Goal: Task Accomplishment & Management: Use online tool/utility

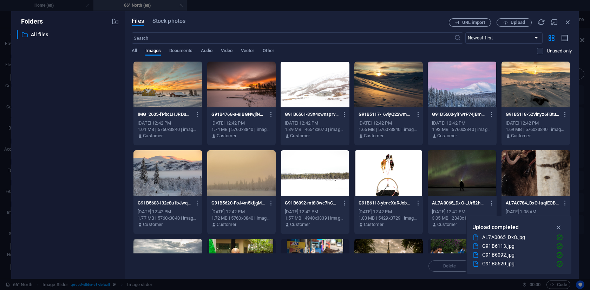
select select "ms"
select select "s"
select select "progressive"
click at [162, 90] on div at bounding box center [168, 84] width 69 height 46
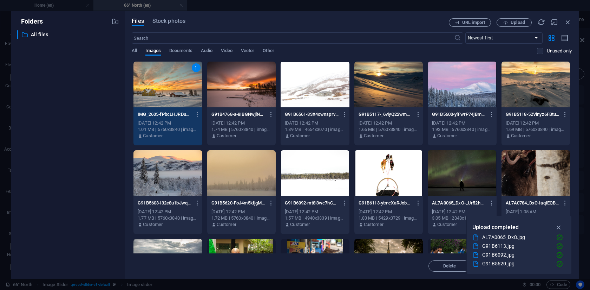
click at [233, 92] on div at bounding box center [241, 84] width 69 height 46
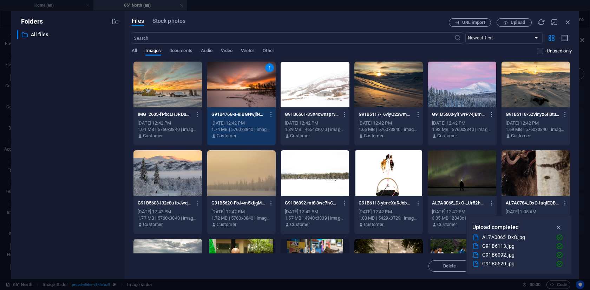
click at [169, 86] on div at bounding box center [168, 84] width 69 height 46
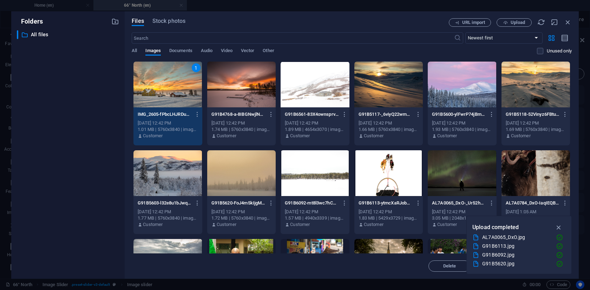
click at [313, 88] on div at bounding box center [315, 84] width 69 height 46
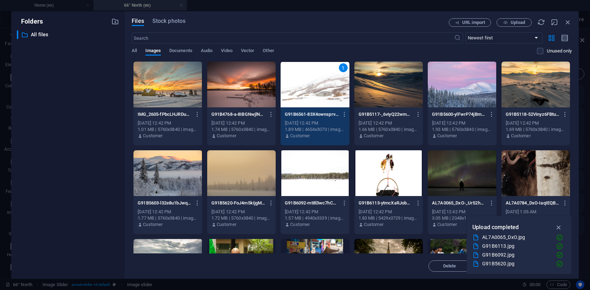
click at [313, 88] on div "1" at bounding box center [315, 84] width 69 height 46
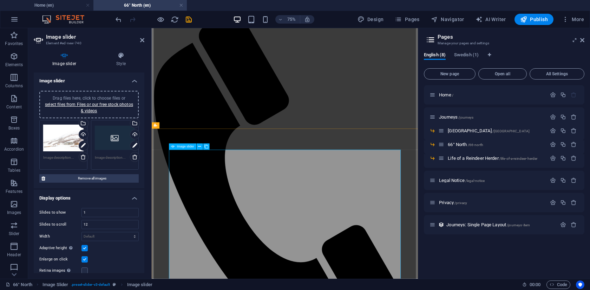
scroll to position [60, 0]
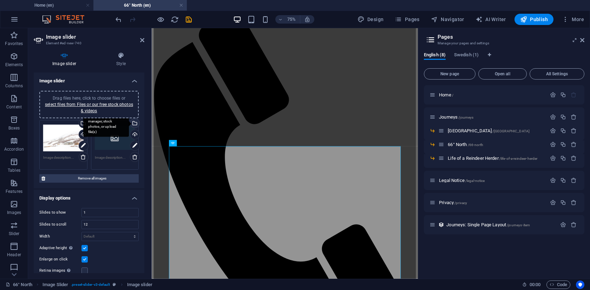
click at [133, 123] on div "Select files from the file manager, stock photos, or upload file(s)" at bounding box center [134, 123] width 11 height 11
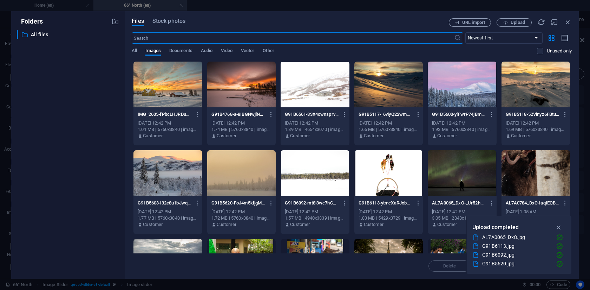
click at [240, 82] on div at bounding box center [241, 84] width 69 height 46
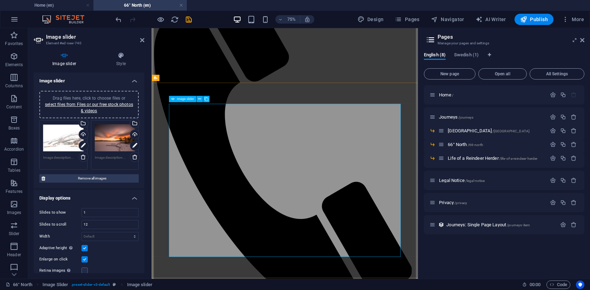
scroll to position [116, 0]
click at [93, 213] on input "1" at bounding box center [110, 212] width 57 height 8
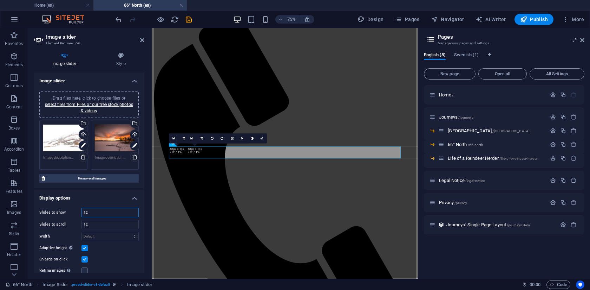
type input "1"
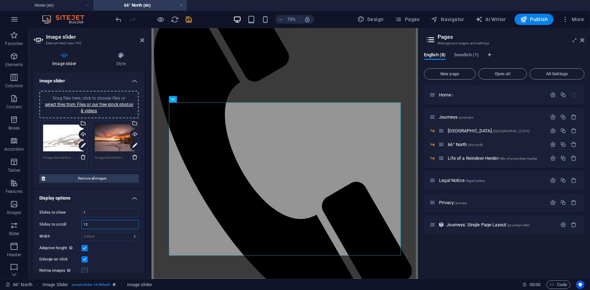
click at [98, 222] on input "12" at bounding box center [110, 224] width 57 height 8
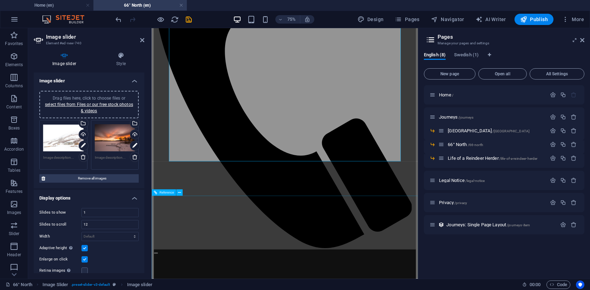
scroll to position [163, 0]
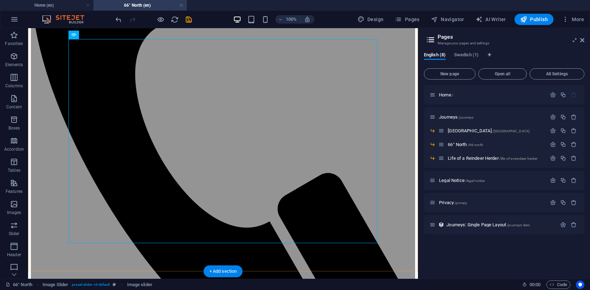
scroll to position [206, 0]
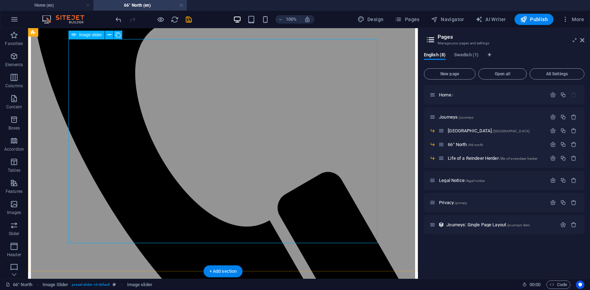
select select "ms"
select select "s"
select select "progressive"
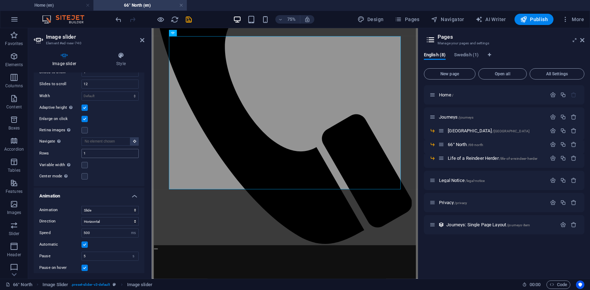
scroll to position [141, 0]
click at [104, 232] on input "500" at bounding box center [110, 232] width 57 height 8
type input "5"
click at [86, 196] on h4 "Animation" at bounding box center [89, 193] width 111 height 13
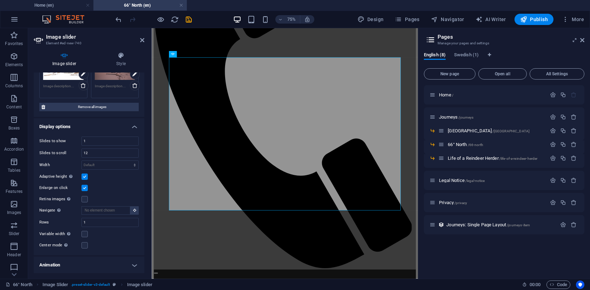
scroll to position [165, 0]
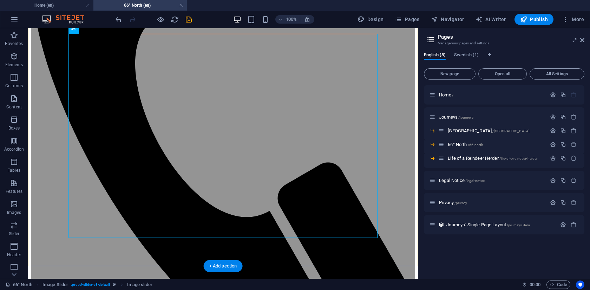
scroll to position [219, 0]
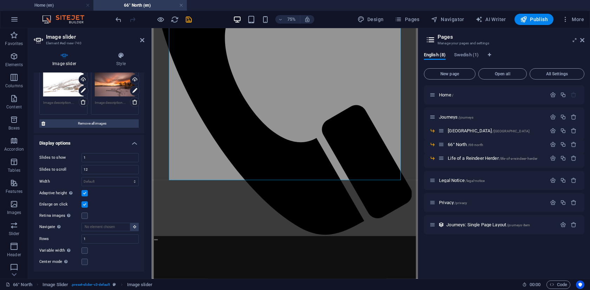
scroll to position [56, 0]
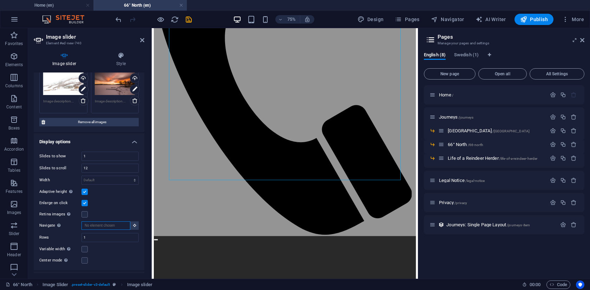
click at [102, 225] on input "Navigate Select another slider to be navigated by this one" at bounding box center [106, 225] width 49 height 8
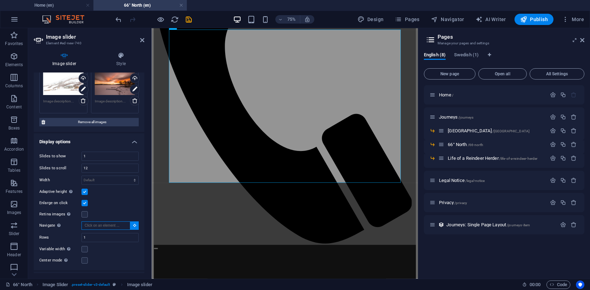
scroll to position [198, 0]
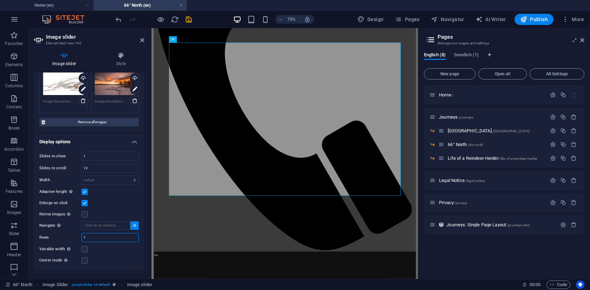
click at [103, 238] on input "1" at bounding box center [110, 237] width 57 height 8
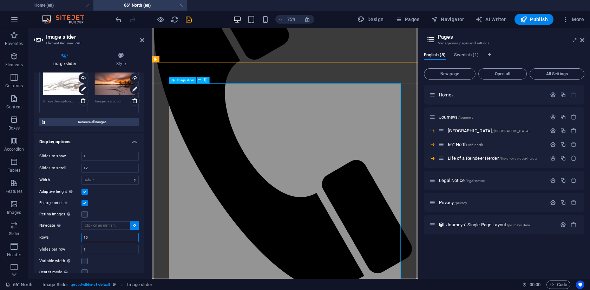
scroll to position [136, 0]
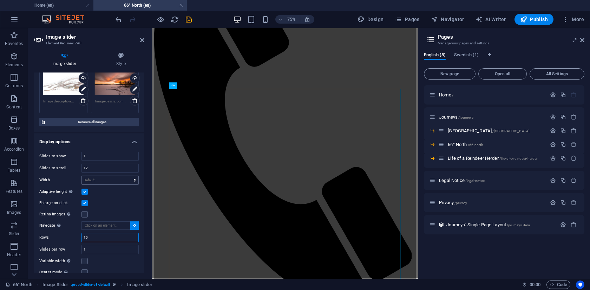
type input "1"
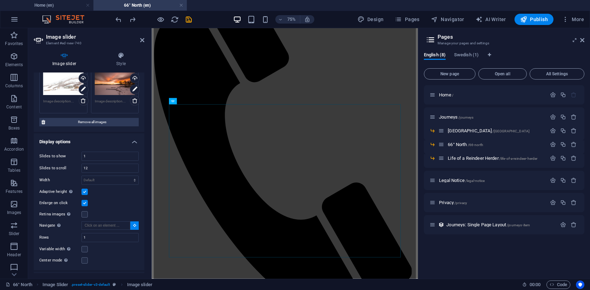
click at [123, 256] on div "Center mode Enables centered view with partial previous/next slide. Use with od…" at bounding box center [88, 260] width 99 height 8
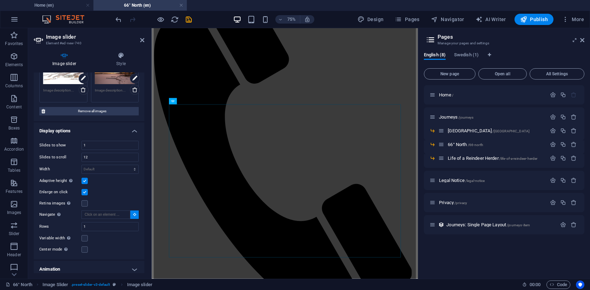
scroll to position [66, 0]
click at [116, 269] on h4 "Animation" at bounding box center [89, 269] width 111 height 17
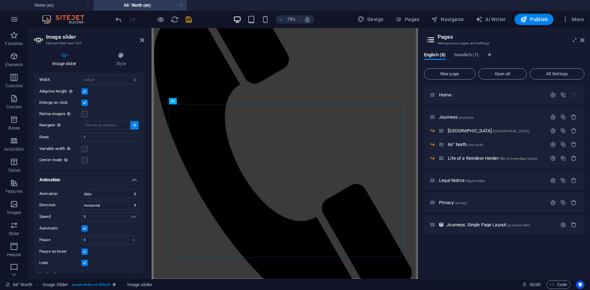
scroll to position [157, 0]
click at [99, 216] on input "5" at bounding box center [110, 216] width 57 height 8
type input "1000"
click at [123, 226] on div "Automatic" at bounding box center [88, 227] width 99 height 8
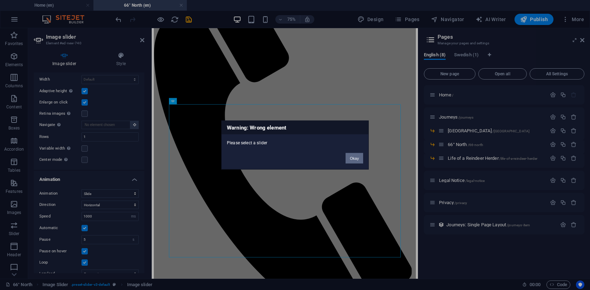
scroll to position [116, 0]
click at [354, 155] on button "Okay" at bounding box center [355, 158] width 18 height 11
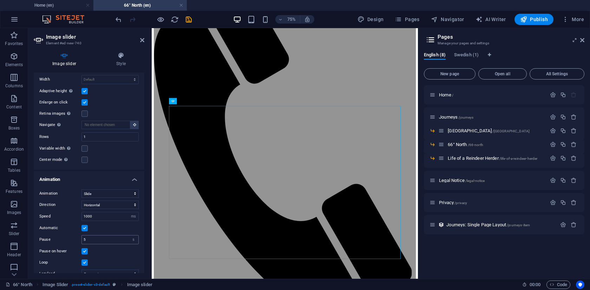
scroll to position [113, 0]
click at [102, 240] on input "5" at bounding box center [110, 239] width 57 height 8
click at [97, 217] on input "1000" at bounding box center [110, 216] width 57 height 8
click at [96, 216] on input "1000" at bounding box center [110, 216] width 57 height 8
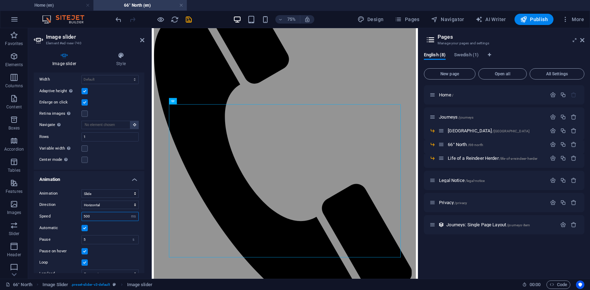
scroll to position [114, 0]
type input "500"
click at [110, 238] on input "5" at bounding box center [110, 239] width 57 height 8
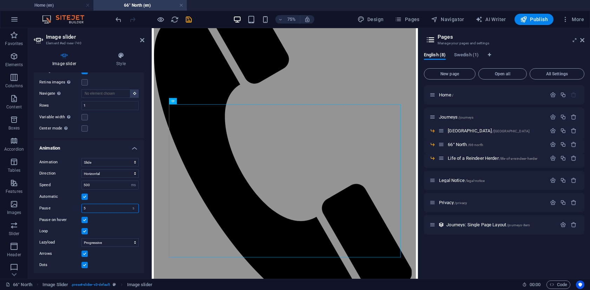
scroll to position [189, 0]
click at [83, 220] on label at bounding box center [85, 218] width 6 height 6
click at [0, 0] on input "Pause on hover" at bounding box center [0, 0] width 0 height 0
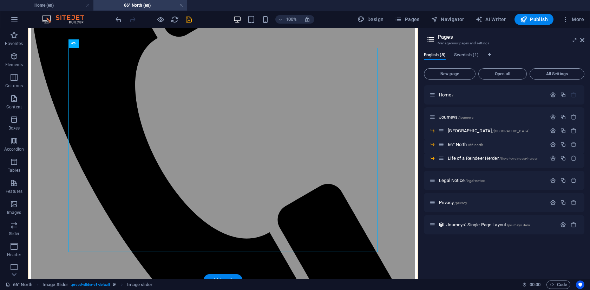
scroll to position [196, 0]
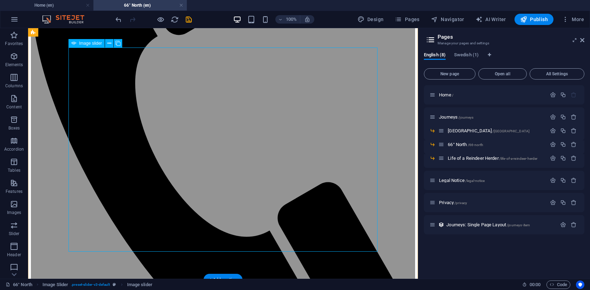
select select "ms"
select select "s"
select select "progressive"
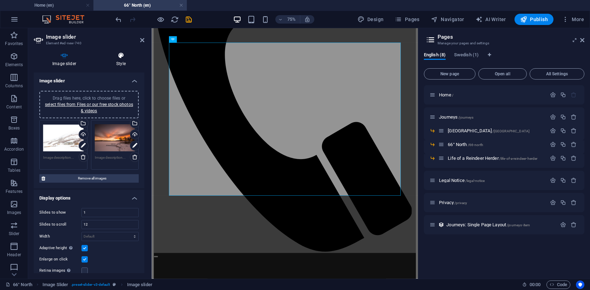
click at [122, 57] on icon at bounding box center [121, 55] width 47 height 7
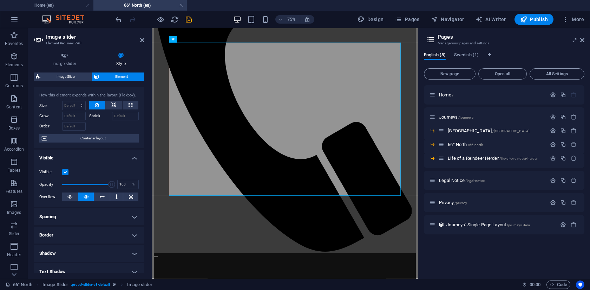
scroll to position [14, 0]
type input "100"
drag, startPoint x: 108, startPoint y: 182, endPoint x: 142, endPoint y: 184, distance: 33.4
click at [141, 184] on div "Visible Opacity 100 % Overflow" at bounding box center [89, 183] width 111 height 45
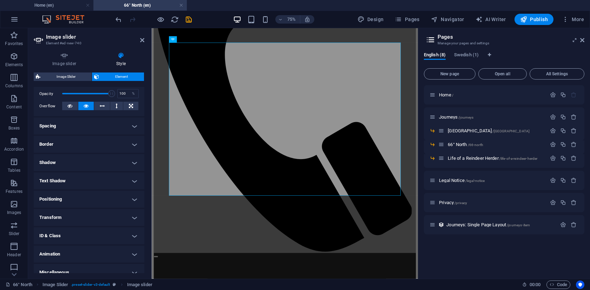
scroll to position [111, 0]
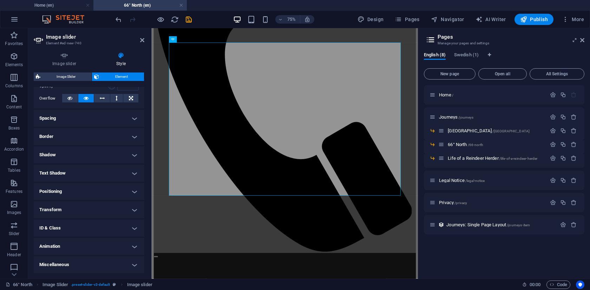
click at [84, 248] on h4 "Animation" at bounding box center [89, 246] width 111 height 17
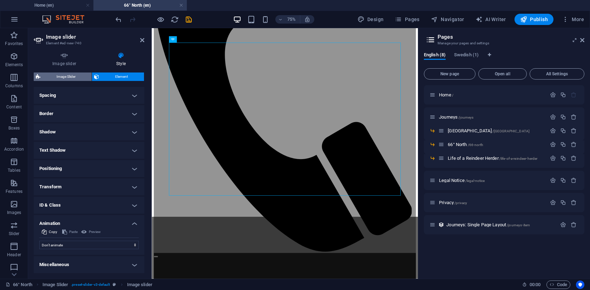
click at [71, 76] on span "Image Slider" at bounding box center [66, 76] width 47 height 8
select select "rem"
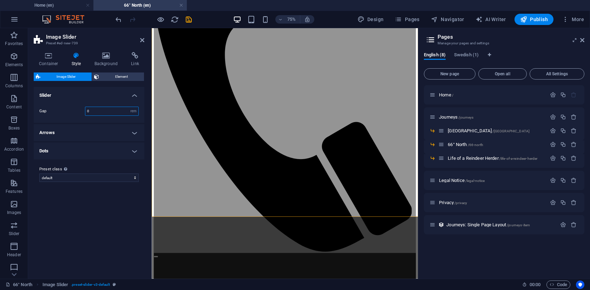
click at [102, 114] on input "0" at bounding box center [111, 111] width 53 height 8
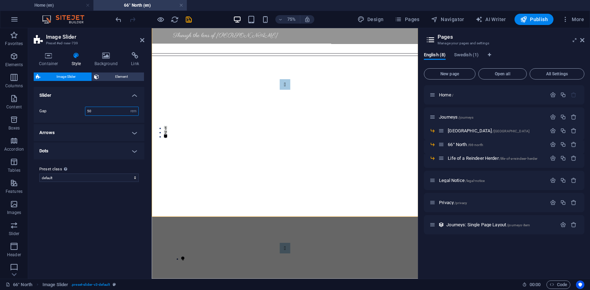
type input "5"
click at [47, 60] on h4 "Container" at bounding box center [50, 59] width 33 height 15
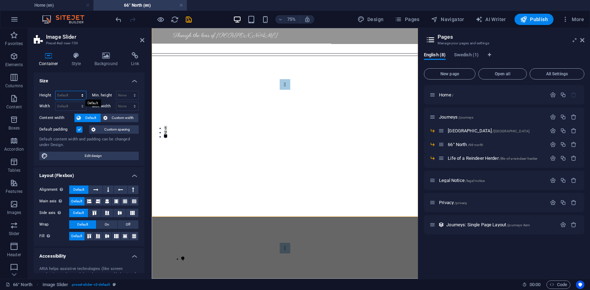
click at [79, 94] on select "Default px rem % vh vw" at bounding box center [71, 95] width 31 height 8
select select "%"
click at [75, 91] on select "Default px rem % vh vw" at bounding box center [71, 95] width 31 height 8
click at [89, 99] on div "Min. height None px rem % vh vw" at bounding box center [114, 96] width 50 height 11
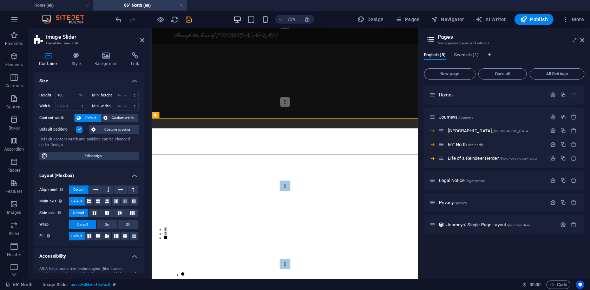
scroll to position [42, 0]
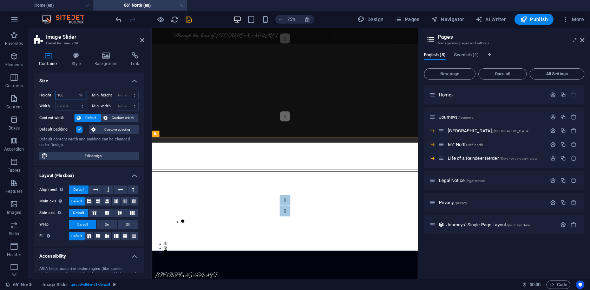
click at [70, 94] on input "100" at bounding box center [71, 95] width 31 height 8
type input "1"
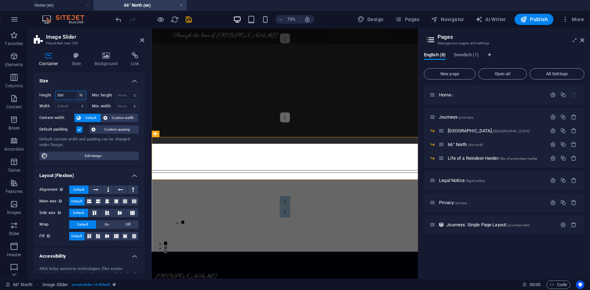
type input "500"
click at [81, 95] on select "Default px rem % vh vw" at bounding box center [81, 95] width 10 height 8
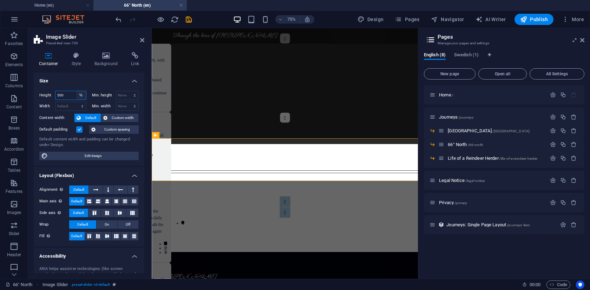
select select "default"
click at [76, 91] on select "Default px rem % vh vw" at bounding box center [81, 95] width 10 height 8
select select "DISABLED_OPTION_VALUE"
click at [89, 102] on div "Min. width None px rem % vh vw" at bounding box center [114, 106] width 50 height 9
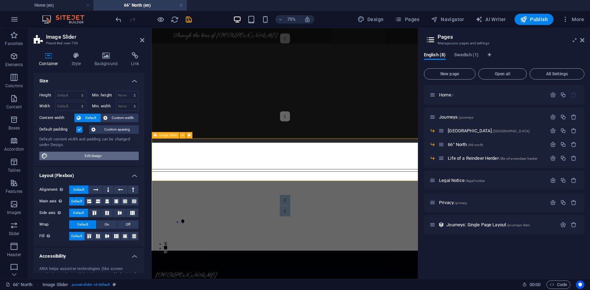
scroll to position [42, 0]
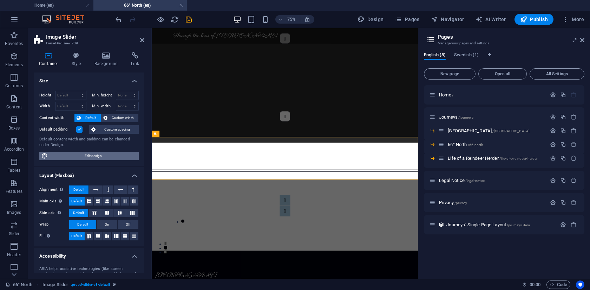
type input "500"
select select "%"
type input "100"
select select "DISABLED_OPTION_VALUE"
click at [164, 125] on div "Myanmar: The Land My journey carried me from Yangon on the coast to Hsipaw in t…" at bounding box center [329, 83] width 355 height 195
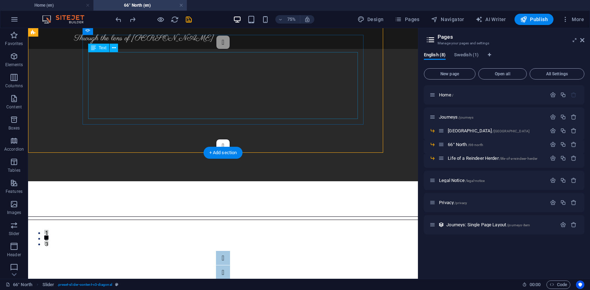
scroll to position [42, 0]
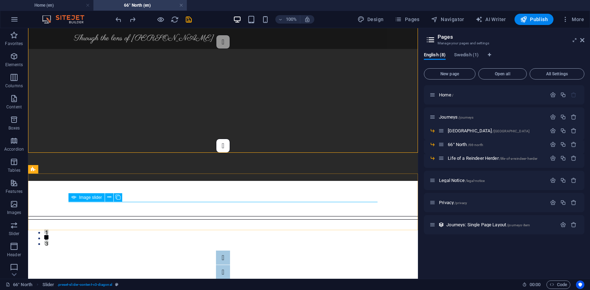
click at [125, 201] on div "Image slider" at bounding box center [98, 197] width 58 height 9
click at [96, 198] on span "Image slider" at bounding box center [90, 197] width 23 height 4
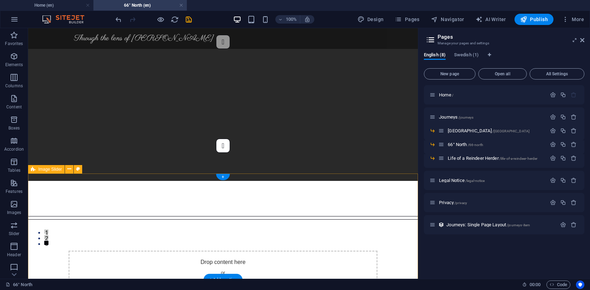
click at [86, 222] on div "Drop content here or Add elements Paste clipboard" at bounding box center [223, 275] width 390 height 106
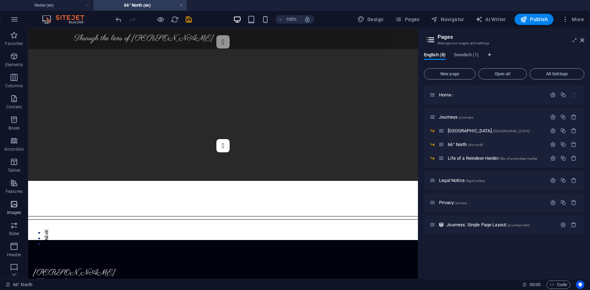
click at [17, 206] on icon "button" at bounding box center [14, 204] width 8 height 8
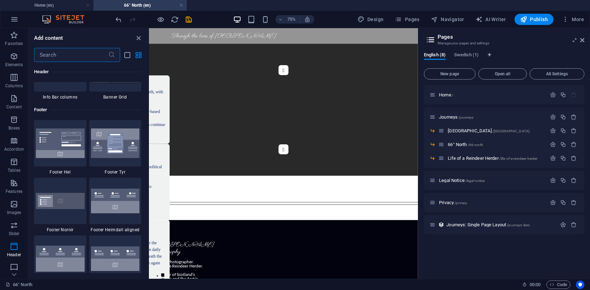
scroll to position [4614, 0]
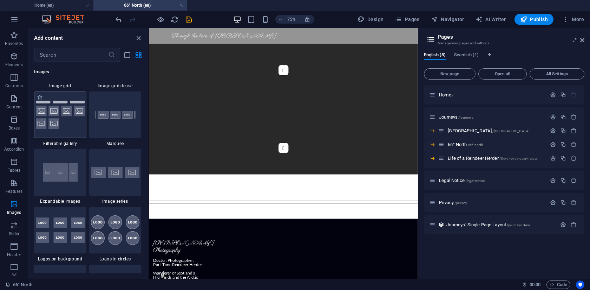
scroll to position [3727, 0]
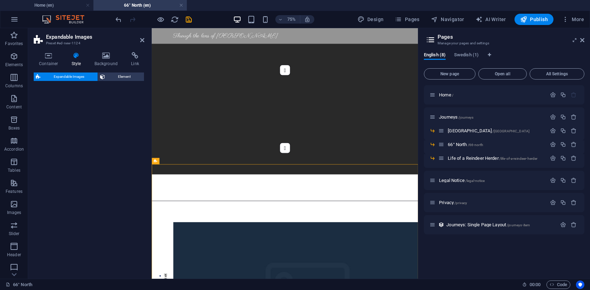
select select "rem"
select select "px"
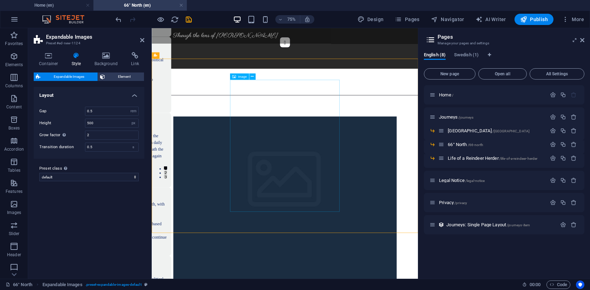
scroll to position [143, 0]
click at [98, 134] on input "2" at bounding box center [111, 135] width 53 height 8
type input "4"
type input "6"
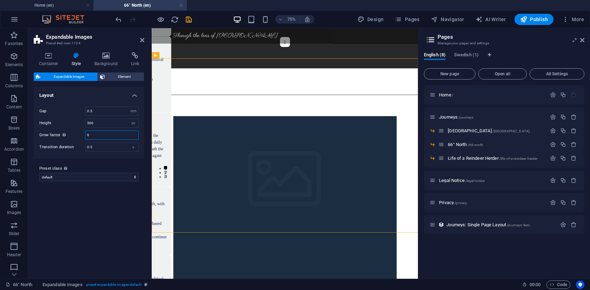
click at [94, 135] on input "6" at bounding box center [111, 135] width 53 height 8
type input "8"
click at [194, 77] on icon at bounding box center [195, 77] width 3 height 6
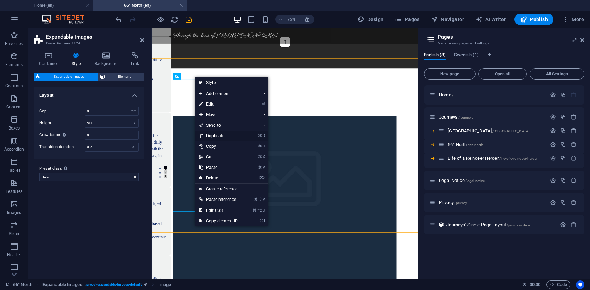
click at [217, 138] on link "⌘ D Duplicate" at bounding box center [218, 135] width 47 height 11
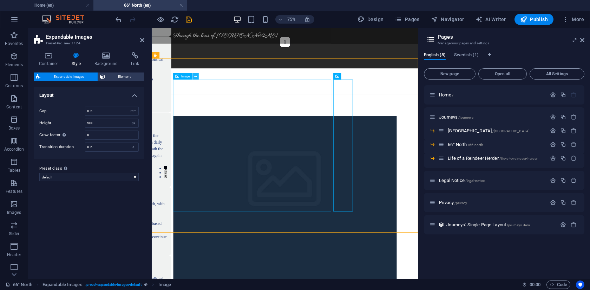
click at [196, 76] on icon at bounding box center [195, 77] width 3 height 6
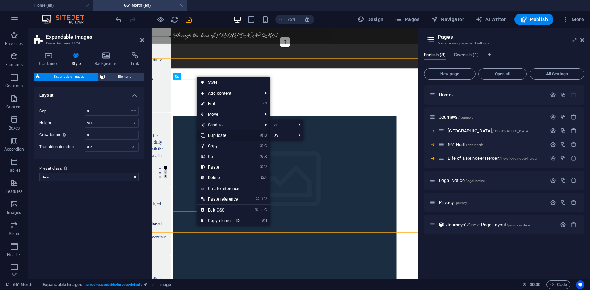
click at [220, 137] on link "⌘ D Duplicate" at bounding box center [220, 135] width 47 height 11
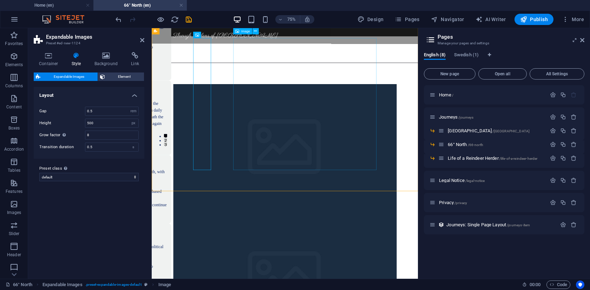
scroll to position [180, 0]
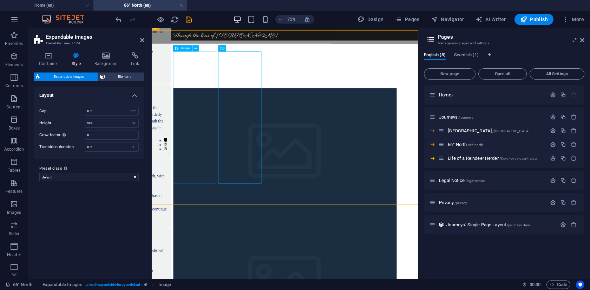
click at [183, 50] on span "Image" at bounding box center [185, 48] width 9 height 3
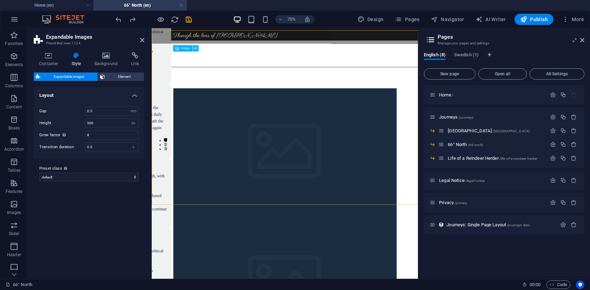
click at [198, 49] on button at bounding box center [195, 48] width 6 height 6
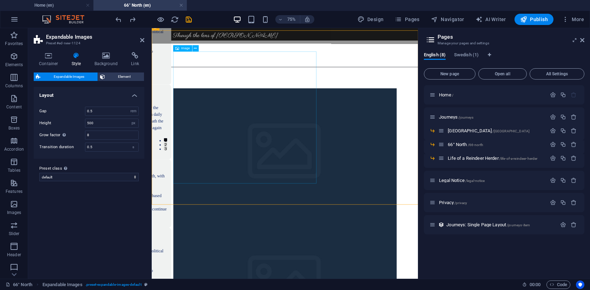
click at [204, 108] on figure at bounding box center [330, 196] width 298 height 176
click at [195, 48] on icon at bounding box center [195, 49] width 3 height 6
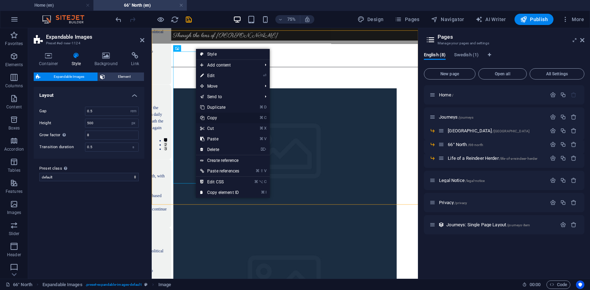
click at [215, 120] on link "⌘ C Copy" at bounding box center [219, 117] width 47 height 11
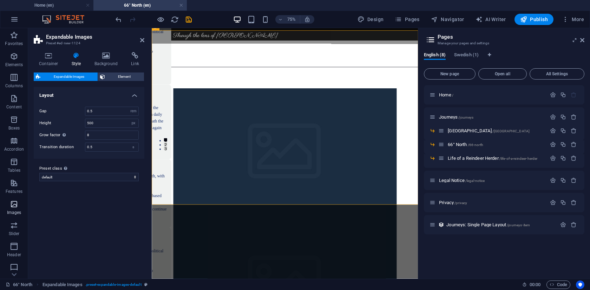
click at [15, 209] on p "Images" at bounding box center [14, 212] width 14 height 6
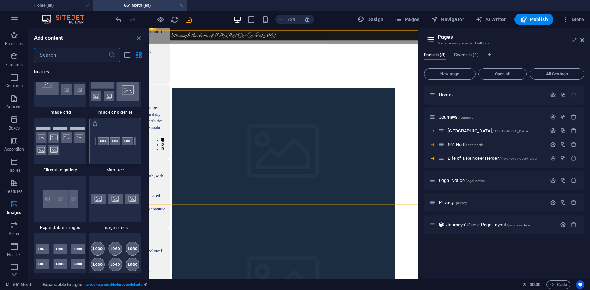
scroll to position [3706, 0]
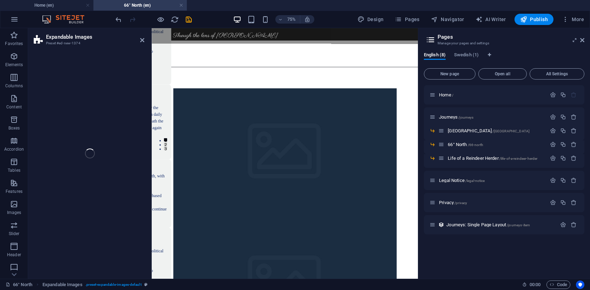
select select "rem"
select select "px"
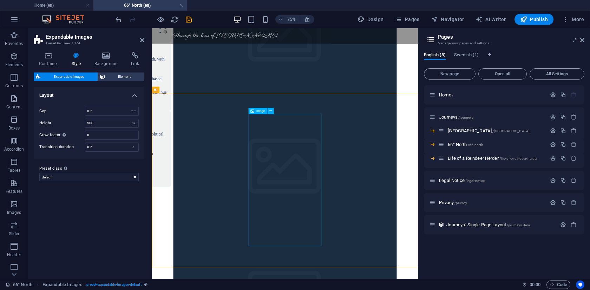
scroll to position [337, 0]
click at [19, 205] on span "Images" at bounding box center [14, 208] width 28 height 17
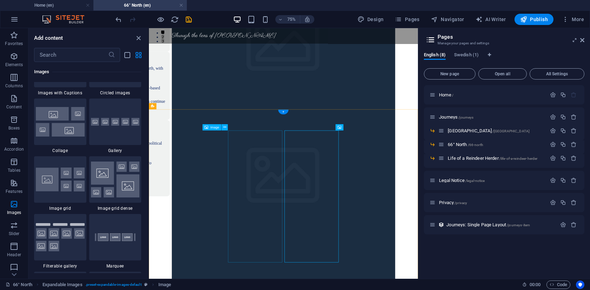
scroll to position [313, 0]
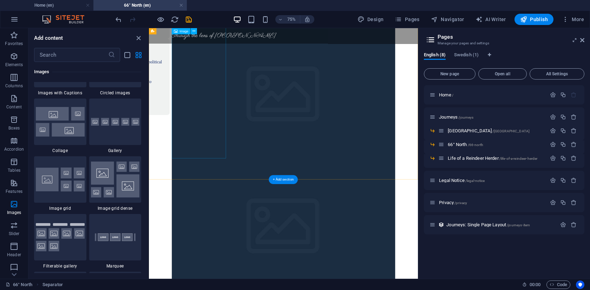
scroll to position [451, 0]
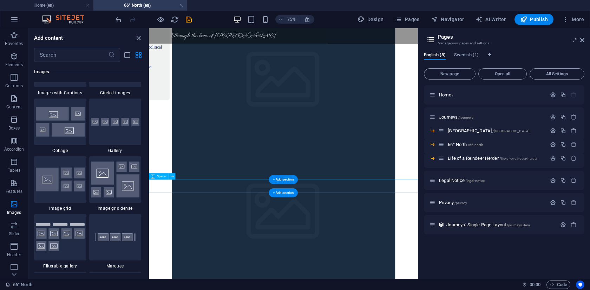
drag, startPoint x: 263, startPoint y: 250, endPoint x: 262, endPoint y: 233, distance: 16.5
drag, startPoint x: 263, startPoint y: 251, endPoint x: 263, endPoint y: 237, distance: 13.7
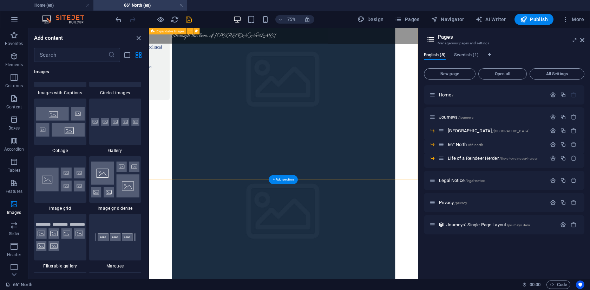
drag, startPoint x: 268, startPoint y: 250, endPoint x: 266, endPoint y: 228, distance: 22.6
drag, startPoint x: 274, startPoint y: 250, endPoint x: 271, endPoint y: 216, distance: 34.2
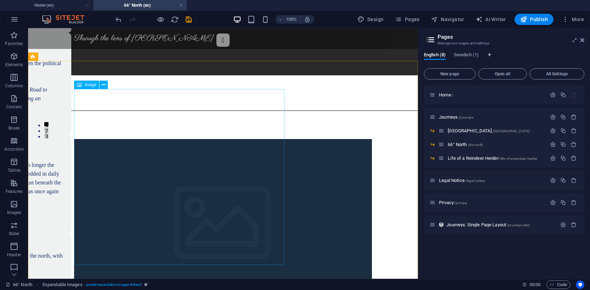
scroll to position [144, 0]
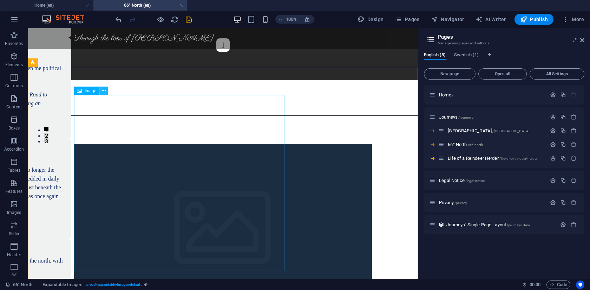
click at [104, 91] on icon at bounding box center [104, 90] width 4 height 7
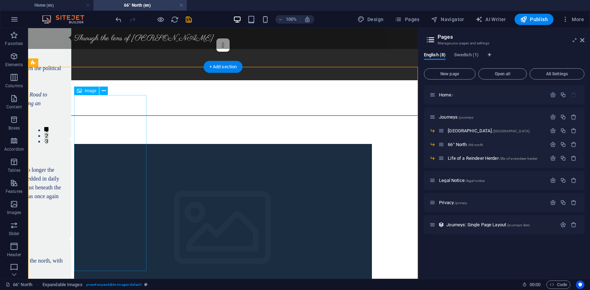
click at [102, 144] on figure at bounding box center [223, 232] width 298 height 176
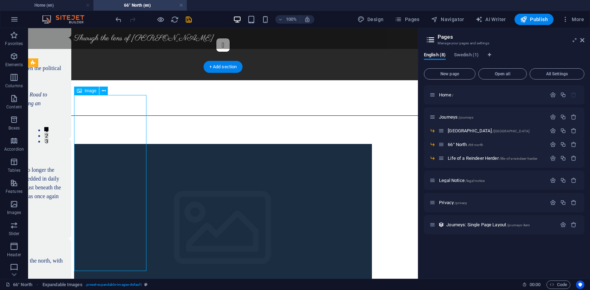
click at [102, 144] on figure at bounding box center [223, 232] width 298 height 176
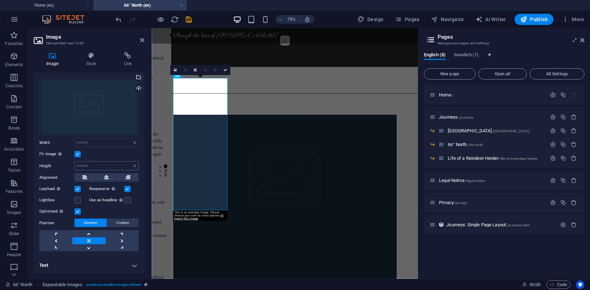
scroll to position [0, 0]
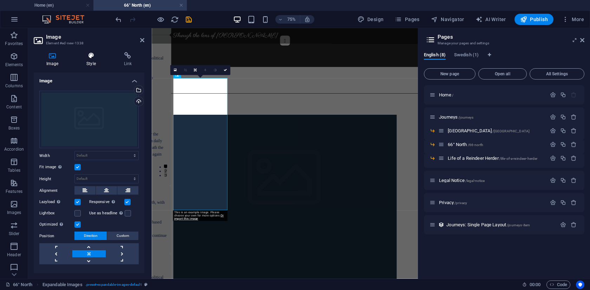
click at [91, 62] on h4 "Style" at bounding box center [92, 59] width 37 height 15
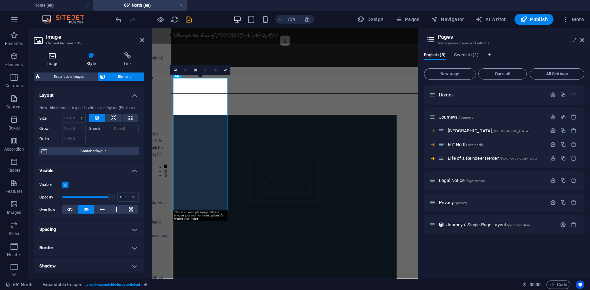
click at [56, 59] on h4 "Image" at bounding box center [54, 59] width 40 height 15
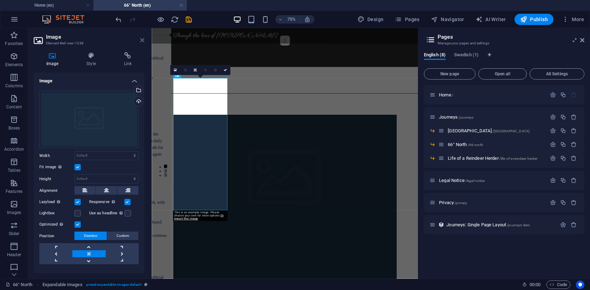
drag, startPoint x: 140, startPoint y: 41, endPoint x: 112, endPoint y: 13, distance: 39.5
click at [140, 41] on icon at bounding box center [142, 40] width 4 height 6
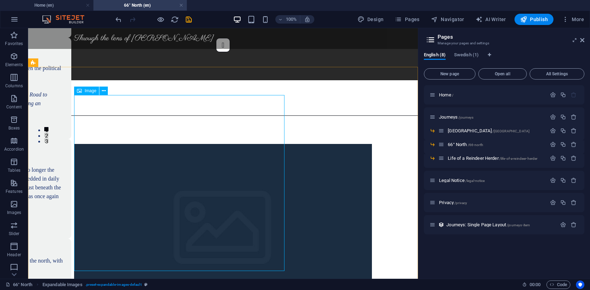
click at [89, 91] on span "Image" at bounding box center [91, 91] width 12 height 4
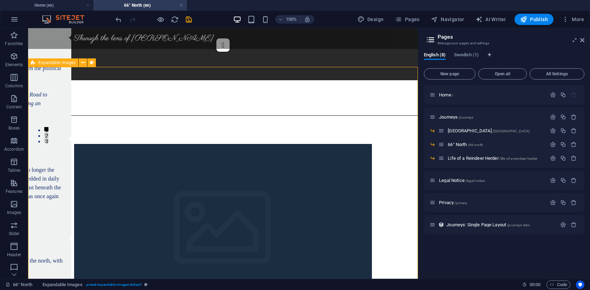
select select "rem"
select select "px"
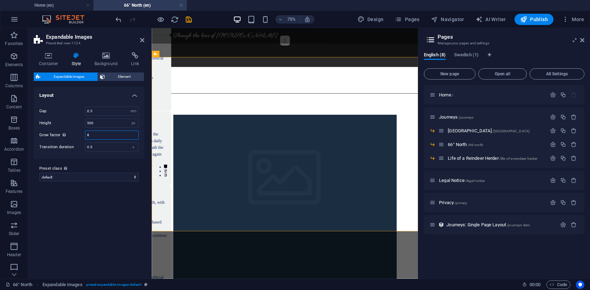
click at [112, 135] on input "8" at bounding box center [111, 135] width 53 height 8
type input "10"
click at [142, 42] on icon at bounding box center [142, 40] width 4 height 6
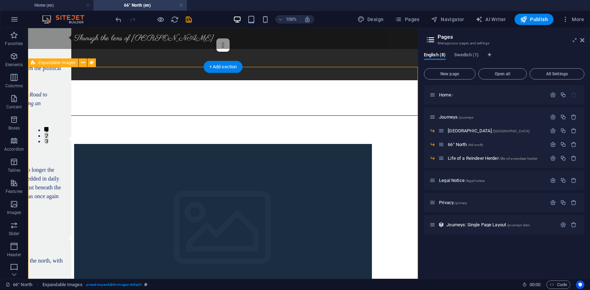
scroll to position [174, 0]
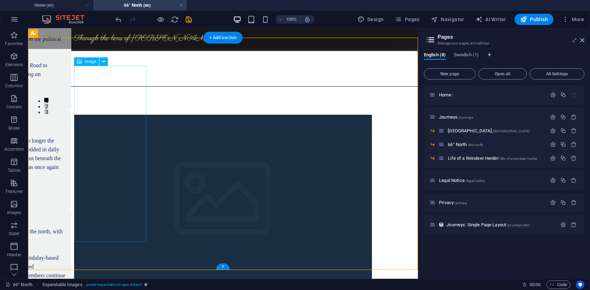
click at [99, 171] on figure at bounding box center [223, 203] width 298 height 176
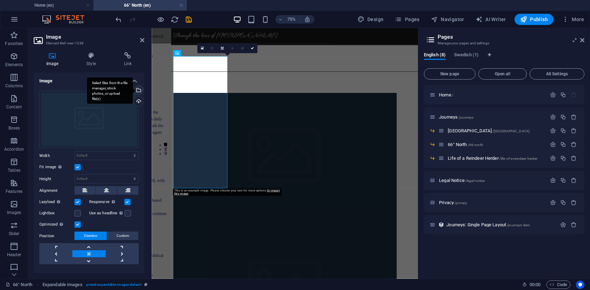
click at [137, 88] on div "Select files from the file manager, stock photos, or upload file(s)" at bounding box center [138, 90] width 11 height 11
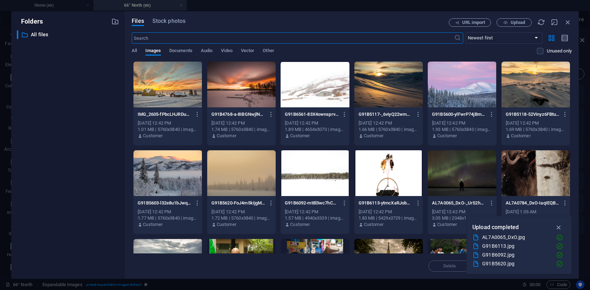
scroll to position [0, 0]
click at [169, 83] on div at bounding box center [168, 84] width 69 height 46
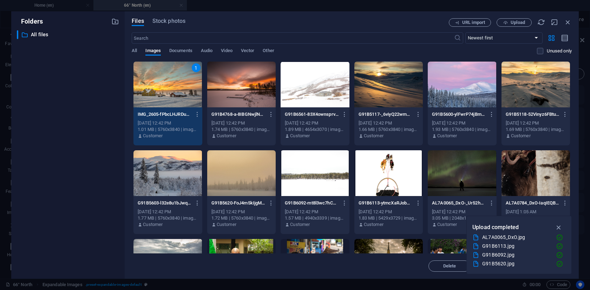
click at [171, 89] on div "1" at bounding box center [168, 84] width 69 height 46
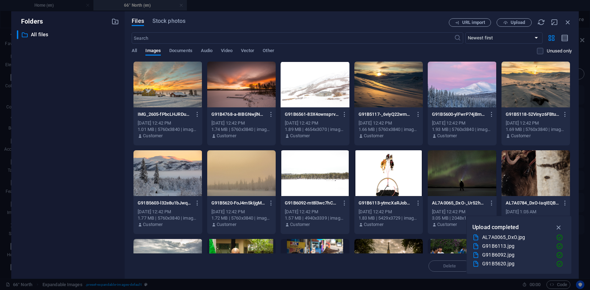
click at [171, 89] on div at bounding box center [168, 84] width 69 height 46
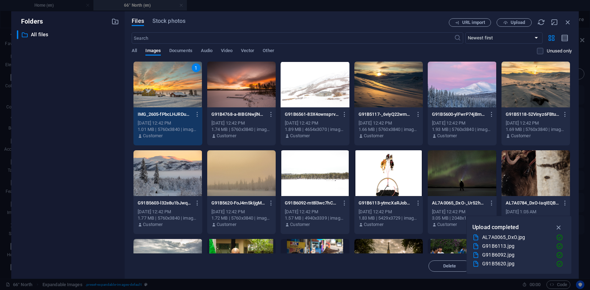
click at [557, 229] on icon "button" at bounding box center [559, 227] width 8 height 8
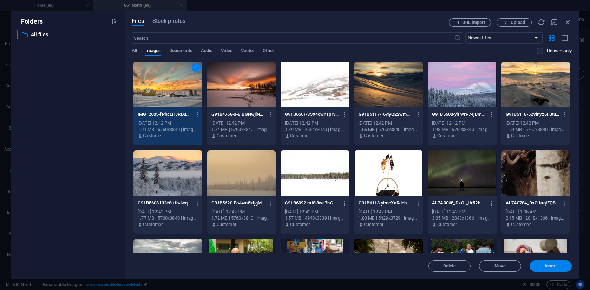
click at [552, 266] on span "Insert" at bounding box center [551, 266] width 12 height 4
click at [555, 267] on span "Insert" at bounding box center [551, 266] width 12 height 4
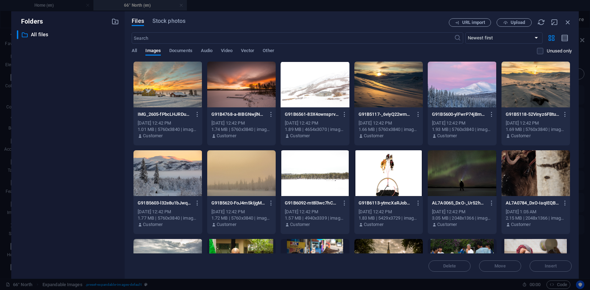
click at [570, 22] on icon "button" at bounding box center [568, 22] width 8 height 8
select select "image"
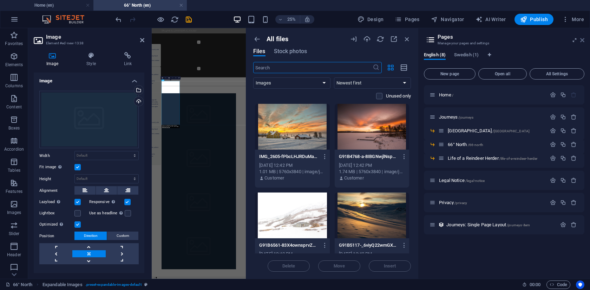
click at [583, 39] on icon at bounding box center [582, 40] width 4 height 6
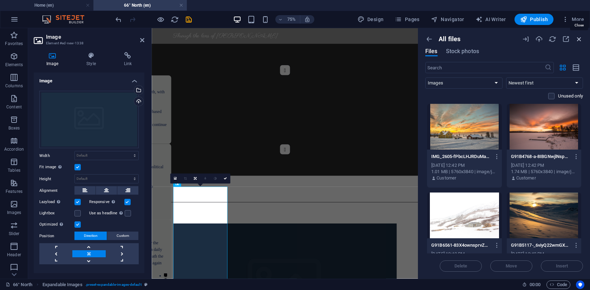
click at [580, 38] on icon "button" at bounding box center [579, 39] width 8 height 8
click at [172, 199] on div "In 2017, I finally embarked on a month-long journey to Myanmar, at a time when …" at bounding box center [43, 238] width 259 height 78
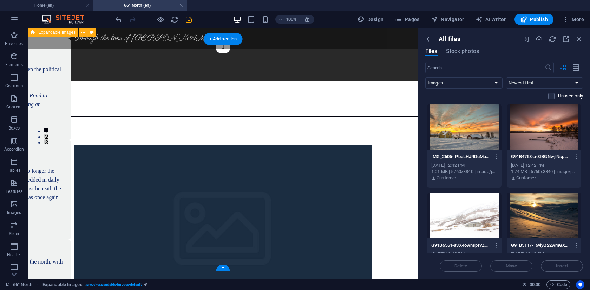
scroll to position [131, 0]
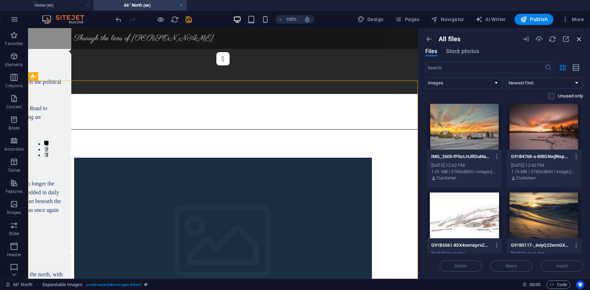
click at [580, 39] on icon "button" at bounding box center [579, 39] width 8 height 8
click at [427, 40] on icon "button" at bounding box center [429, 39] width 8 height 8
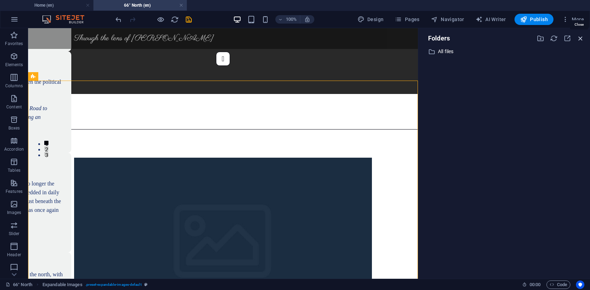
click at [580, 35] on icon "button" at bounding box center [581, 38] width 8 height 8
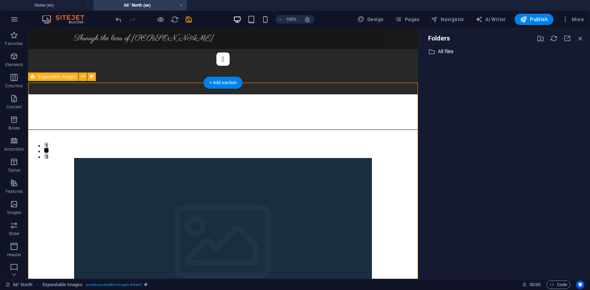
scroll to position [129, 0]
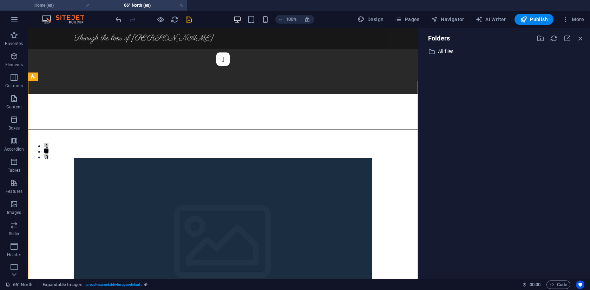
click at [44, 7] on h4 "Home (en)" at bounding box center [46, 5] width 93 height 8
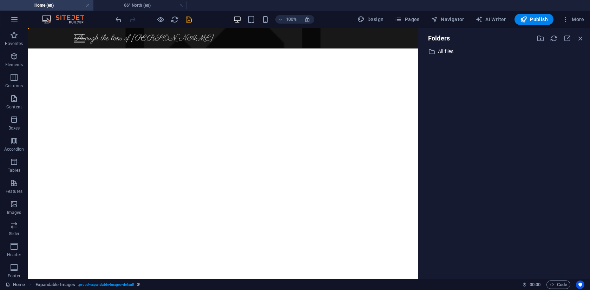
scroll to position [0, 0]
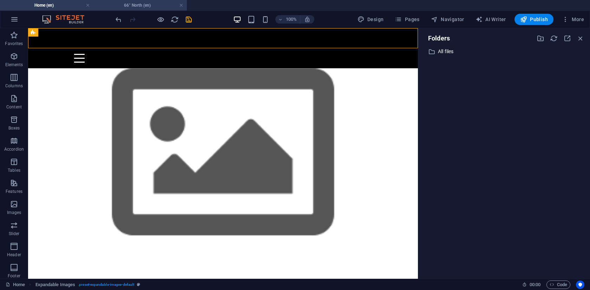
click at [132, 4] on h4 "66° North (en)" at bounding box center [139, 5] width 93 height 8
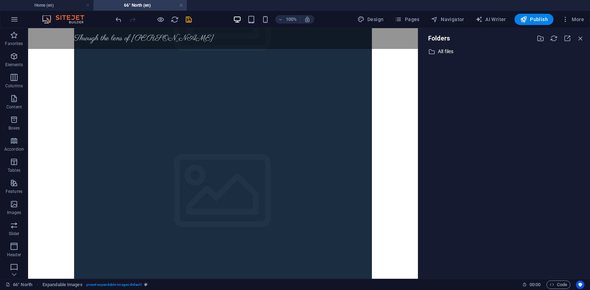
scroll to position [528, 0]
click at [436, 51] on div "​ All files All files" at bounding box center [498, 51] width 148 height 9
select select "image"
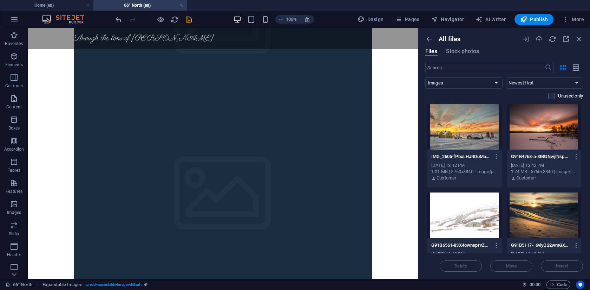
click at [455, 124] on div at bounding box center [464, 127] width 75 height 46
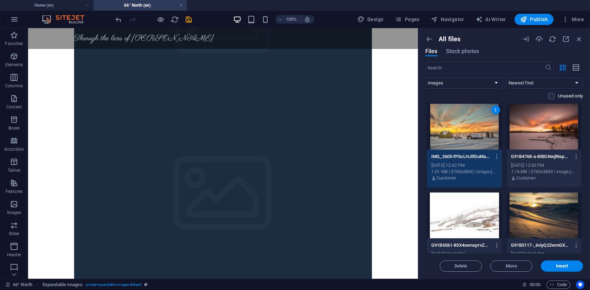
click at [455, 124] on div "1" at bounding box center [464, 127] width 75 height 46
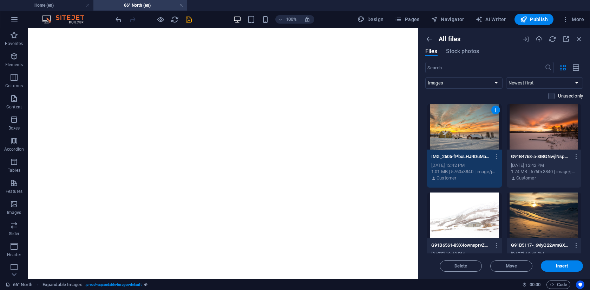
select select "image"
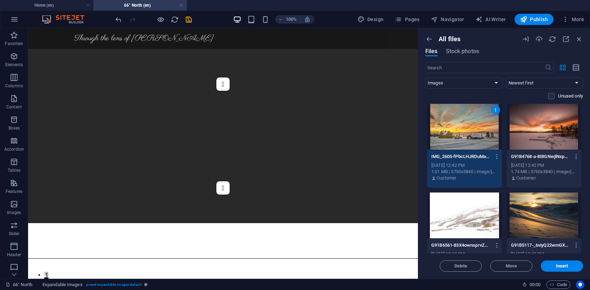
scroll to position [528, 0]
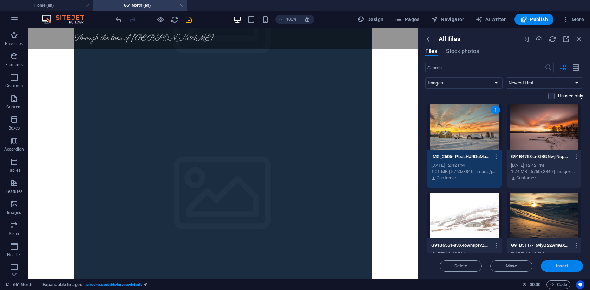
click at [566, 268] on button "Insert" at bounding box center [562, 265] width 42 height 11
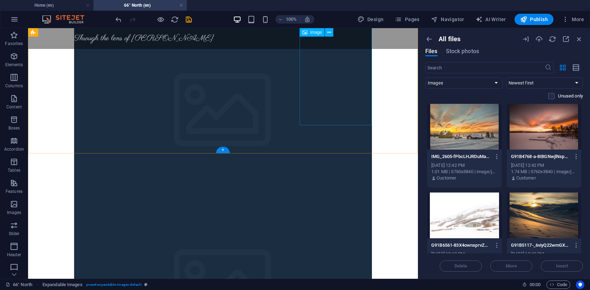
scroll to position [180, 0]
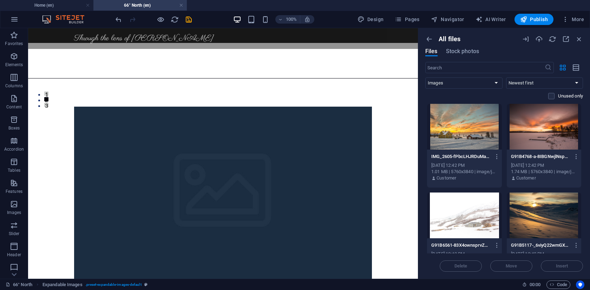
click at [443, 124] on div at bounding box center [464, 127] width 75 height 46
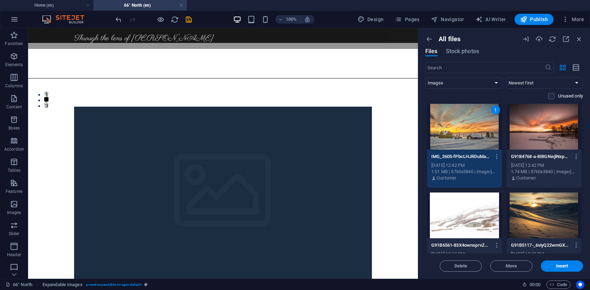
click at [443, 124] on div "1" at bounding box center [464, 127] width 75 height 46
click at [561, 266] on span "Insert" at bounding box center [562, 266] width 12 height 4
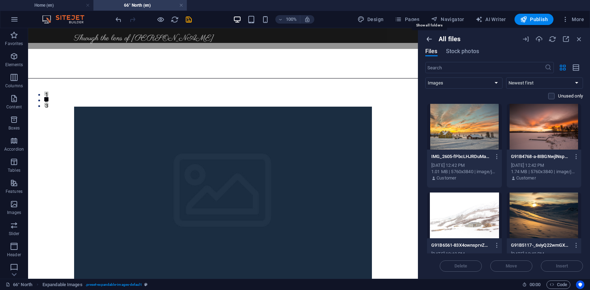
click at [429, 40] on icon "button" at bounding box center [429, 39] width 8 height 8
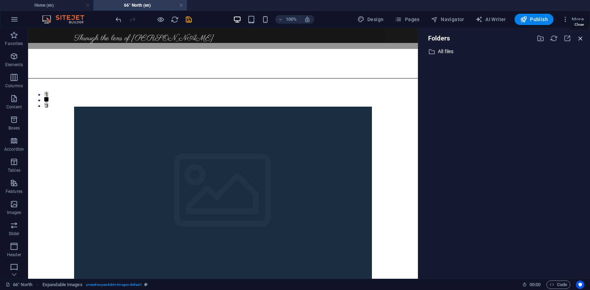
click at [579, 38] on icon "button" at bounding box center [581, 38] width 8 height 8
click at [435, 52] on icon at bounding box center [431, 51] width 7 height 7
select select "image"
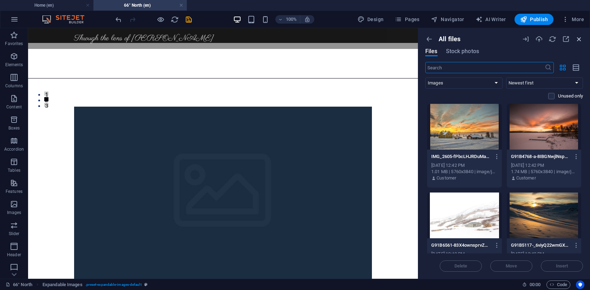
click at [580, 40] on icon "button" at bounding box center [579, 39] width 8 height 8
click at [416, 19] on span "Pages" at bounding box center [407, 19] width 25 height 7
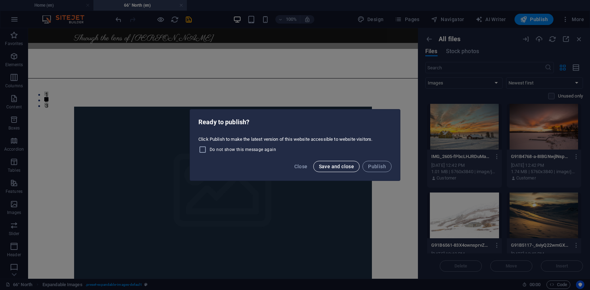
click at [330, 168] on span "Save and close" at bounding box center [336, 166] width 35 height 6
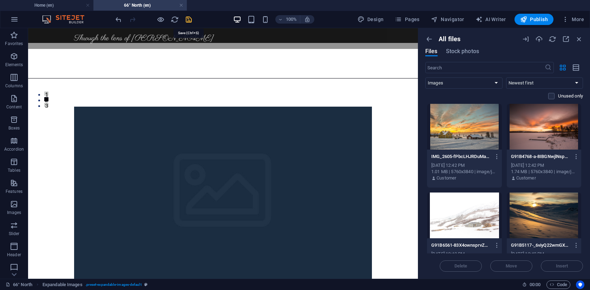
click at [189, 20] on icon "save" at bounding box center [189, 19] width 8 height 8
click at [187, 19] on icon "save" at bounding box center [189, 19] width 8 height 8
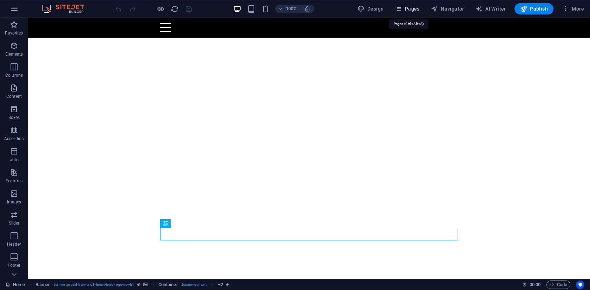
click at [404, 9] on span "Pages" at bounding box center [407, 8] width 25 height 7
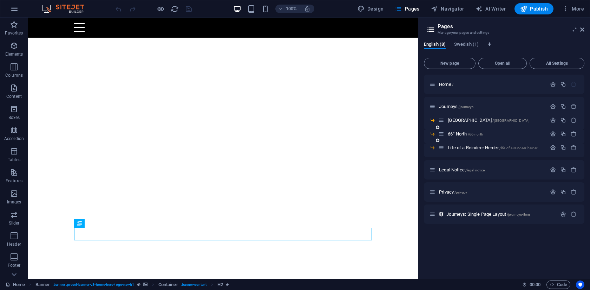
click at [461, 136] on div "66° North /66-north" at bounding box center [492, 134] width 108 height 8
click at [462, 134] on span "66° North /66-north" at bounding box center [465, 133] width 35 height 5
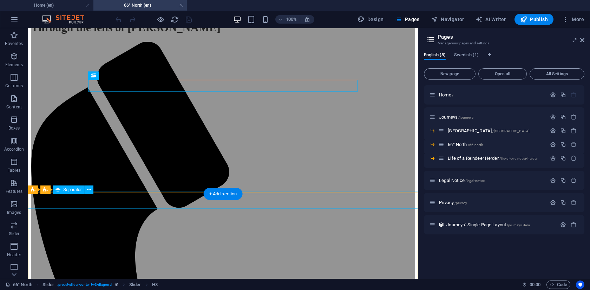
scroll to position [33, 0]
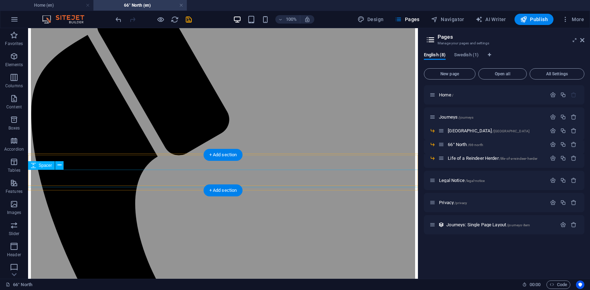
scroll to position [128, 0]
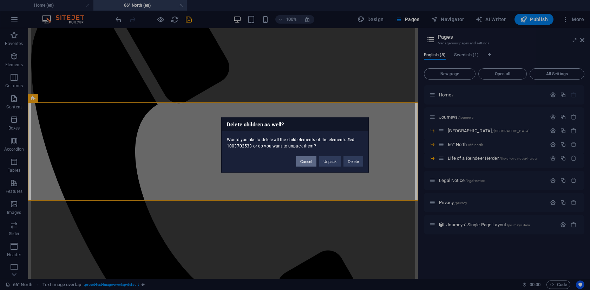
click at [311, 161] on button "Cancel" at bounding box center [306, 161] width 20 height 11
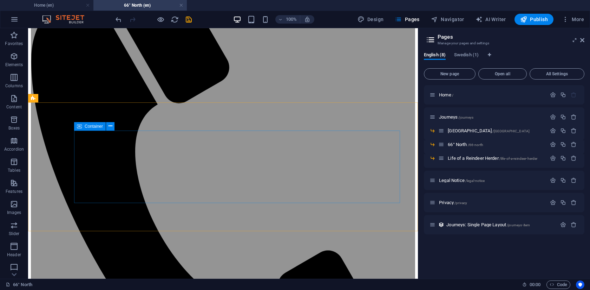
click at [93, 126] on span "Container" at bounding box center [94, 126] width 18 height 4
click at [51, 100] on span "Text image overlap" at bounding box center [55, 98] width 35 height 4
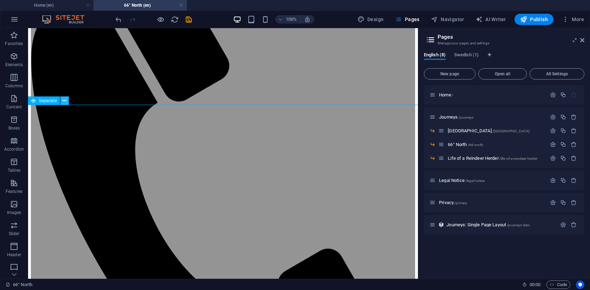
click at [64, 103] on icon at bounding box center [65, 100] width 4 height 7
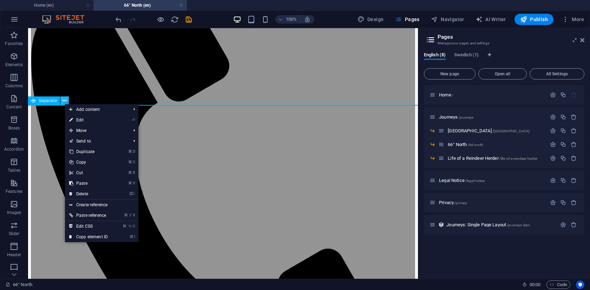
scroll to position [130, 0]
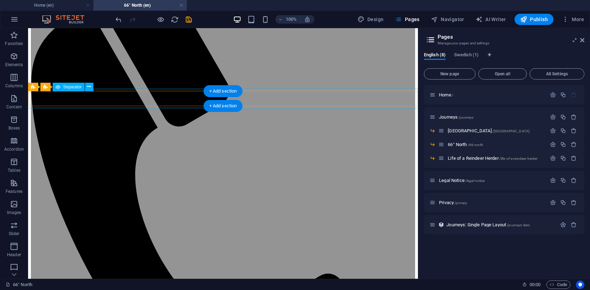
scroll to position [104, 0]
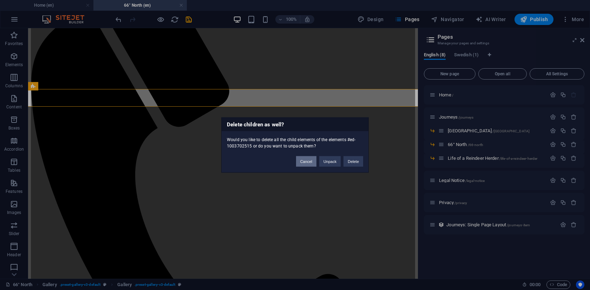
drag, startPoint x: 309, startPoint y: 158, endPoint x: 281, endPoint y: 129, distance: 40.2
click at [309, 158] on button "Cancel" at bounding box center [306, 161] width 20 height 11
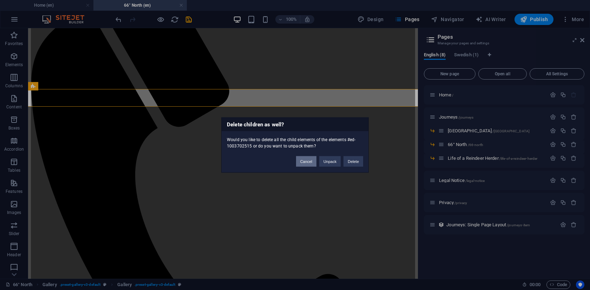
click at [308, 163] on button "Cancel" at bounding box center [306, 161] width 20 height 11
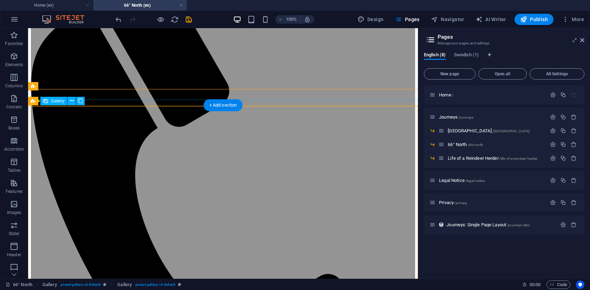
scroll to position [0, 0]
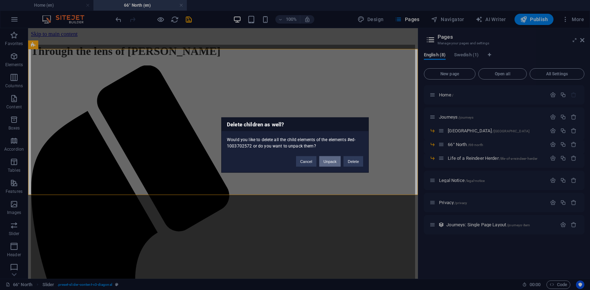
click at [329, 162] on button "Unpack" at bounding box center [329, 161] width 21 height 11
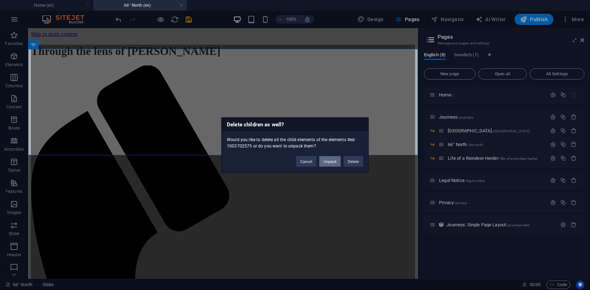
drag, startPoint x: 326, startPoint y: 162, endPoint x: 297, endPoint y: 134, distance: 40.5
click at [326, 162] on button "Unpack" at bounding box center [329, 161] width 21 height 11
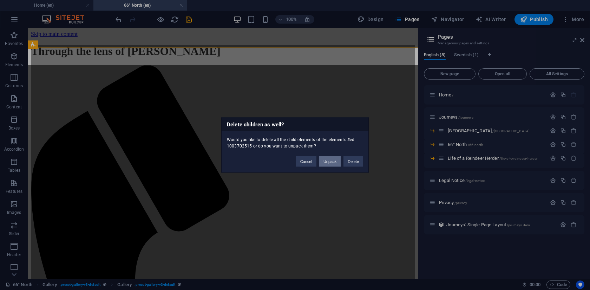
click at [332, 162] on button "Unpack" at bounding box center [329, 161] width 21 height 11
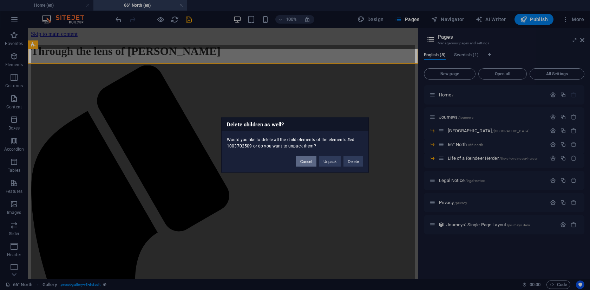
drag, startPoint x: 305, startPoint y: 164, endPoint x: 277, endPoint y: 136, distance: 40.0
click at [305, 164] on button "Cancel" at bounding box center [306, 161] width 20 height 11
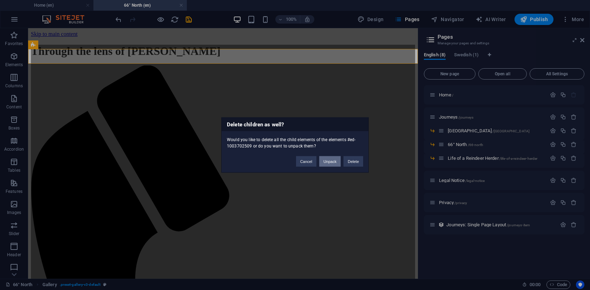
click at [331, 163] on button "Unpack" at bounding box center [329, 161] width 21 height 11
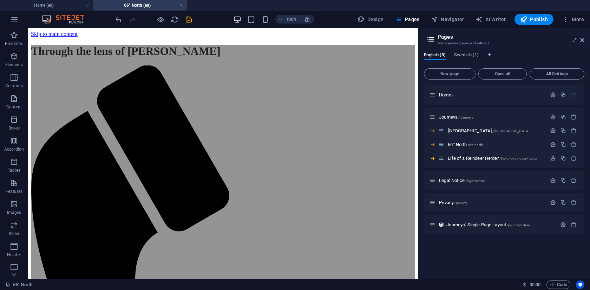
click at [14, 209] on p "Images" at bounding box center [14, 212] width 14 height 6
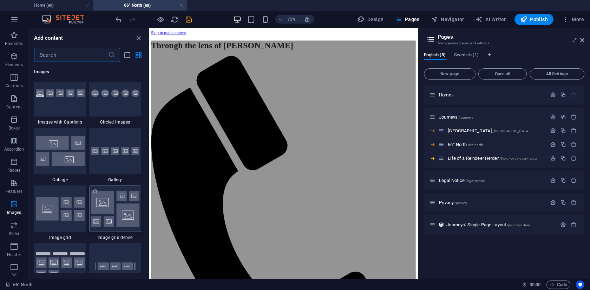
scroll to position [3575, 0]
click at [88, 179] on div "1 Star Images with Captions 1 Star Circled images 1 Star Collage 1 Star Gallery…" at bounding box center [87, 270] width 107 height 401
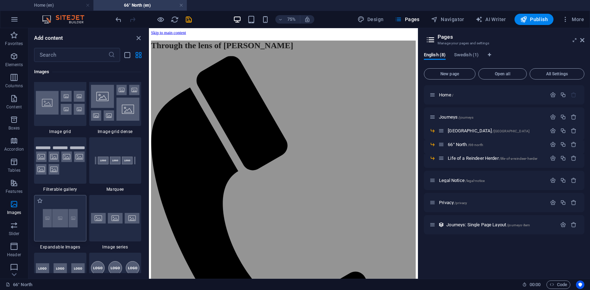
scroll to position [3681, 0]
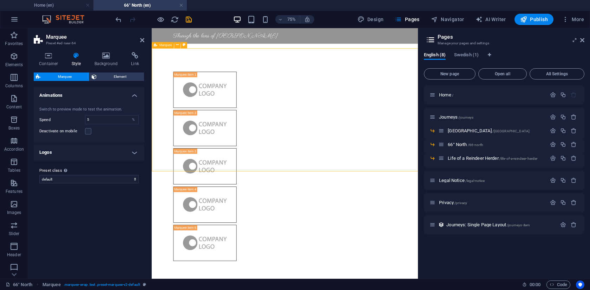
click at [165, 88] on div at bounding box center [329, 212] width 355 height 314
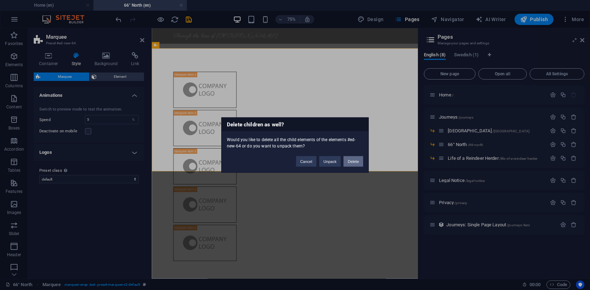
click at [349, 159] on button "Delete" at bounding box center [354, 161] width 20 height 11
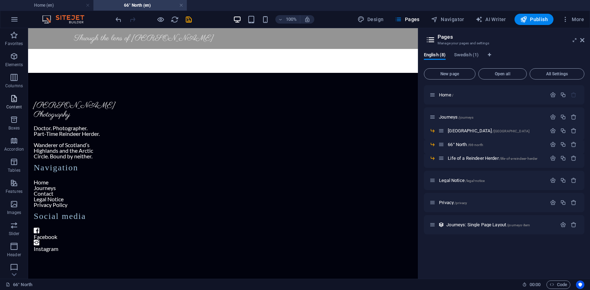
click at [17, 101] on icon "button" at bounding box center [14, 98] width 8 height 8
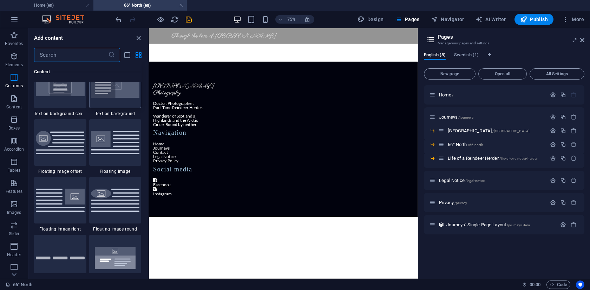
scroll to position [1478, 0]
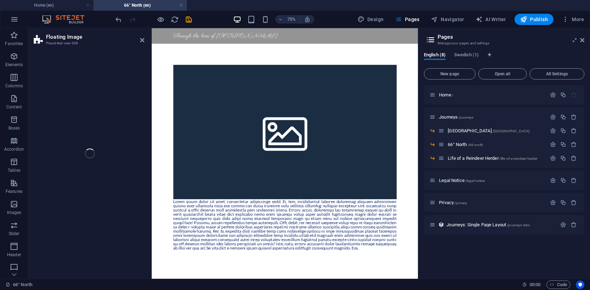
select select "%"
select select "rem"
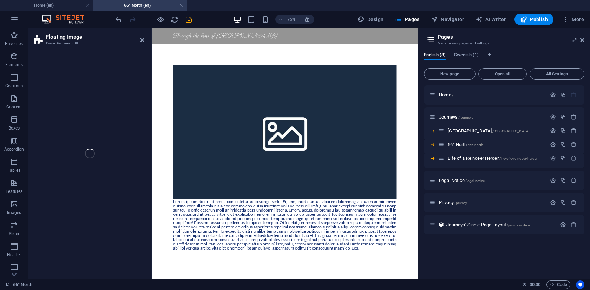
select select "%"
select select "preset-float-container-v3-custom"
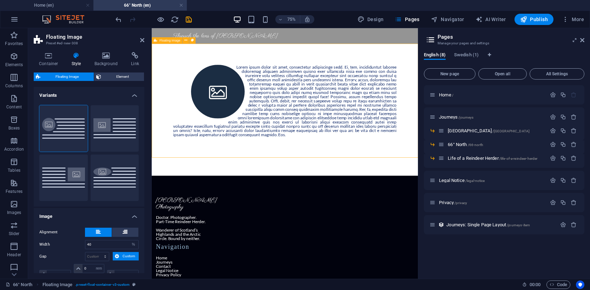
click at [171, 95] on div at bounding box center [329, 125] width 355 height 152
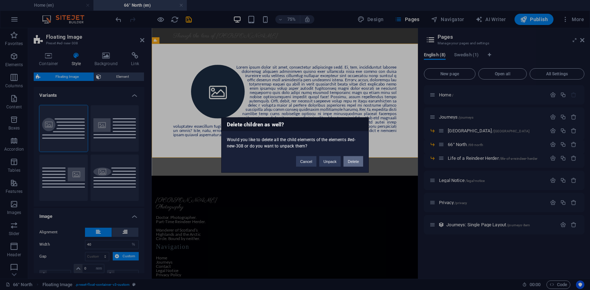
click at [358, 163] on button "Delete" at bounding box center [354, 161] width 20 height 11
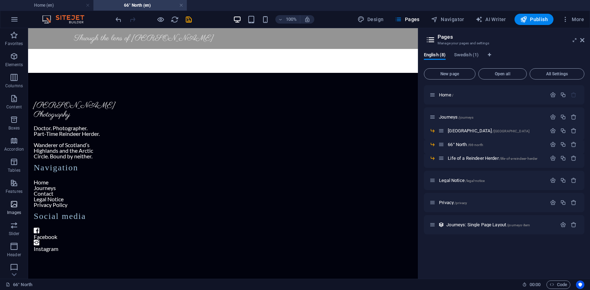
click at [18, 202] on icon "button" at bounding box center [14, 204] width 8 height 8
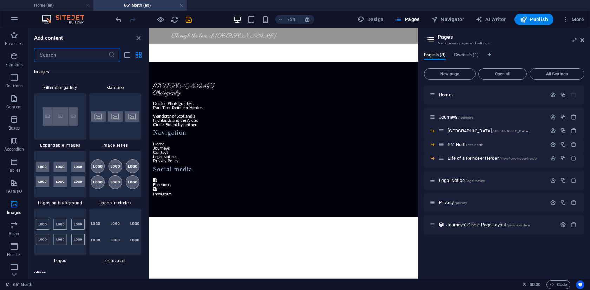
scroll to position [3782, 0]
click at [88, 148] on div "1 Star Images with Captions 1 Star Circled images 1 Star Collage 1 Star Gallery…" at bounding box center [87, 62] width 107 height 401
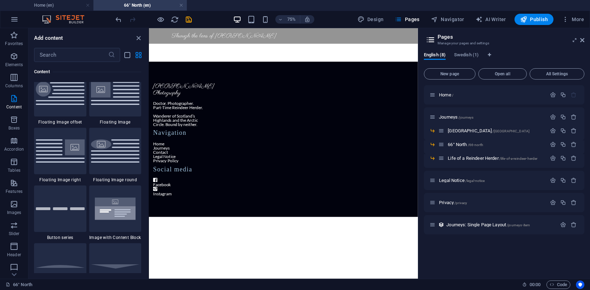
scroll to position [1536, 0]
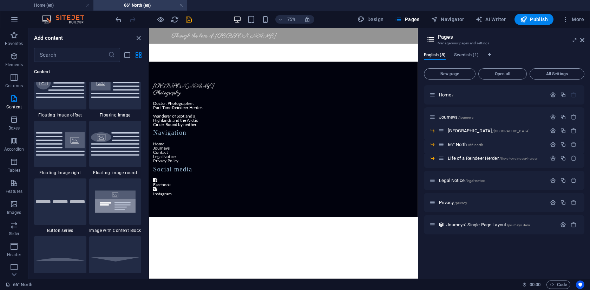
click at [87, 162] on div "1 Star Text in columns 1 Star Text 1 Star Text with separator 1 Star Image with…" at bounding box center [87, 119] width 107 height 689
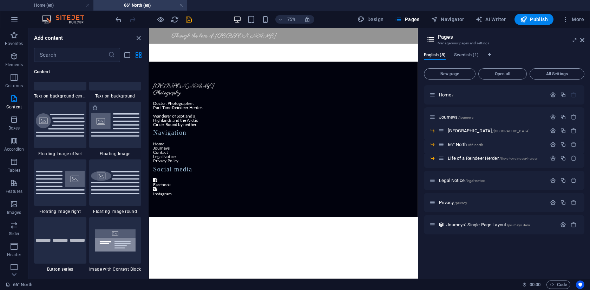
scroll to position [1459, 0]
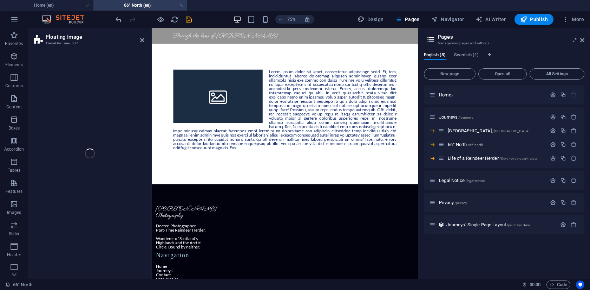
select select "%"
select select "rem"
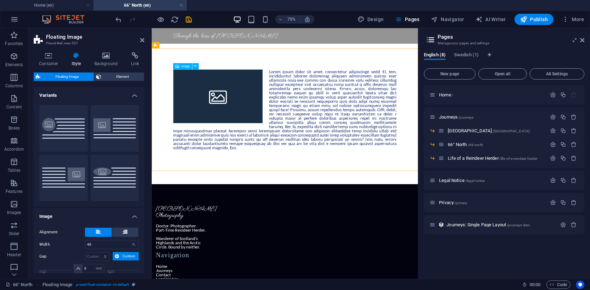
click at [243, 124] on figure at bounding box center [240, 119] width 119 height 72
select select "%"
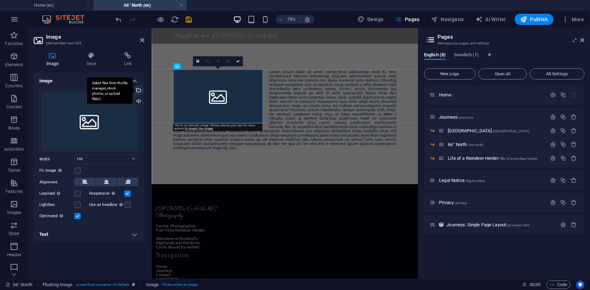
click at [138, 90] on div "Select files from the file manager, stock photos, or upload file(s)" at bounding box center [138, 90] width 11 height 11
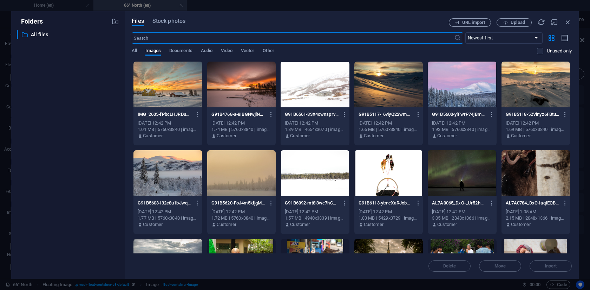
click at [114, 21] on icon "button" at bounding box center [115, 22] width 8 height 8
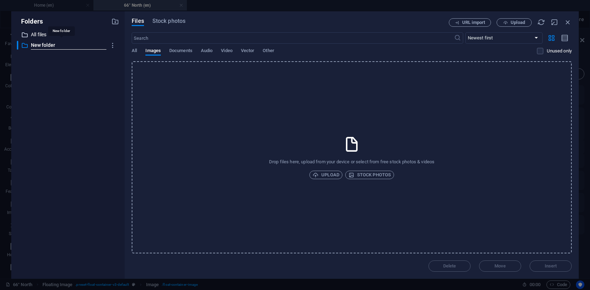
click at [27, 37] on icon at bounding box center [24, 34] width 7 height 7
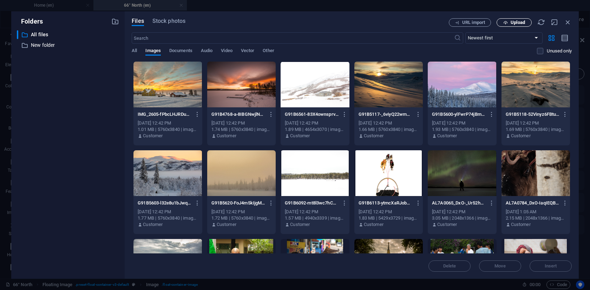
click at [511, 20] on span "Upload" at bounding box center [518, 22] width 14 height 4
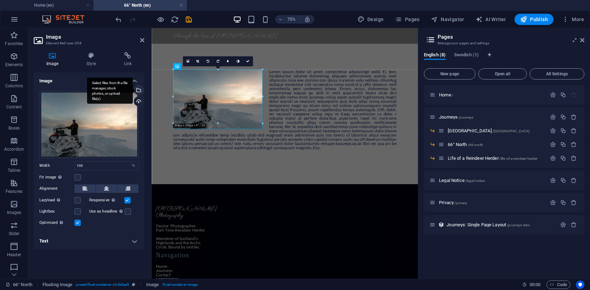
click at [141, 91] on div "Select files from the file manager, stock photos, or upload file(s)" at bounding box center [138, 90] width 11 height 11
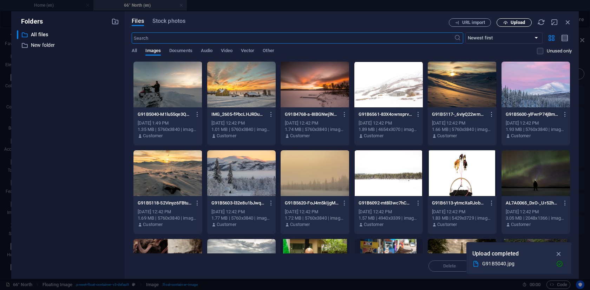
click at [506, 23] on icon "button" at bounding box center [505, 22] width 5 height 5
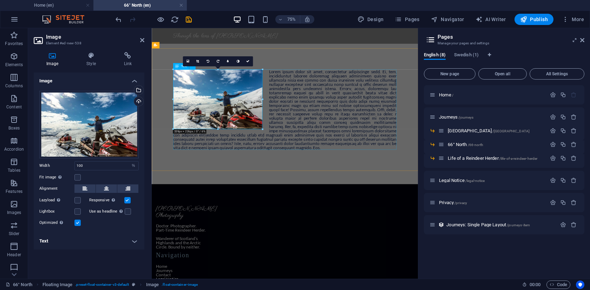
click at [356, 175] on div at bounding box center [330, 136] width 298 height 107
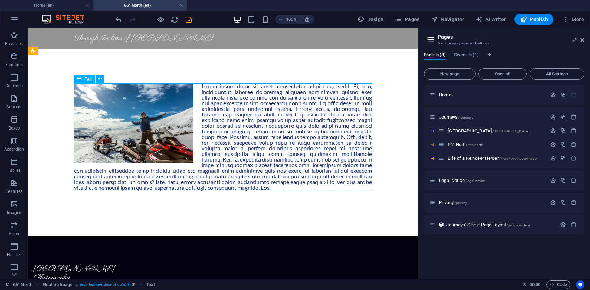
click at [277, 135] on div at bounding box center [223, 136] width 298 height 107
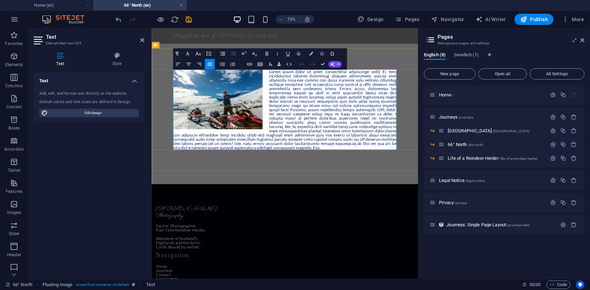
click at [349, 167] on p at bounding box center [330, 136] width 298 height 107
click at [340, 205] on div at bounding box center [329, 136] width 355 height 163
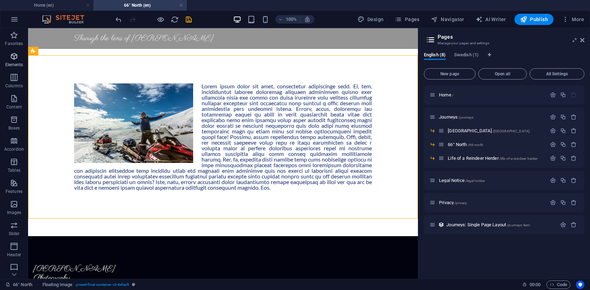
click at [14, 61] on span "Elements" at bounding box center [14, 60] width 28 height 17
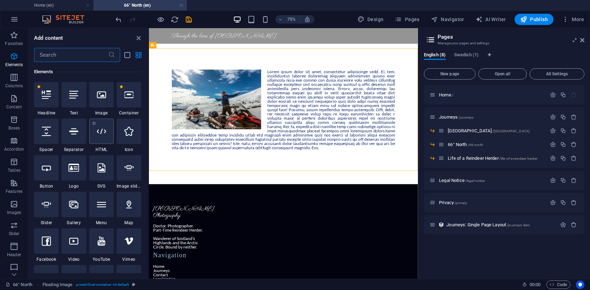
scroll to position [0, 0]
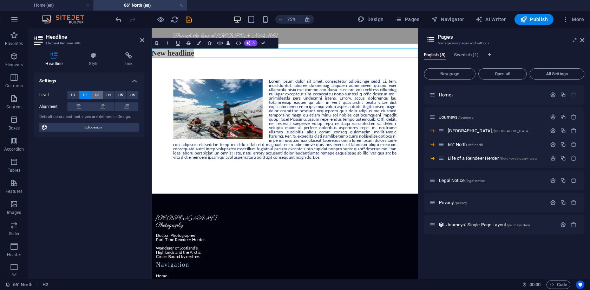
click at [97, 93] on span "H3" at bounding box center [97, 95] width 5 height 8
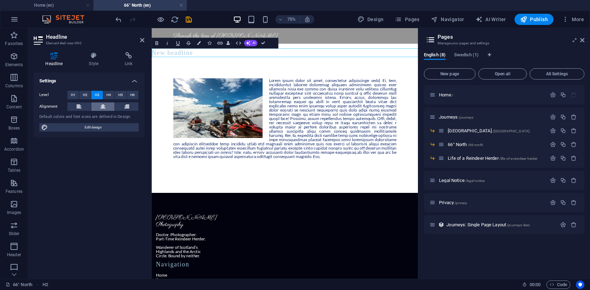
click at [103, 106] on icon at bounding box center [102, 106] width 5 height 8
drag, startPoint x: 448, startPoint y: 146, endPoint x: 457, endPoint y: 147, distance: 9.5
click at [457, 147] on div "66° North /66-north" at bounding box center [492, 144] width 108 height 8
drag, startPoint x: 468, startPoint y: 144, endPoint x: 451, endPoint y: 145, distance: 16.5
click at [452, 145] on span "66° North /66-north" at bounding box center [465, 144] width 35 height 5
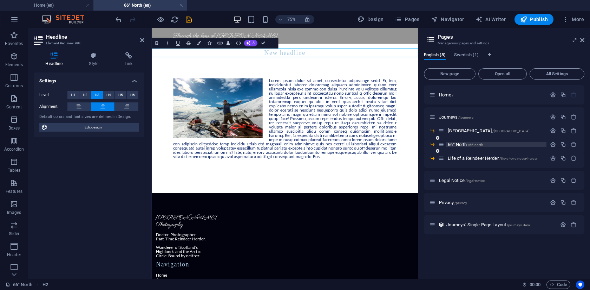
drag, startPoint x: 446, startPoint y: 144, endPoint x: 461, endPoint y: 145, distance: 14.8
click at [461, 145] on div "66° North /66-north" at bounding box center [496, 144] width 101 height 5
drag, startPoint x: 445, startPoint y: 145, endPoint x: 466, endPoint y: 145, distance: 21.1
click at [466, 145] on div "66° North /66-north" at bounding box center [492, 144] width 108 height 8
click at [329, 62] on h3 "New headline" at bounding box center [329, 61] width 355 height 12
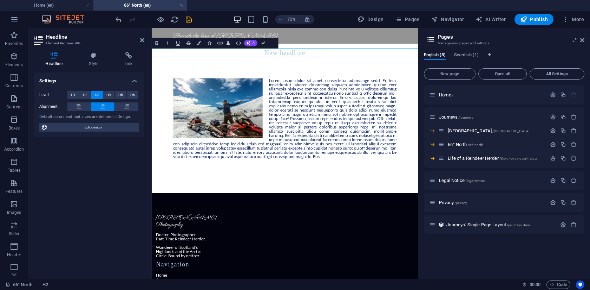
click at [329, 62] on h3 "New headline" at bounding box center [329, 61] width 355 height 12
click at [340, 62] on h3 "New headline" at bounding box center [329, 61] width 355 height 12
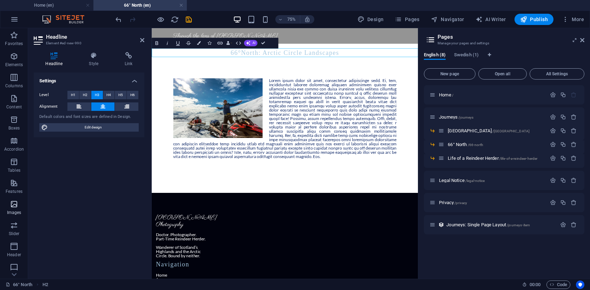
click at [18, 204] on span "Images" at bounding box center [14, 208] width 28 height 17
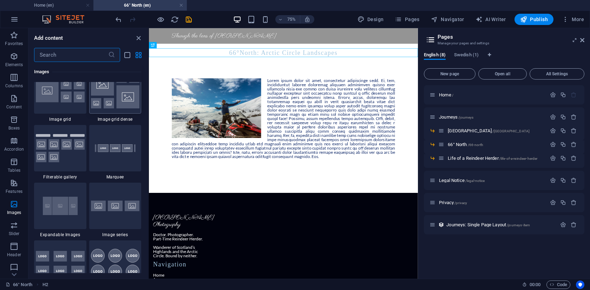
scroll to position [3714, 0]
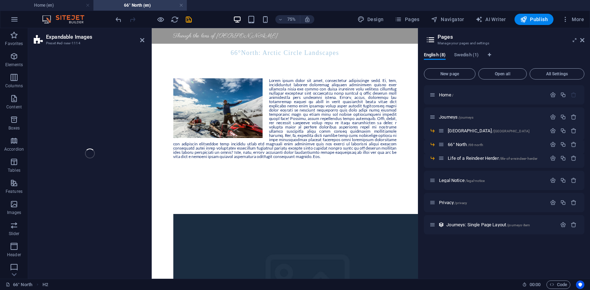
select select "rem"
select select "px"
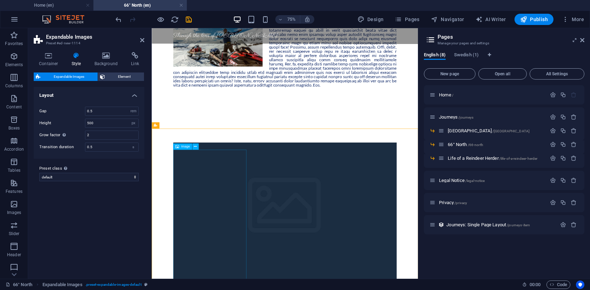
scroll to position [104, 0]
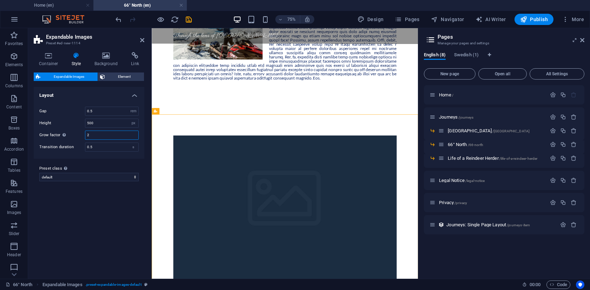
click at [101, 134] on input "2" at bounding box center [111, 135] width 53 height 8
type input "10"
click at [214, 212] on figure at bounding box center [330, 259] width 298 height 176
click at [104, 111] on input "0.5" at bounding box center [111, 111] width 53 height 8
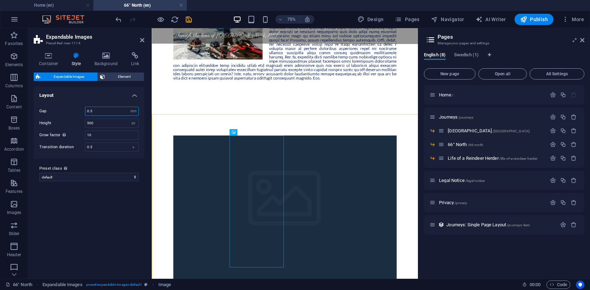
click at [104, 111] on input "0.5" at bounding box center [111, 111] width 53 height 8
click at [166, 111] on span "Expandable Images" at bounding box center [174, 111] width 28 height 3
type input "0.2"
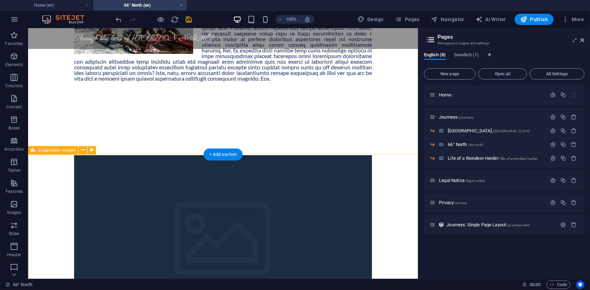
scroll to position [151, 0]
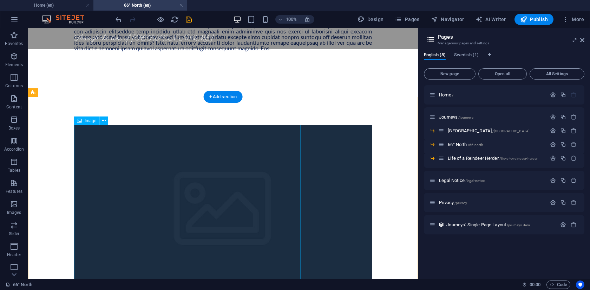
click at [105, 180] on figure at bounding box center [223, 213] width 298 height 176
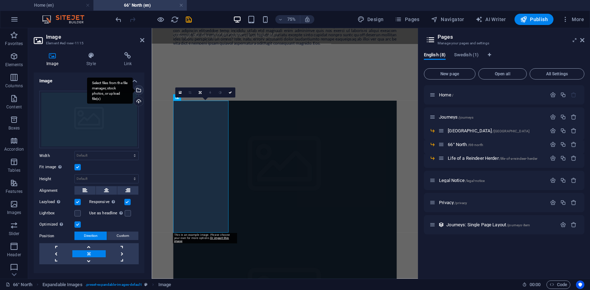
click at [138, 93] on div "Select files from the file manager, stock photos, or upload file(s)" at bounding box center [138, 90] width 11 height 11
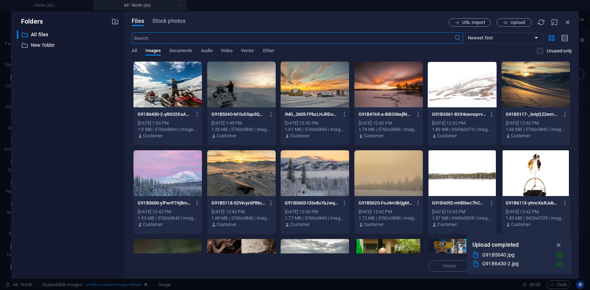
scroll to position [28, 0]
click at [320, 82] on div at bounding box center [315, 84] width 69 height 46
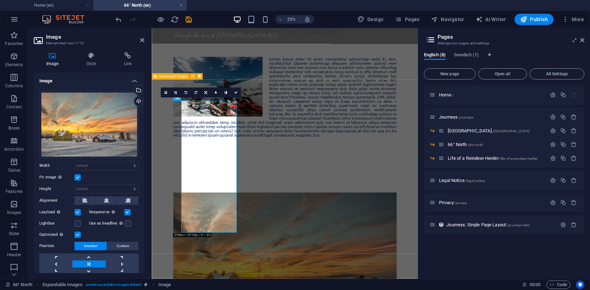
scroll to position [151, 0]
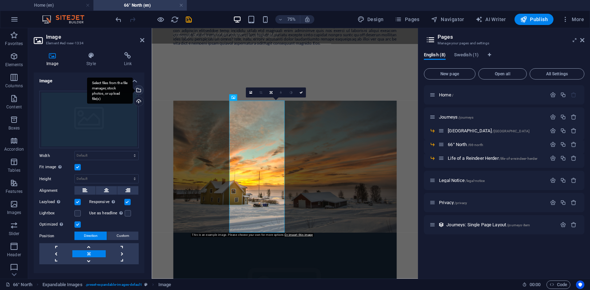
click at [137, 90] on div "Select files from the file manager, stock photos, or upload file(s)" at bounding box center [138, 90] width 11 height 11
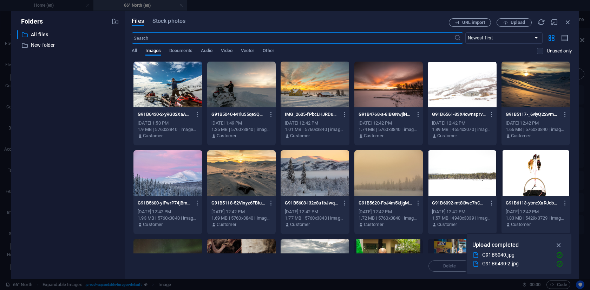
scroll to position [28, 0]
click at [441, 87] on div at bounding box center [462, 84] width 69 height 46
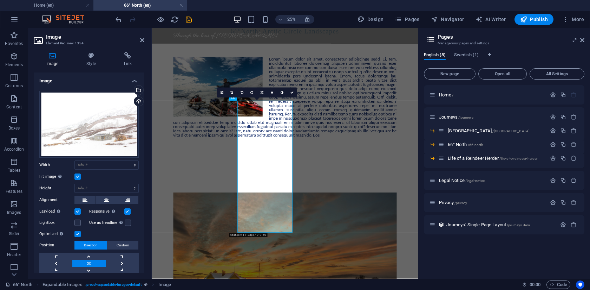
scroll to position [151, 0]
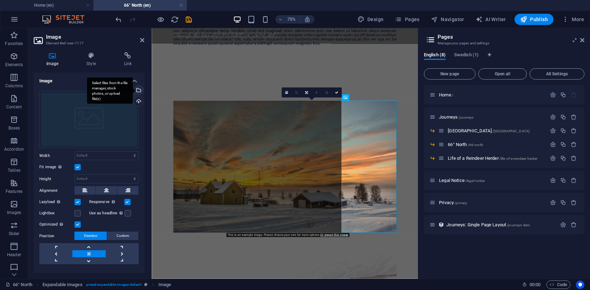
click at [133, 88] on div "Select files from the file manager, stock photos, or upload file(s)" at bounding box center [110, 90] width 46 height 26
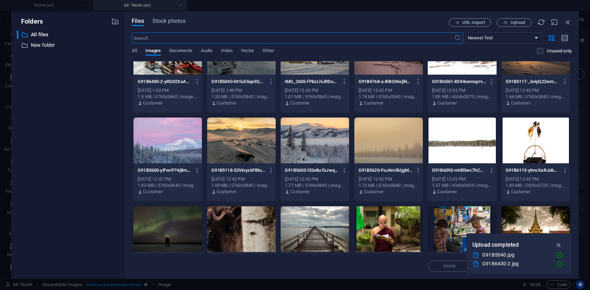
scroll to position [34, 0]
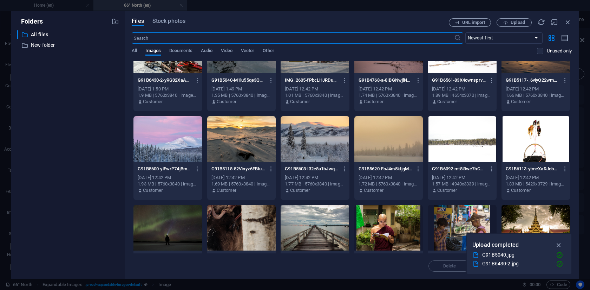
click at [169, 137] on div at bounding box center [168, 139] width 69 height 46
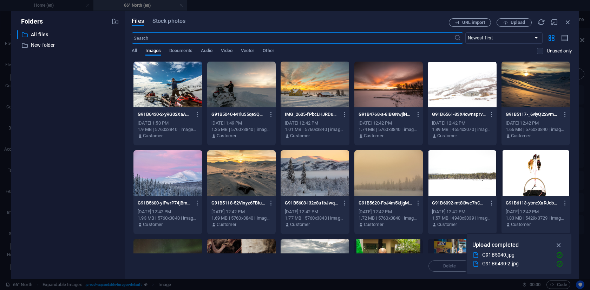
click at [394, 90] on div at bounding box center [389, 84] width 69 height 46
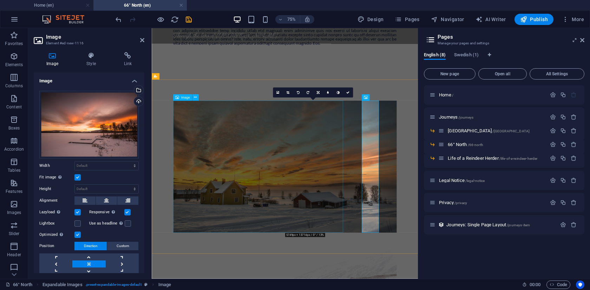
click at [266, 236] on figure at bounding box center [330, 213] width 298 height 176
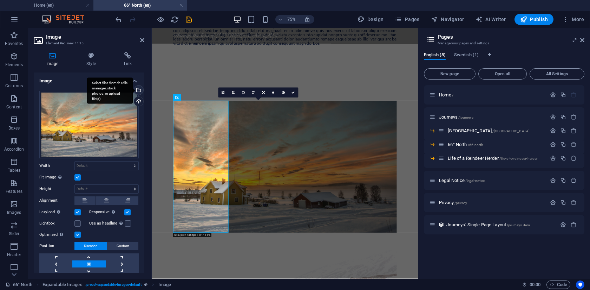
click at [137, 90] on div "Select files from the file manager, stock photos, or upload file(s)" at bounding box center [138, 90] width 11 height 11
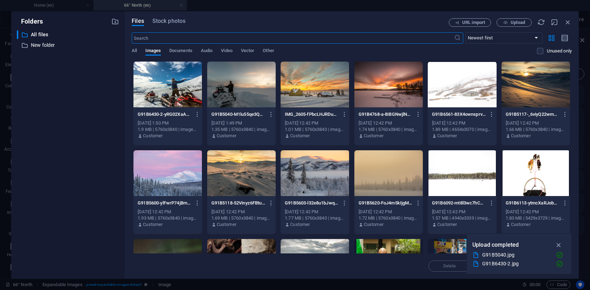
click at [242, 175] on div at bounding box center [241, 173] width 69 height 46
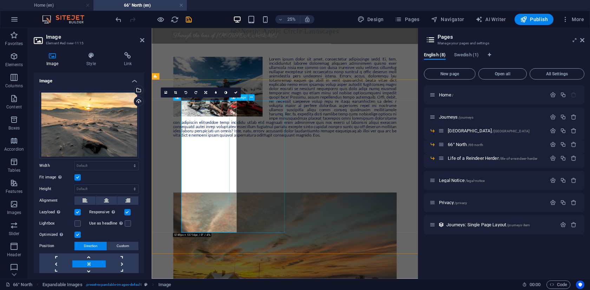
scroll to position [151, 0]
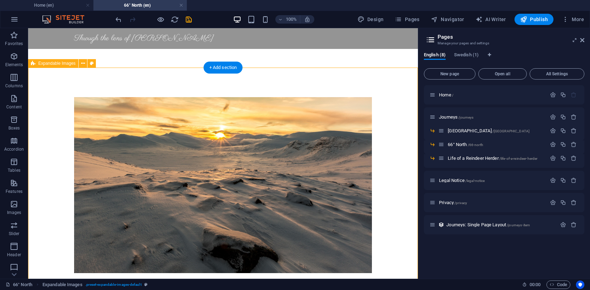
scroll to position [180, 0]
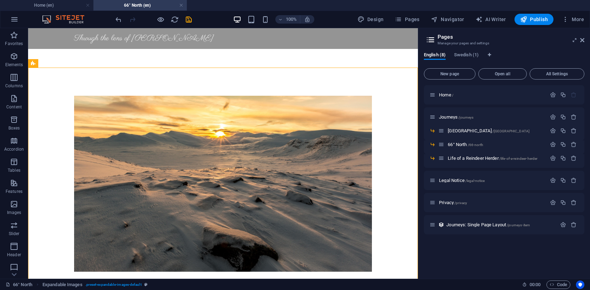
click at [188, 21] on icon "save" at bounding box center [189, 19] width 8 height 8
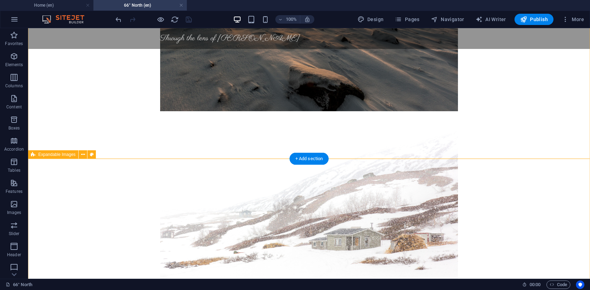
scroll to position [381, 0]
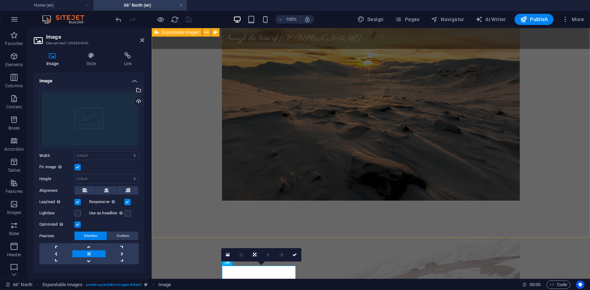
scroll to position [236, 0]
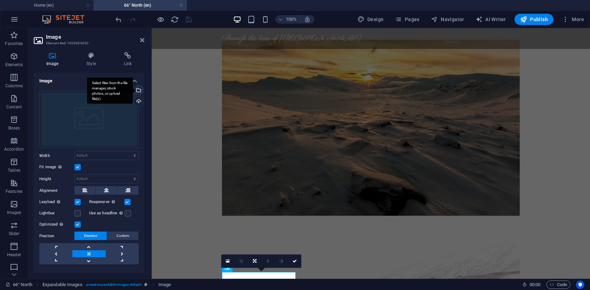
click at [138, 90] on div "Select files from the file manager, stock photos, or upload file(s)" at bounding box center [138, 90] width 11 height 11
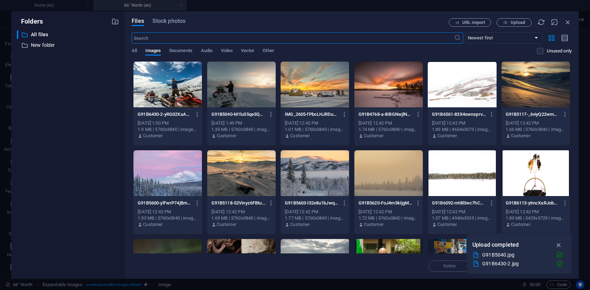
click at [315, 85] on div at bounding box center [315, 84] width 69 height 46
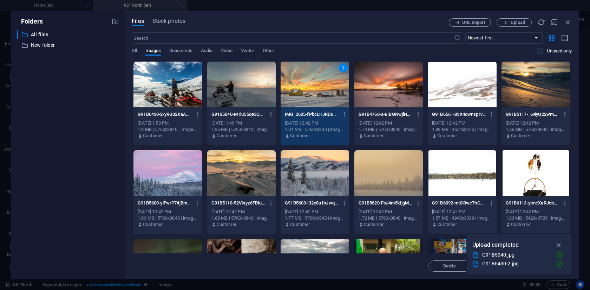
click at [315, 85] on div "1" at bounding box center [315, 84] width 69 height 46
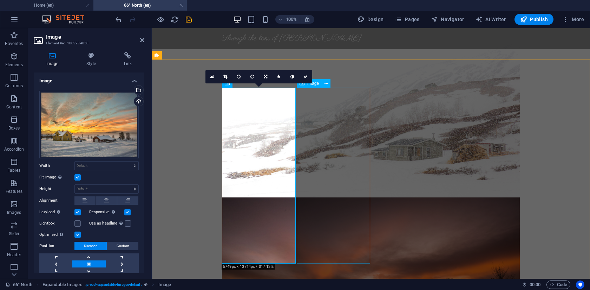
scroll to position [435, 0]
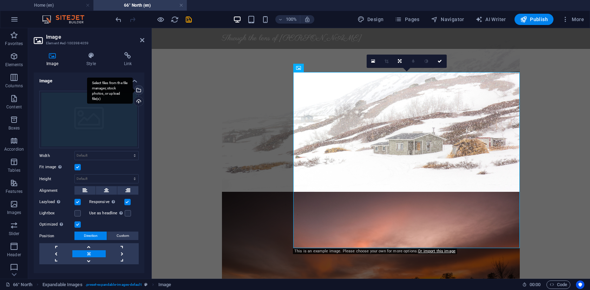
click at [137, 89] on div "Select files from the file manager, stock photos, or upload file(s)" at bounding box center [138, 90] width 11 height 11
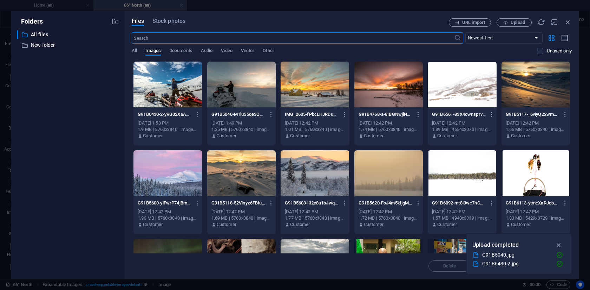
click at [523, 89] on div at bounding box center [536, 84] width 69 height 46
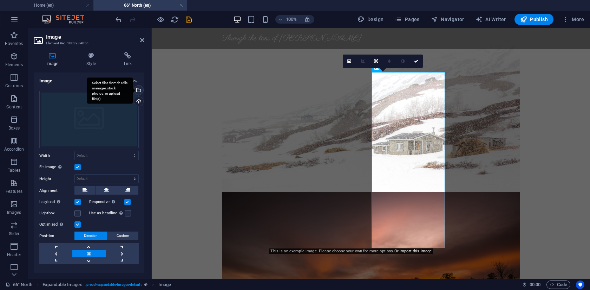
click at [138, 88] on div "Select files from the file manager, stock photos, or upload file(s)" at bounding box center [138, 90] width 11 height 11
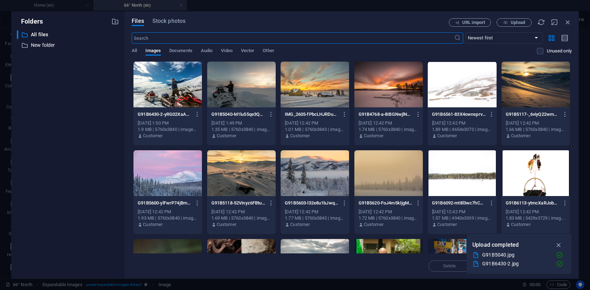
click at [542, 174] on div at bounding box center [536, 173] width 69 height 46
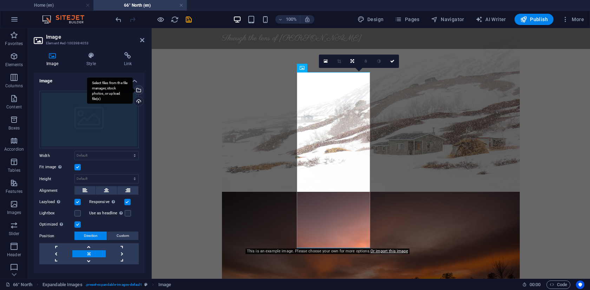
click at [133, 91] on div "Select files from the file manager, stock photos, or upload file(s)" at bounding box center [110, 90] width 46 height 26
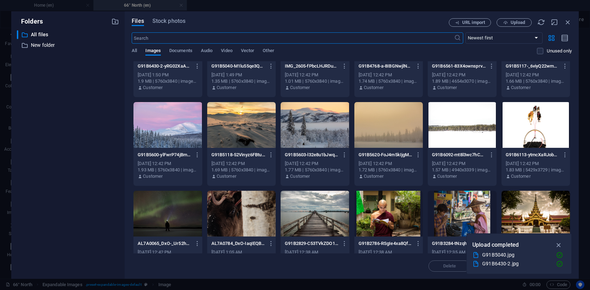
scroll to position [49, 0]
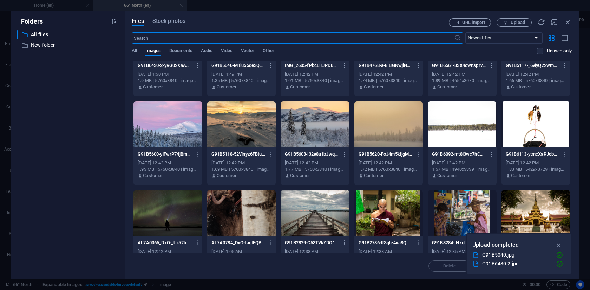
click at [326, 120] on div at bounding box center [315, 124] width 69 height 46
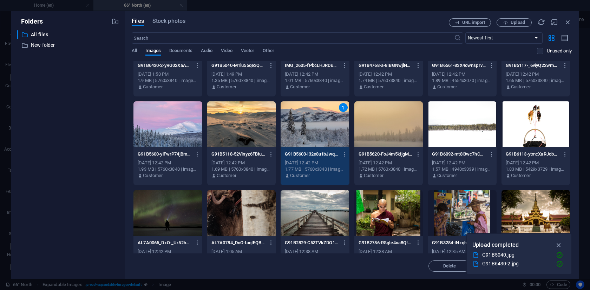
click at [326, 120] on div "1" at bounding box center [315, 124] width 69 height 46
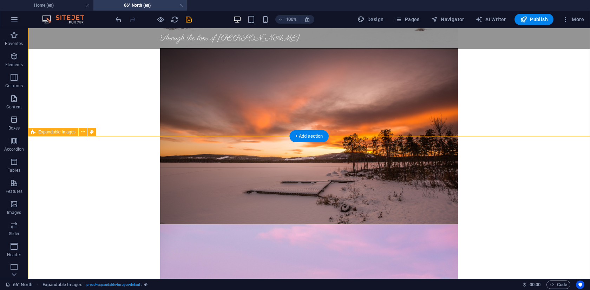
scroll to position [579, 0]
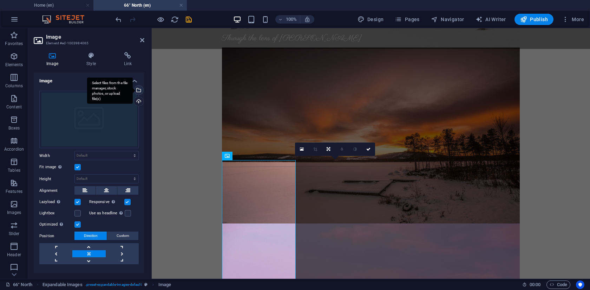
click at [133, 88] on div "Select files from the file manager, stock photos, or upload file(s)" at bounding box center [110, 90] width 46 height 26
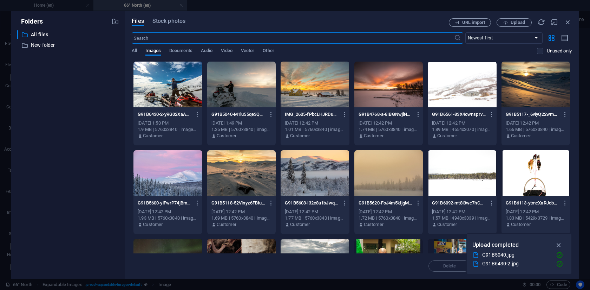
click at [459, 170] on div at bounding box center [462, 173] width 69 height 46
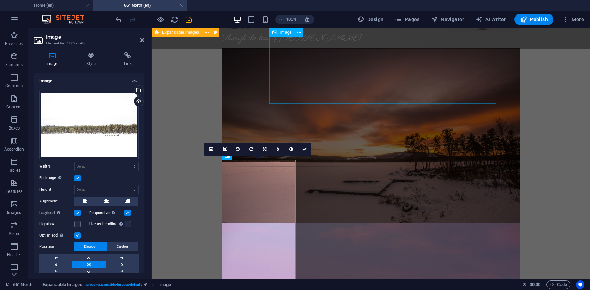
scroll to position [503, 0]
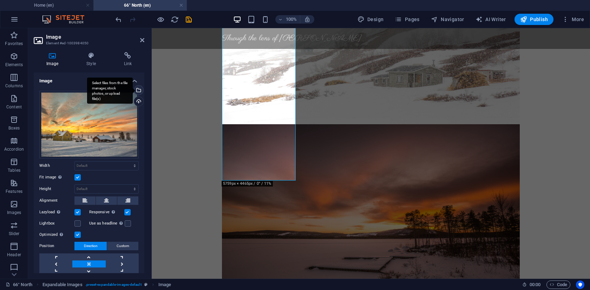
click at [137, 89] on div "Select files from the file manager, stock photos, or upload file(s)" at bounding box center [138, 90] width 11 height 11
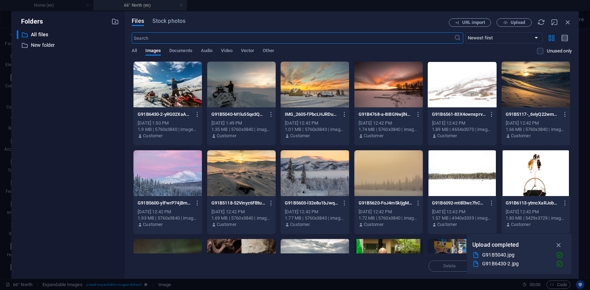
click at [413, 178] on div at bounding box center [389, 173] width 69 height 46
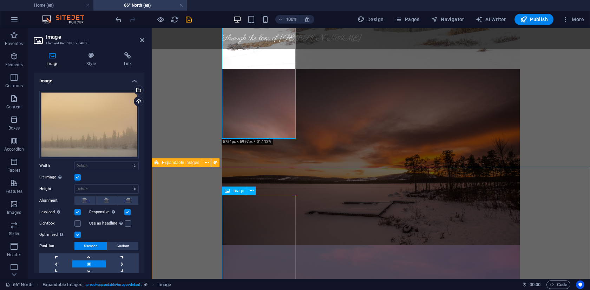
scroll to position [616, 0]
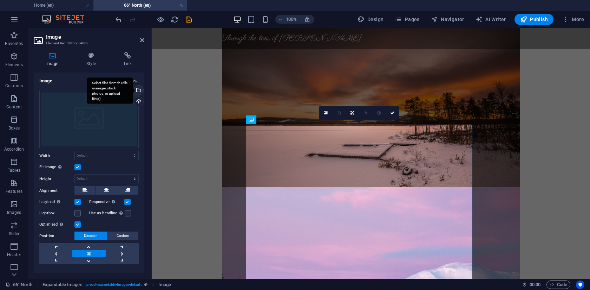
click at [133, 89] on div "Select files from the file manager, stock photos, or upload file(s)" at bounding box center [110, 90] width 46 height 26
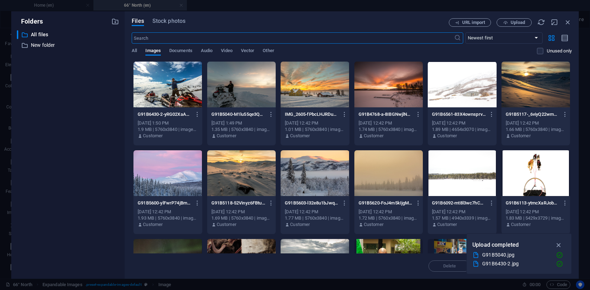
click at [313, 85] on div at bounding box center [315, 84] width 69 height 46
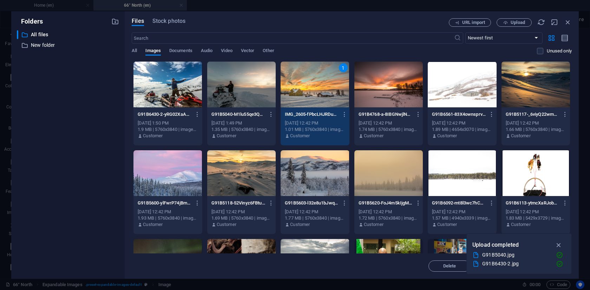
click at [313, 85] on div "1" at bounding box center [315, 84] width 69 height 46
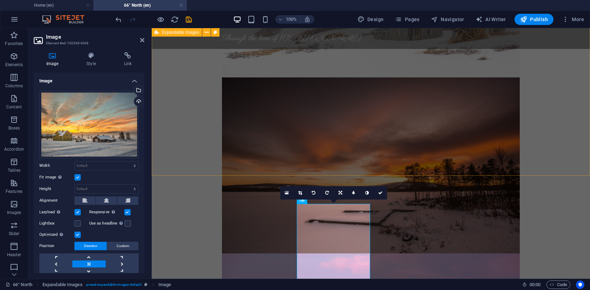
scroll to position [601, 0]
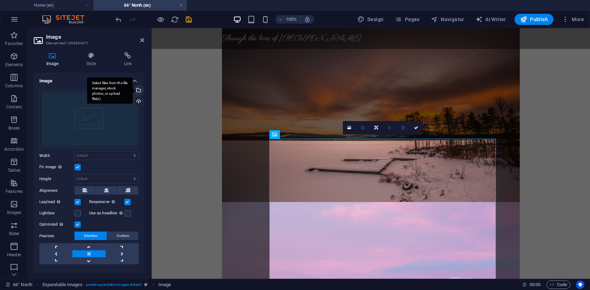
click at [133, 90] on div "Select files from the file manager, stock photos, or upload file(s)" at bounding box center [110, 90] width 46 height 26
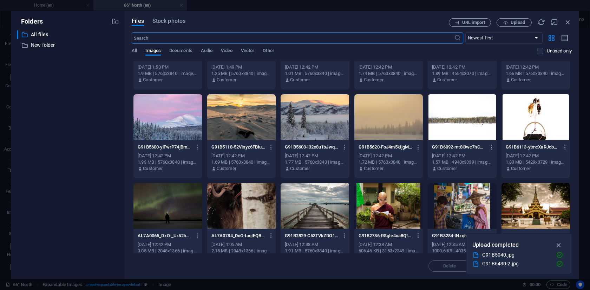
scroll to position [58, 0]
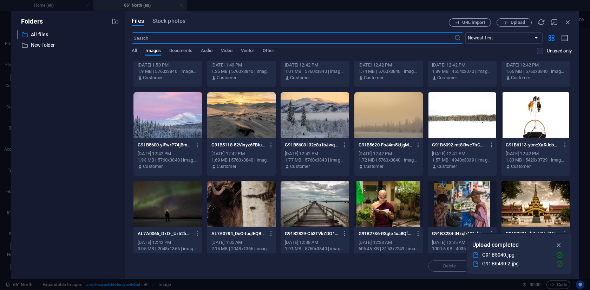
click at [159, 204] on div at bounding box center [168, 204] width 69 height 46
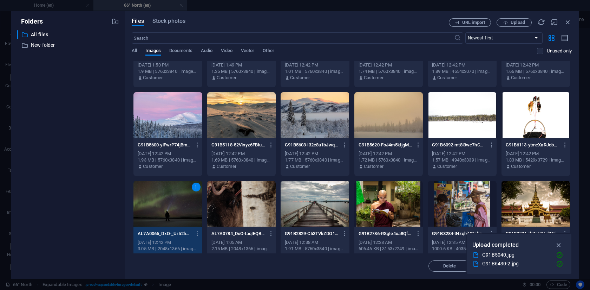
click at [159, 204] on div "1" at bounding box center [168, 204] width 69 height 46
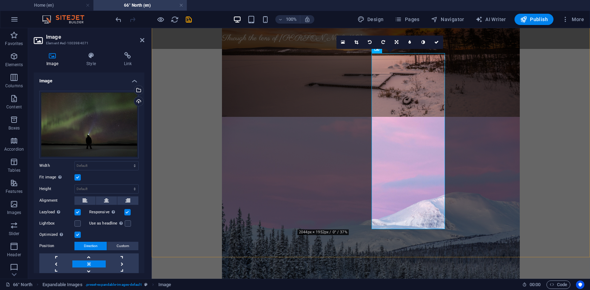
scroll to position [687, 0]
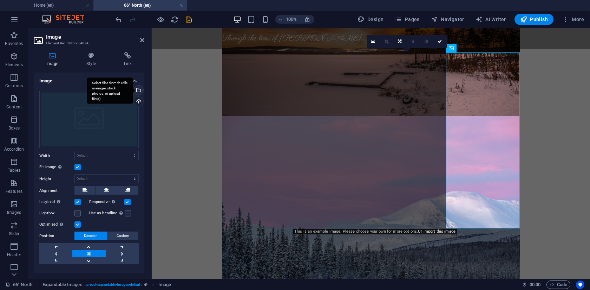
click at [138, 90] on div "Select files from the file manager, stock photos, or upload file(s)" at bounding box center [138, 90] width 11 height 11
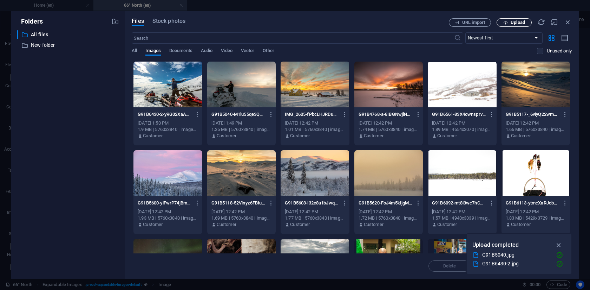
click at [513, 20] on span "Upload" at bounding box center [518, 22] width 14 height 4
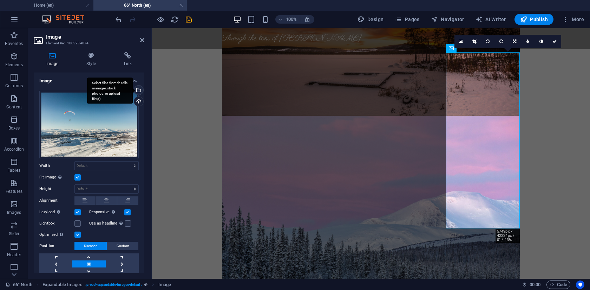
click at [133, 90] on div "Select files from the file manager, stock photos, or upload file(s)" at bounding box center [110, 90] width 46 height 26
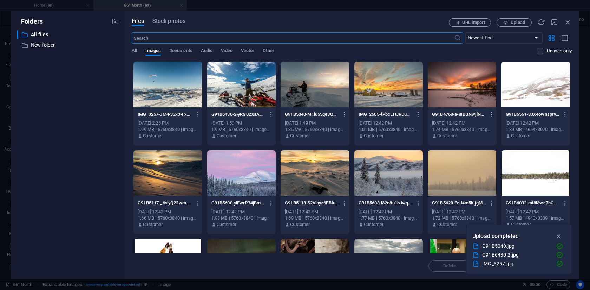
click at [165, 89] on div at bounding box center [168, 84] width 69 height 46
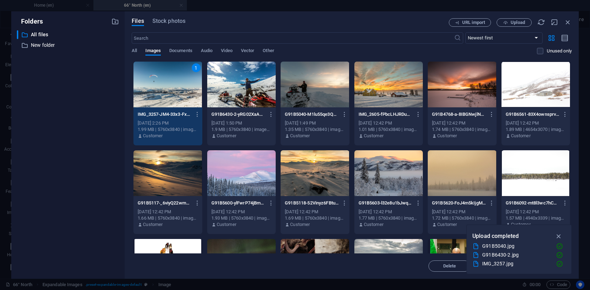
click at [165, 89] on div "1" at bounding box center [168, 84] width 69 height 46
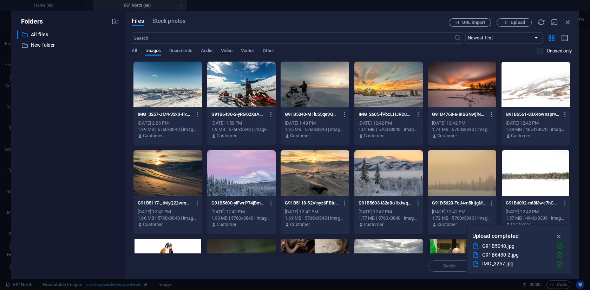
click at [165, 89] on div at bounding box center [168, 84] width 69 height 46
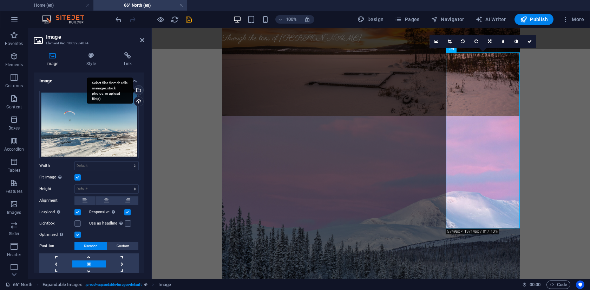
click at [137, 91] on div "Select files from the file manager, stock photos, or upload file(s)" at bounding box center [138, 90] width 11 height 11
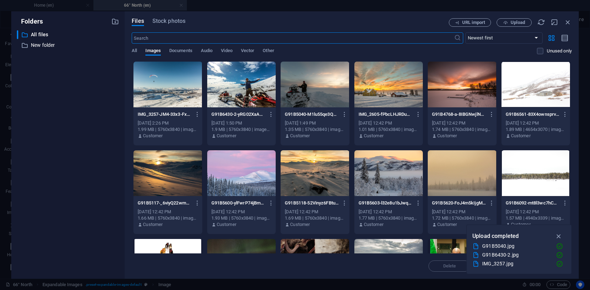
click at [187, 85] on div at bounding box center [168, 84] width 69 height 46
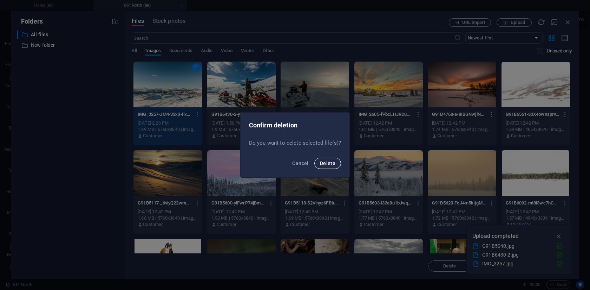
click at [331, 165] on button "Delete" at bounding box center [327, 162] width 27 height 11
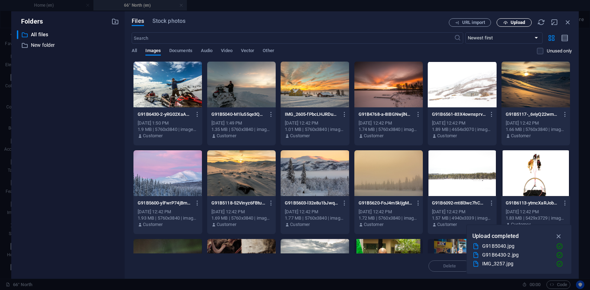
click at [507, 24] on icon "button" at bounding box center [505, 22] width 5 height 5
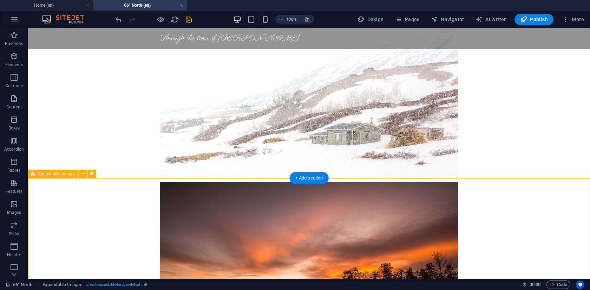
scroll to position [562, 0]
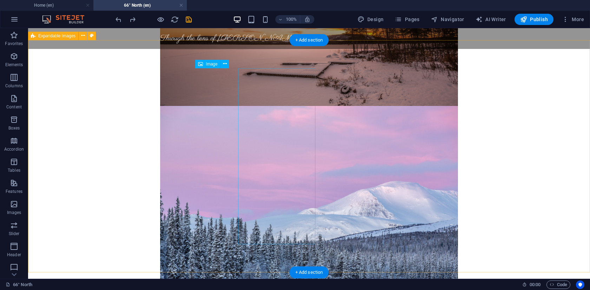
scroll to position [671, 0]
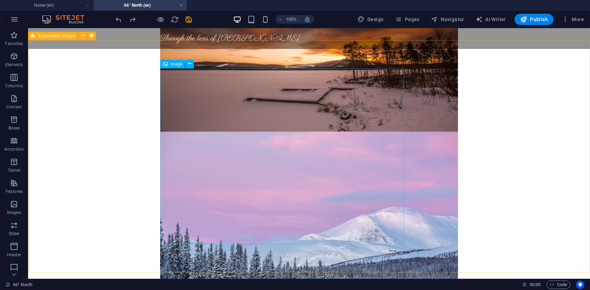
click at [176, 63] on span "Image" at bounding box center [177, 64] width 12 height 4
click at [191, 65] on icon at bounding box center [190, 63] width 4 height 7
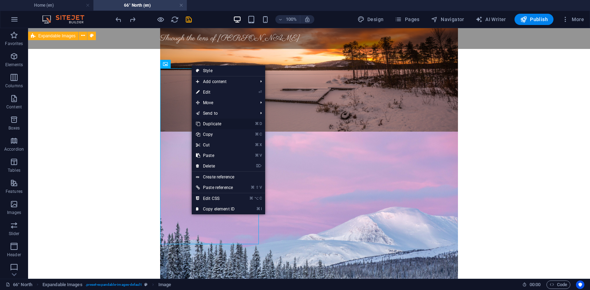
click at [212, 126] on link "⌘ D Duplicate" at bounding box center [215, 123] width 47 height 11
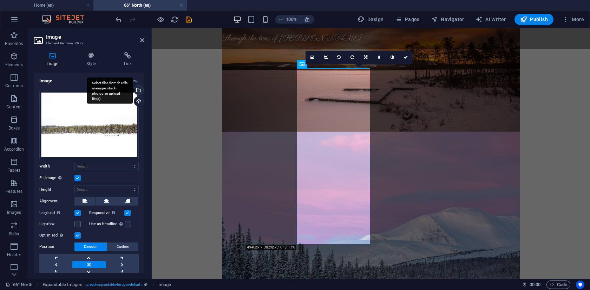
click at [137, 89] on div "Select files from the file manager, stock photos, or upload file(s)" at bounding box center [138, 90] width 11 height 11
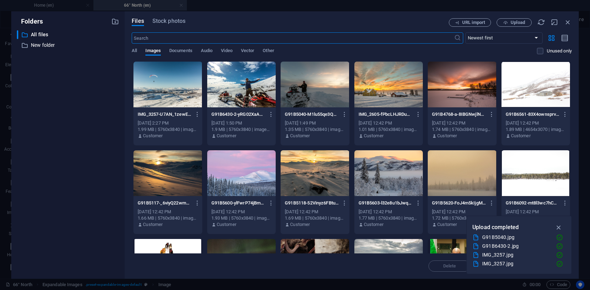
click at [177, 77] on div at bounding box center [168, 84] width 69 height 46
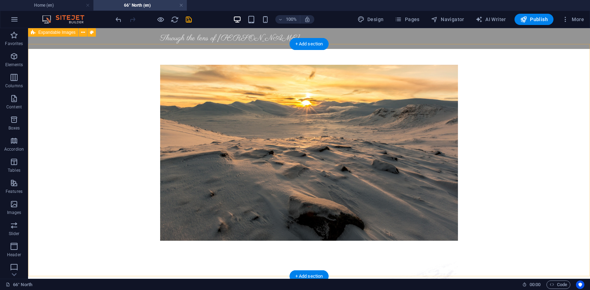
scroll to position [203, 0]
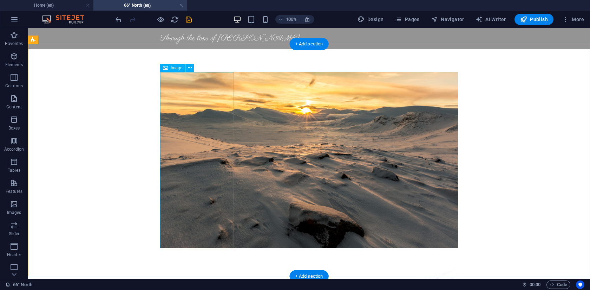
click at [176, 146] on figure at bounding box center [309, 160] width 298 height 176
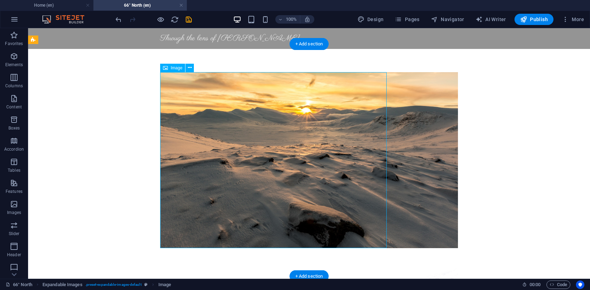
click at [178, 123] on figure at bounding box center [309, 160] width 298 height 176
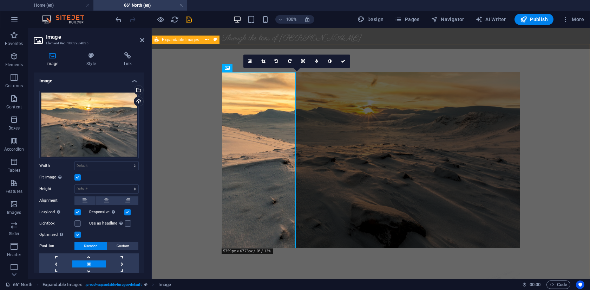
select select "rem"
select select "px"
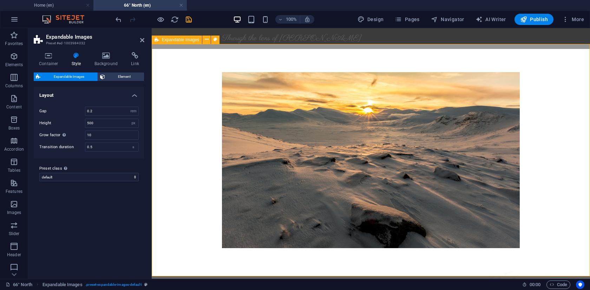
click at [99, 136] on input "10" at bounding box center [111, 135] width 53 height 8
type input "1"
type input "20"
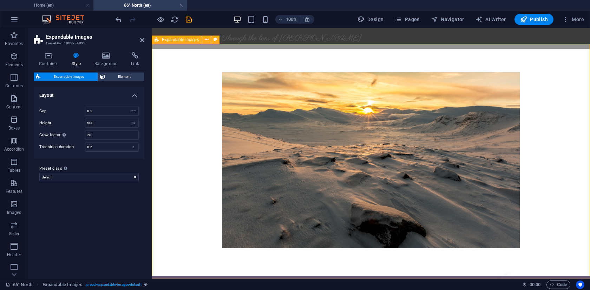
click at [211, 19] on div "100% Design Pages Navigator AI Writer Publish More" at bounding box center [350, 19] width 473 height 11
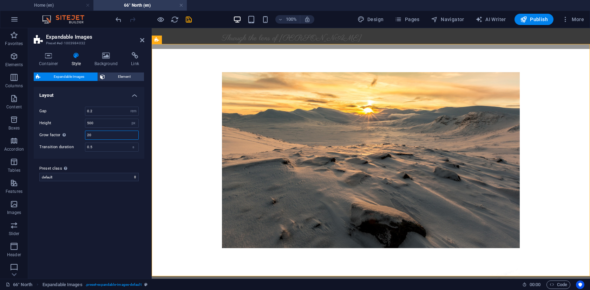
click at [103, 135] on input "20" at bounding box center [111, 135] width 53 height 8
drag, startPoint x: 143, startPoint y: 41, endPoint x: 115, endPoint y: 13, distance: 39.7
click at [143, 41] on icon at bounding box center [142, 40] width 4 height 6
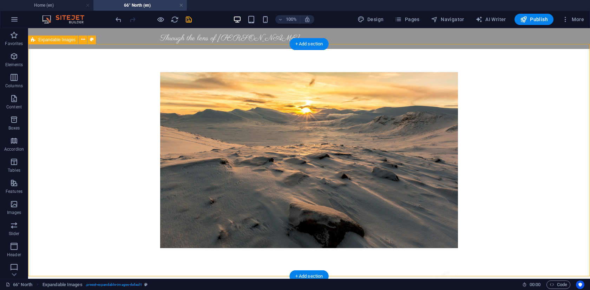
select select "rem"
select select "px"
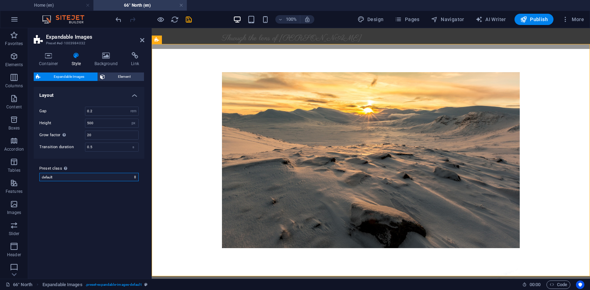
click at [92, 174] on select "default Add preset class" at bounding box center [88, 177] width 99 height 8
click at [50, 59] on h4 "Container" at bounding box center [50, 59] width 33 height 15
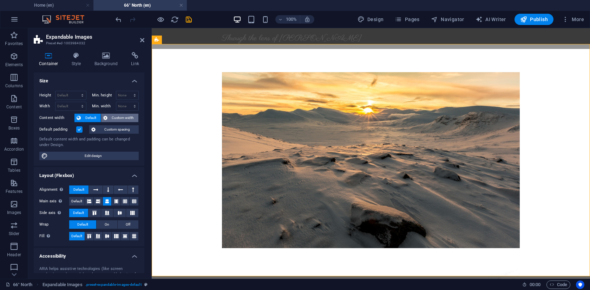
click at [123, 119] on span "Custom width" at bounding box center [123, 117] width 27 height 8
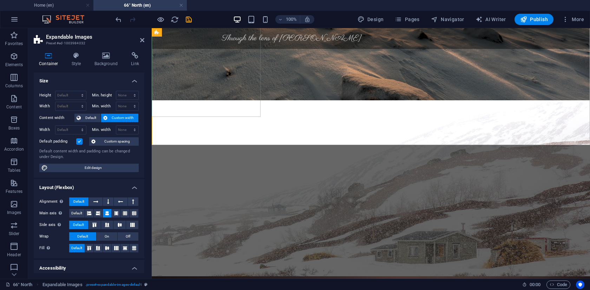
scroll to position [364, 0]
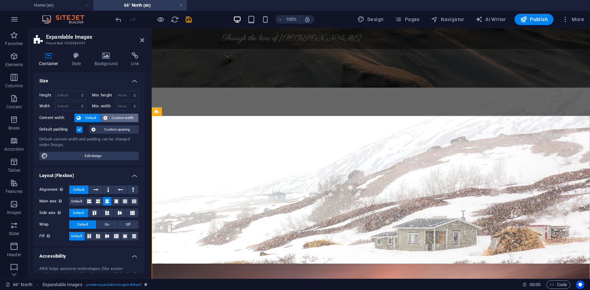
click at [131, 117] on span "Custom width" at bounding box center [123, 117] width 27 height 8
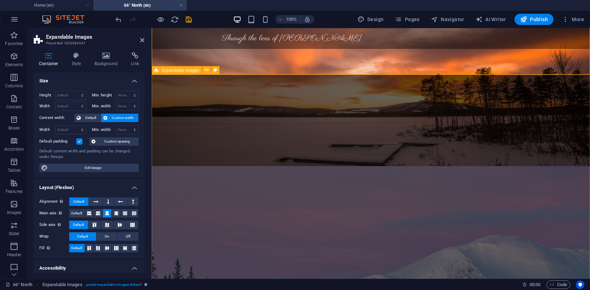
scroll to position [640, 0]
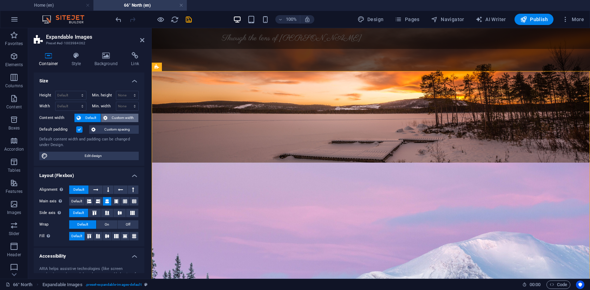
click at [132, 117] on span "Custom width" at bounding box center [123, 117] width 27 height 8
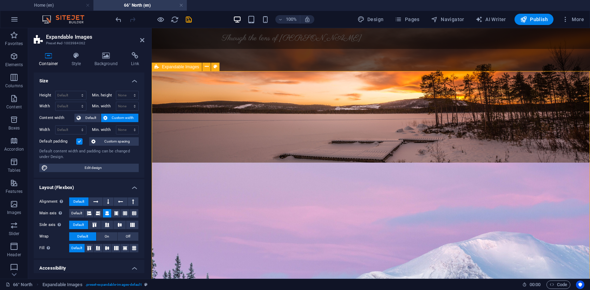
click at [210, 22] on div "100% Design Pages Navigator AI Writer Publish More" at bounding box center [350, 19] width 473 height 11
click at [144, 41] on icon at bounding box center [142, 40] width 4 height 6
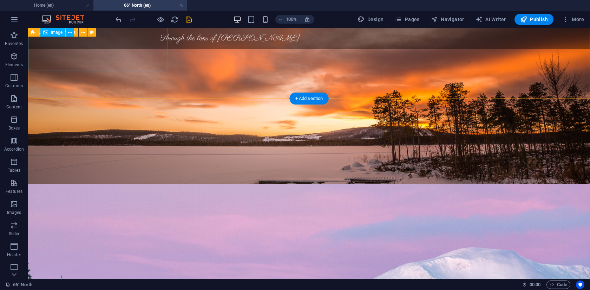
scroll to position [613, 0]
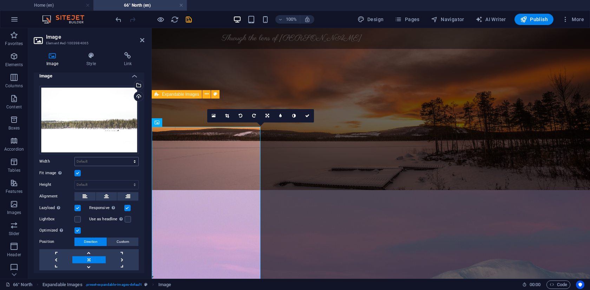
scroll to position [0, 0]
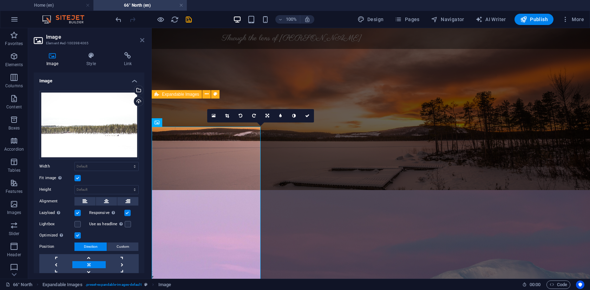
click at [143, 41] on icon at bounding box center [142, 40] width 4 height 6
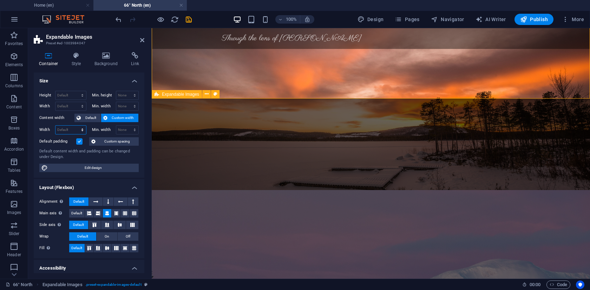
click at [71, 128] on select "Default px rem % em vh vw" at bounding box center [71, 129] width 31 height 8
select select "%"
click at [75, 125] on select "Default px rem % em vh vw" at bounding box center [71, 129] width 31 height 8
type input "500"
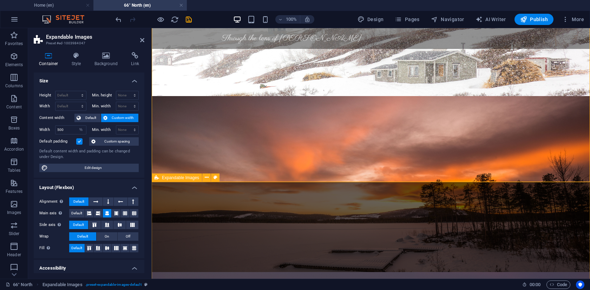
scroll to position [529, 0]
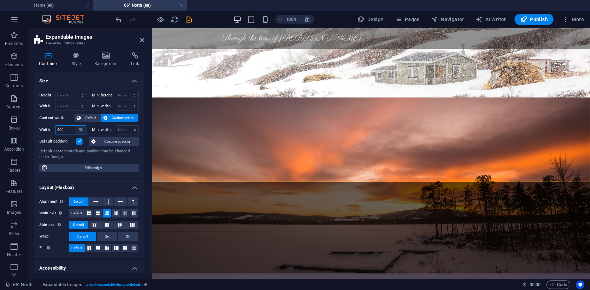
click at [82, 130] on select "Default px rem % em vh vw" at bounding box center [81, 129] width 10 height 8
select select "px"
click at [76, 125] on select "Default px rem % em vh vw" at bounding box center [81, 129] width 10 height 8
type input "1248"
click at [80, 131] on select "Default px rem % em vh vw" at bounding box center [81, 129] width 10 height 8
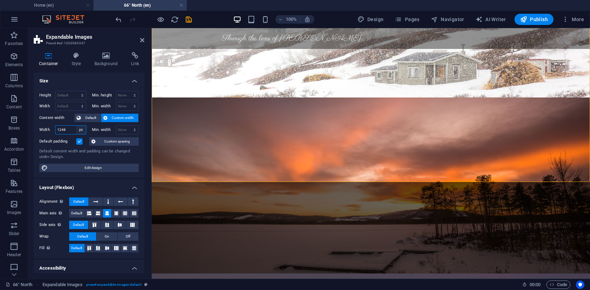
select select "8keso2jq5vs"
click at [76, 125] on select "Default px rem % em vh vw" at bounding box center [81, 129] width 10 height 8
select select "DISABLED_OPTION_VALUE"
click at [122, 130] on select "None px rem % vh vw" at bounding box center [127, 129] width 22 height 8
click at [89, 120] on span "Default" at bounding box center [91, 117] width 16 height 8
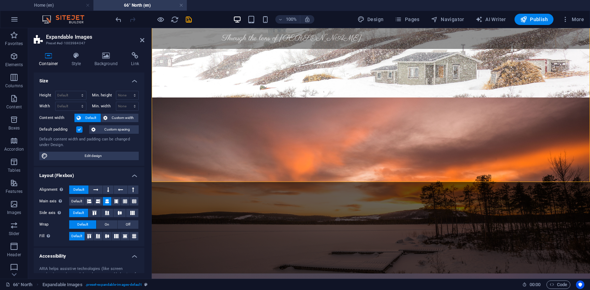
click at [80, 129] on label at bounding box center [79, 129] width 6 height 6
click at [0, 0] on input "Default padding" at bounding box center [0, 0] width 0 height 0
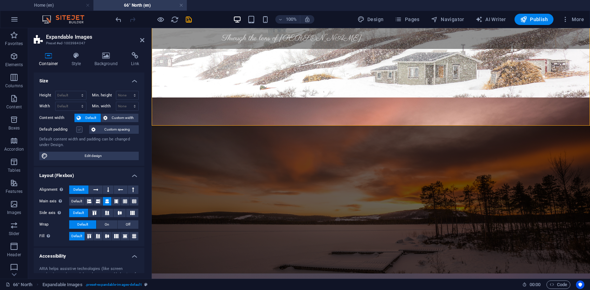
click at [80, 129] on label at bounding box center [79, 129] width 6 height 6
click at [0, 0] on input "Default padding" at bounding box center [0, 0] width 0 height 0
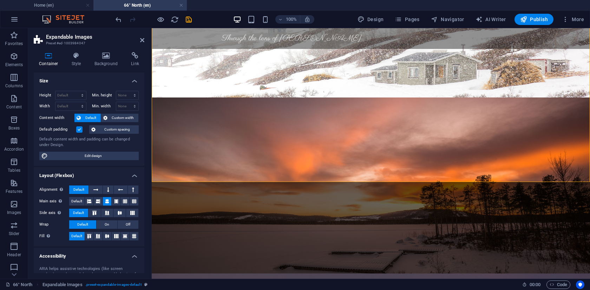
click at [80, 129] on label at bounding box center [79, 129] width 6 height 6
click at [0, 0] on input "Default padding" at bounding box center [0, 0] width 0 height 0
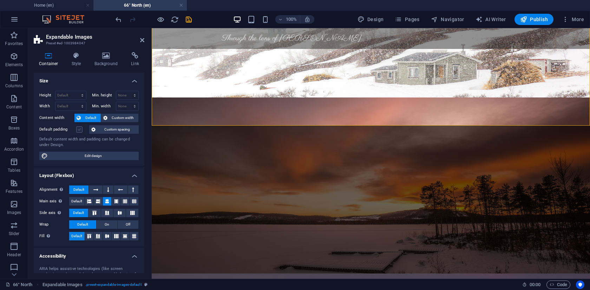
click at [80, 129] on label at bounding box center [79, 129] width 6 height 6
click at [0, 0] on input "Default padding" at bounding box center [0, 0] width 0 height 0
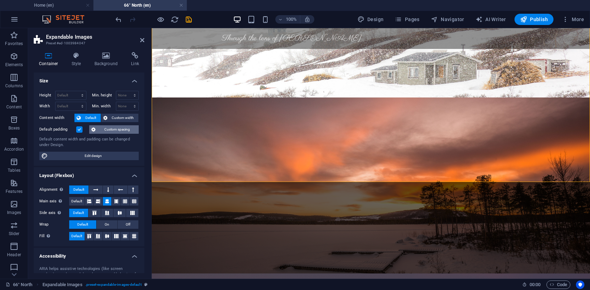
click at [100, 133] on button "Custom spacing" at bounding box center [114, 129] width 50 height 8
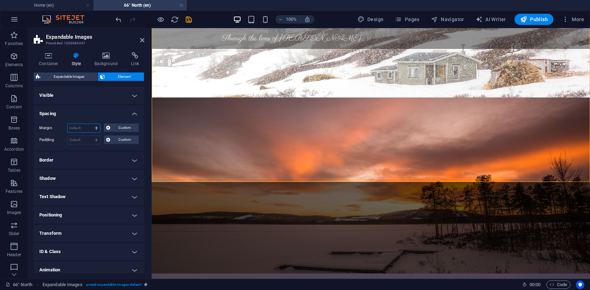
click at [86, 131] on select "Default auto px % rem vw vh Custom" at bounding box center [84, 128] width 32 height 8
click at [68, 124] on select "Default auto px % rem vw vh Custom" at bounding box center [84, 128] width 32 height 8
click at [78, 126] on select "Default auto px % rem vw vh Custom" at bounding box center [84, 128] width 32 height 8
click at [114, 128] on span "Custom" at bounding box center [124, 127] width 24 height 8
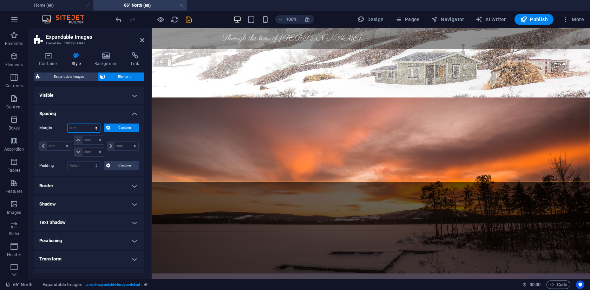
click at [93, 129] on select "Default auto px % rem vw vh Custom" at bounding box center [84, 128] width 32 height 8
select select "px"
click at [90, 124] on select "Default auto px % rem vw vh Custom" at bounding box center [84, 128] width 32 height 8
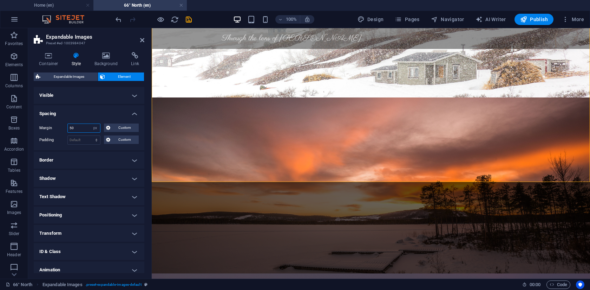
type input "500"
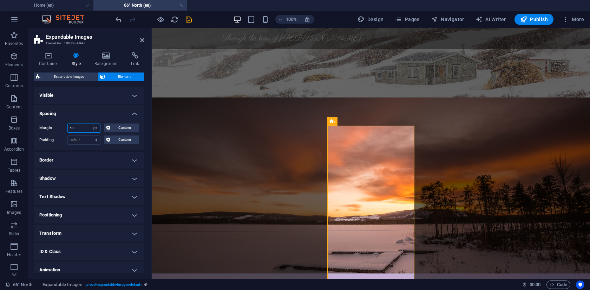
type input "5"
type input "0"
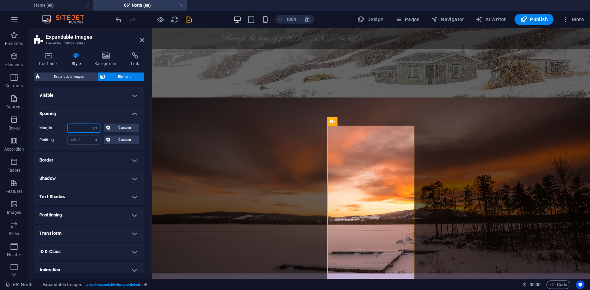
type input "0"
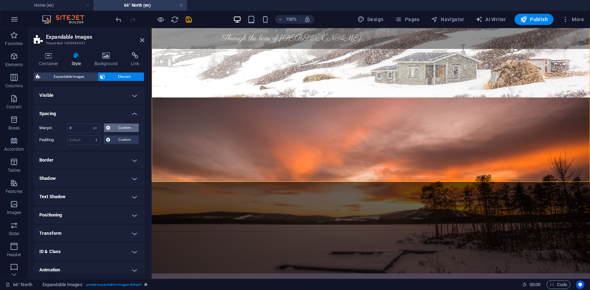
click at [129, 123] on span "Custom" at bounding box center [124, 127] width 24 height 8
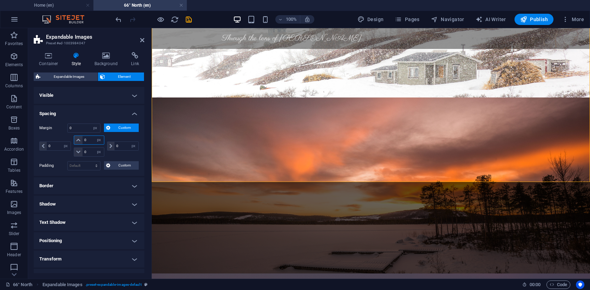
click at [90, 139] on input "0" at bounding box center [93, 140] width 21 height 8
type input "0500"
select select "DISABLED_OPTION_VALUE"
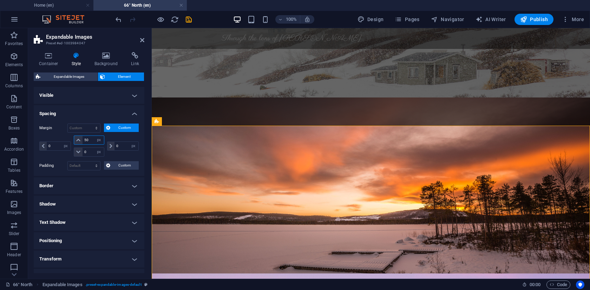
type input "5"
click at [140, 39] on icon at bounding box center [142, 40] width 4 height 6
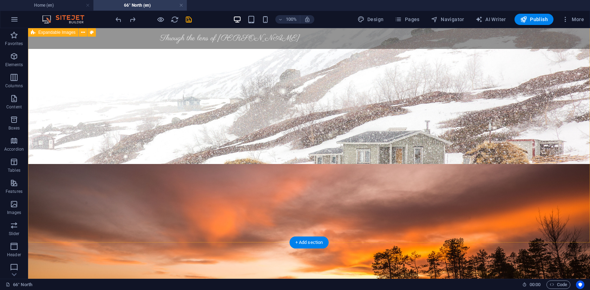
scroll to position [459, 0]
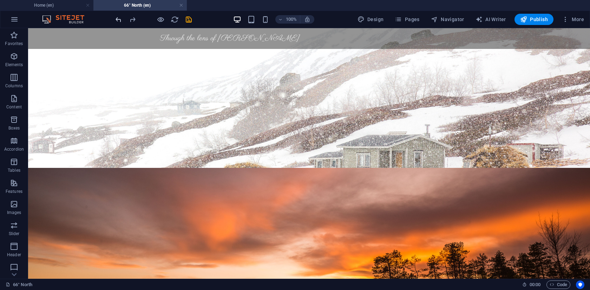
click at [118, 20] on icon "undo" at bounding box center [119, 19] width 8 height 8
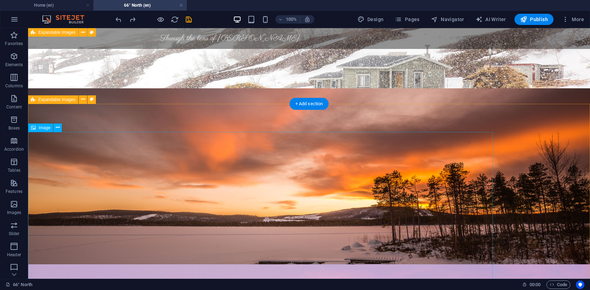
scroll to position [503, 0]
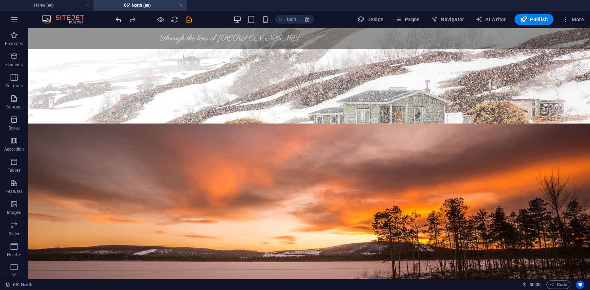
click at [119, 20] on icon "undo" at bounding box center [119, 19] width 8 height 8
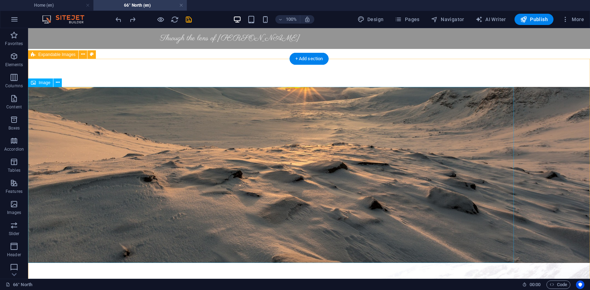
scroll to position [146, 0]
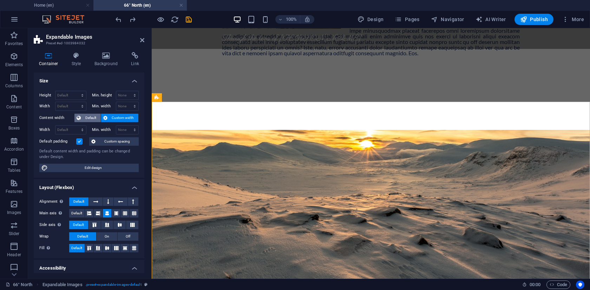
click at [88, 120] on span "Default" at bounding box center [91, 117] width 16 height 8
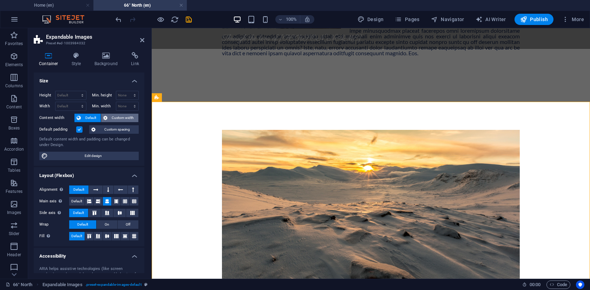
click at [112, 119] on span "Custom width" at bounding box center [123, 117] width 27 height 8
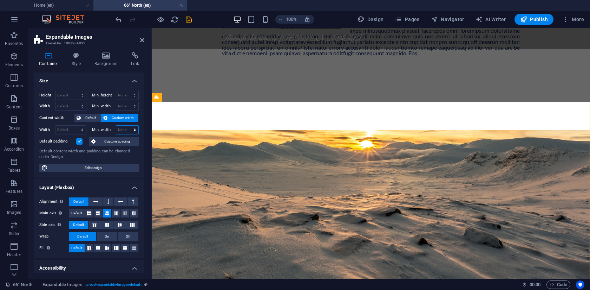
click at [121, 129] on select "None px rem % vh vw" at bounding box center [127, 129] width 22 height 8
click at [116, 125] on select "None px rem % vh vw" at bounding box center [127, 129] width 22 height 8
select select "DISABLED_OPTION_VALUE"
click at [71, 133] on select "Default px rem % em vh vw" at bounding box center [71, 129] width 31 height 8
select select "rem"
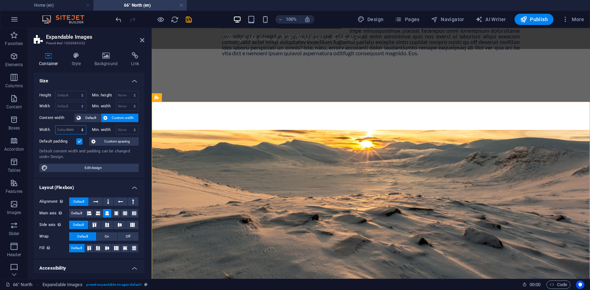
click at [75, 125] on select "Default px rem % em vh vw" at bounding box center [71, 129] width 31 height 8
type input "1"
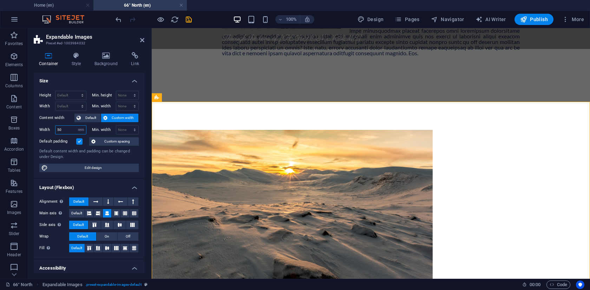
type input "5"
click at [81, 130] on select "Default px rem % em vh vw" at bounding box center [81, 129] width 10 height 8
click at [76, 125] on select "Default px rem % em vh vw" at bounding box center [81, 129] width 10 height 8
select select "DISABLED_OPTION_VALUE"
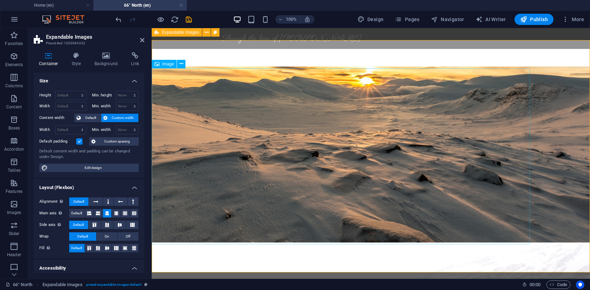
scroll to position [204, 0]
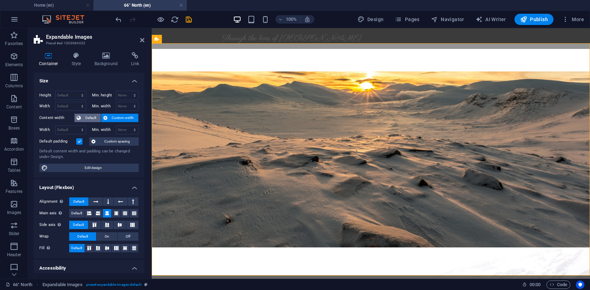
click at [86, 118] on span "Default" at bounding box center [91, 117] width 16 height 8
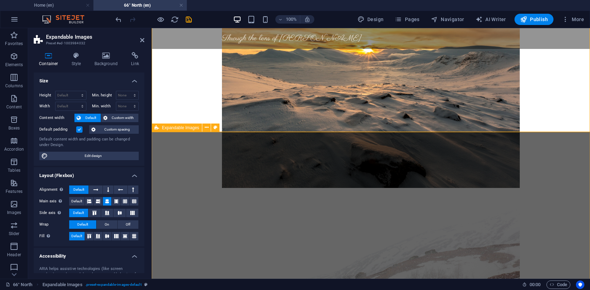
scroll to position [221, 0]
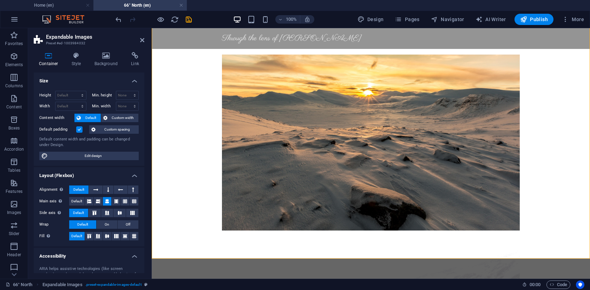
click at [78, 129] on label at bounding box center [79, 129] width 6 height 6
click at [0, 0] on input "Default padding" at bounding box center [0, 0] width 0 height 0
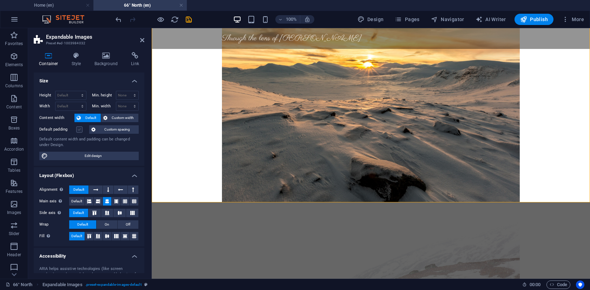
click at [78, 129] on label at bounding box center [79, 129] width 6 height 6
click at [0, 0] on input "Default padding" at bounding box center [0, 0] width 0 height 0
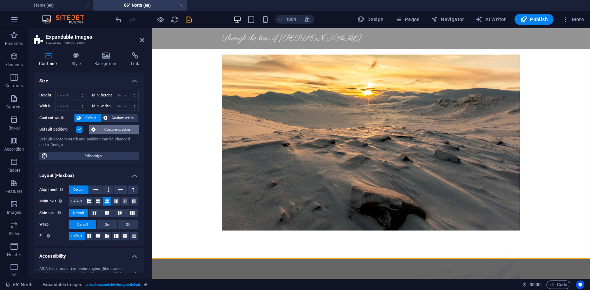
click at [114, 130] on span "Custom spacing" at bounding box center [117, 129] width 39 height 8
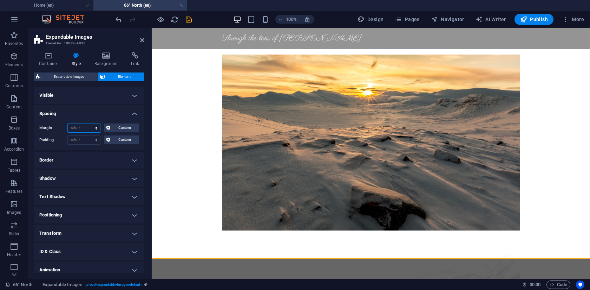
click at [82, 130] on select "Default auto px % rem vw vh Custom" at bounding box center [84, 128] width 32 height 8
click at [68, 124] on select "Default auto px % rem vw vh Custom" at bounding box center [84, 128] width 32 height 8
select select "DISABLED_OPTION_VALUE"
click at [75, 130] on select "Default auto px % rem vw vh Custom" at bounding box center [84, 128] width 32 height 8
click at [118, 128] on span "Custom" at bounding box center [124, 127] width 24 height 8
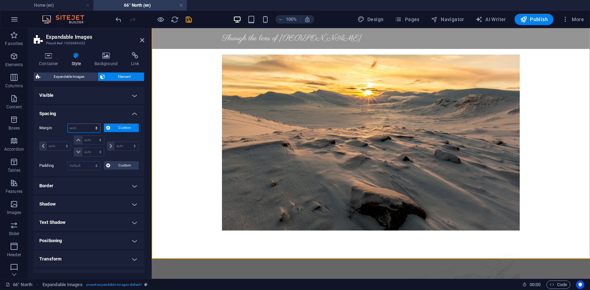
click at [86, 127] on select "Default auto px % rem vw vh Custom" at bounding box center [84, 128] width 32 height 8
click at [54, 146] on select "auto px % rem vw vh" at bounding box center [55, 146] width 31 height 8
select select "px"
click at [60, 142] on select "auto px % rem vw vh" at bounding box center [55, 146] width 31 height 8
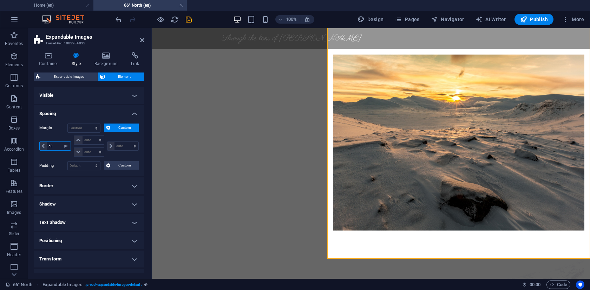
type input "5"
click at [91, 124] on select "Default auto px % rem vw vh Custom" at bounding box center [84, 128] width 32 height 8
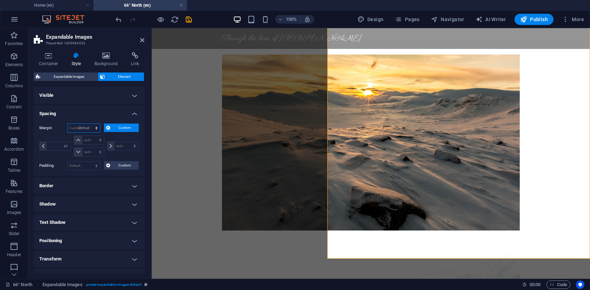
click at [68, 124] on select "Default auto px % rem vw vh Custom" at bounding box center [84, 128] width 32 height 8
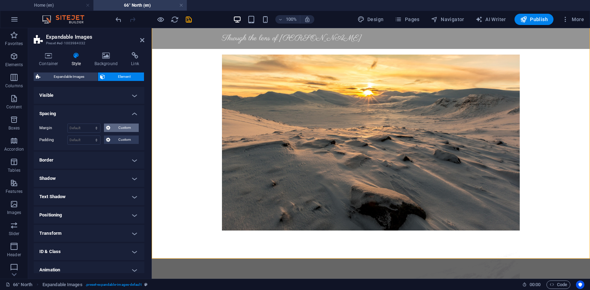
click at [108, 127] on icon at bounding box center [108, 127] width 4 height 8
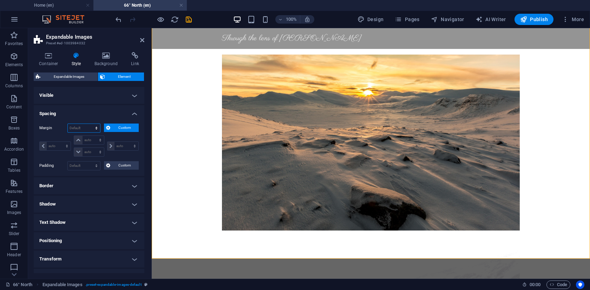
click at [90, 127] on select "Default auto px % rem vw vh Custom" at bounding box center [84, 128] width 32 height 8
click at [68, 124] on select "Default auto px % rem vw vh Custom" at bounding box center [84, 128] width 32 height 8
select select "DISABLED_OPTION_VALUE"
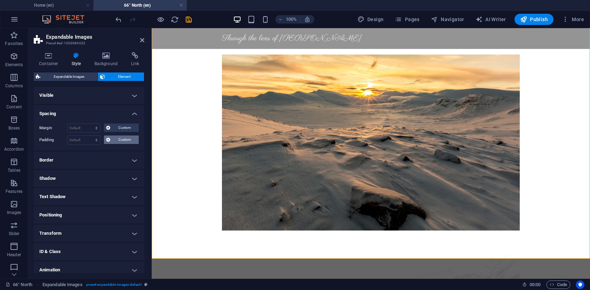
click at [117, 139] on span "Custom" at bounding box center [124, 139] width 24 height 8
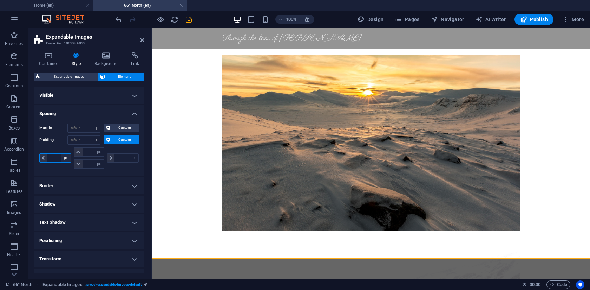
click at [63, 160] on select "px rem % vh vw" at bounding box center [66, 158] width 10 height 8
click at [61, 154] on select "px rem % vh vw" at bounding box center [66, 158] width 10 height 8
click at [54, 159] on input "number" at bounding box center [59, 158] width 24 height 8
type input "50"
type input "0"
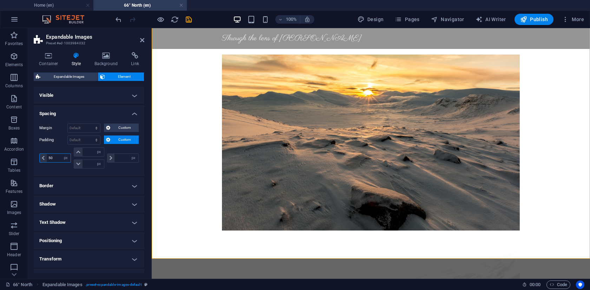
type input "0"
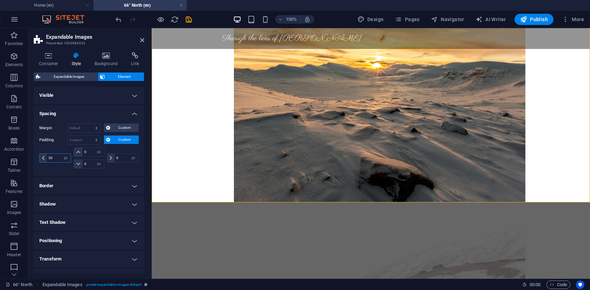
type input "5"
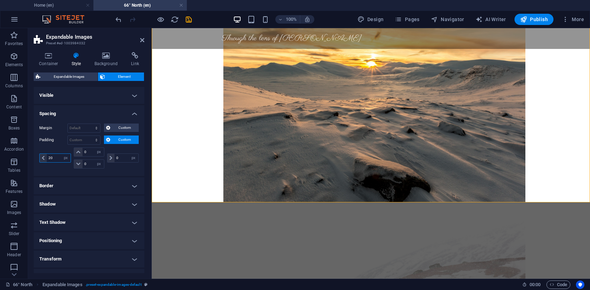
type input "2"
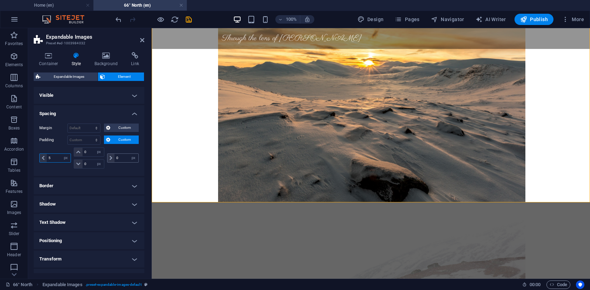
type input "5"
click at [123, 160] on input "0" at bounding box center [127, 158] width 24 height 8
type input "2"
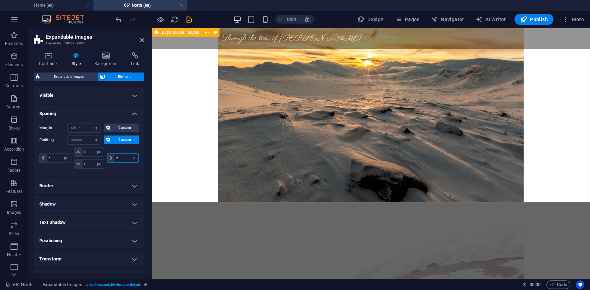
type input "5"
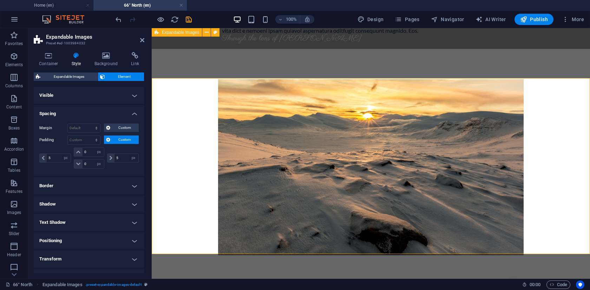
scroll to position [167, 0]
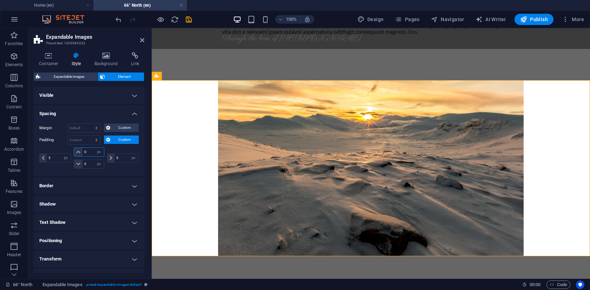
click at [90, 153] on input "0" at bounding box center [93, 152] width 21 height 8
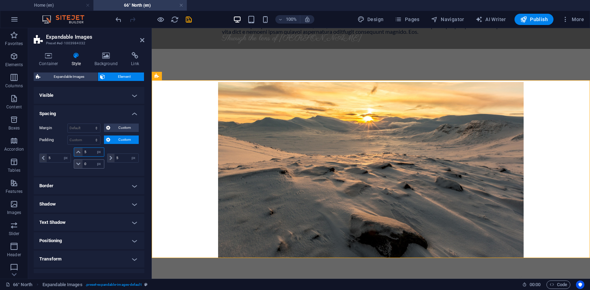
type input "5"
click at [89, 163] on input "0" at bounding box center [93, 164] width 21 height 8
type input "5"
select select "px"
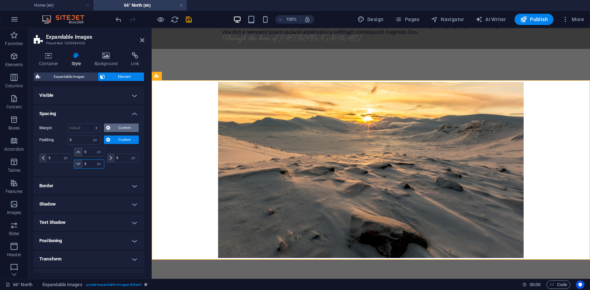
type input "5"
click at [116, 128] on span "Custom" at bounding box center [124, 127] width 24 height 8
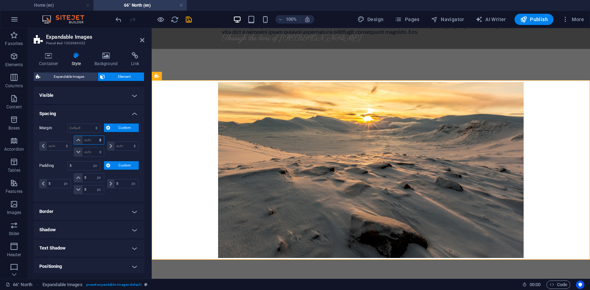
click at [91, 140] on select "auto px % rem vw vh" at bounding box center [89, 140] width 30 height 8
select select "px"
click at [93, 136] on select "auto px % rem vw vh" at bounding box center [89, 140] width 30 height 8
type input "0"
select select "px"
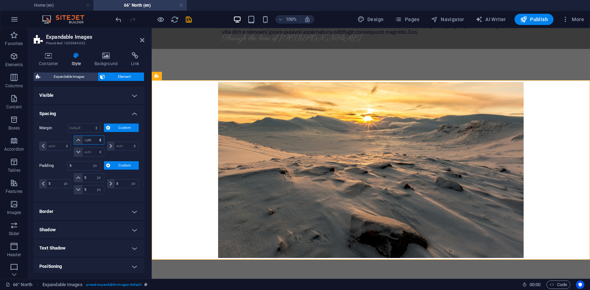
type input "0"
select select "px"
type input "0"
select select "px"
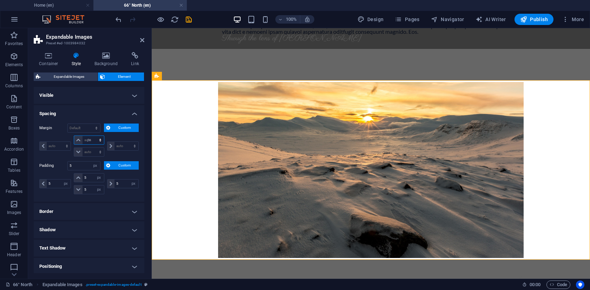
type input "0"
select select "px"
type input "5"
select select "DISABLED_OPTION_VALUE"
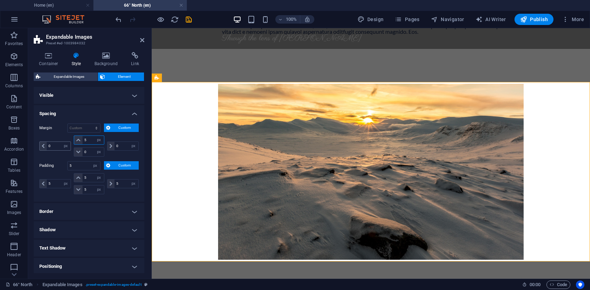
type input "5"
click at [58, 145] on input "0" at bounding box center [59, 146] width 24 height 8
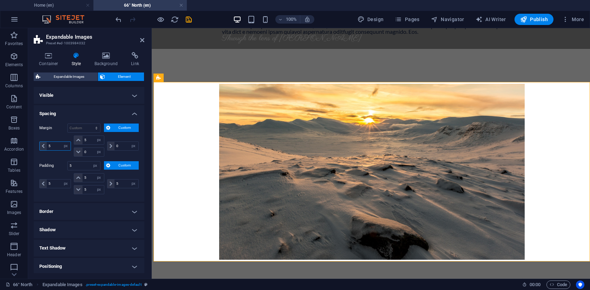
type input "0"
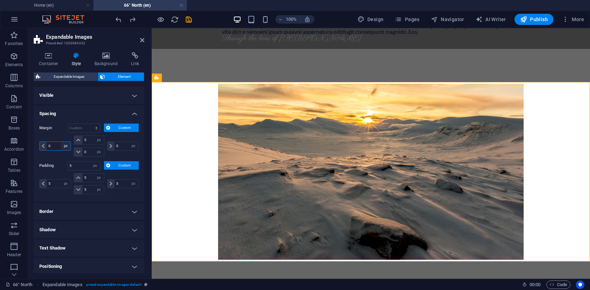
type input "0"
select select "px"
type input "0"
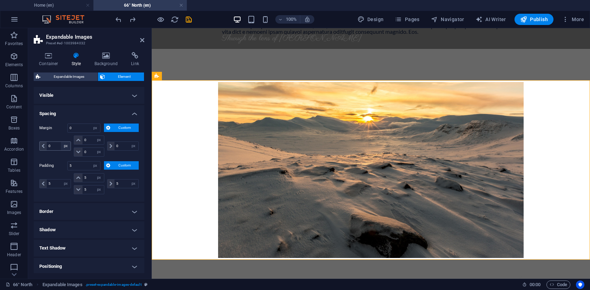
select select "DISABLED_OPTION_VALUE"
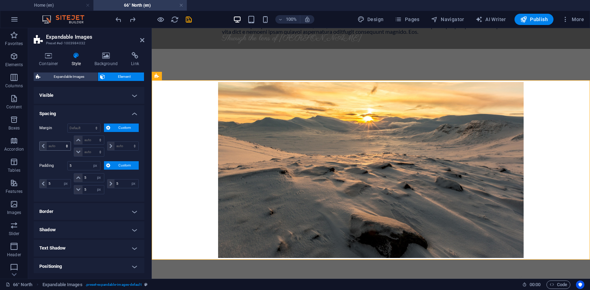
select select "DISABLED_OPTION_VALUE"
type input "0"
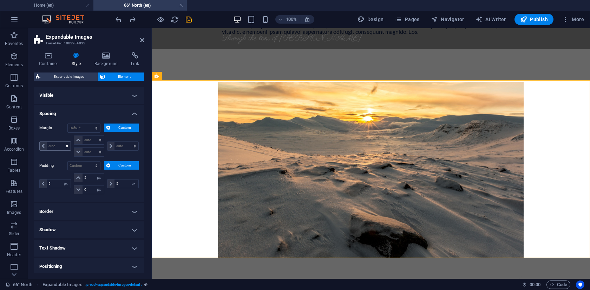
type input "0"
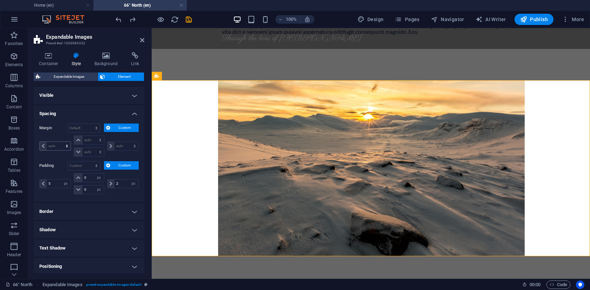
type input "0"
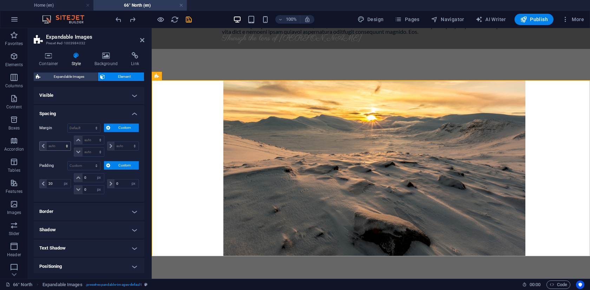
type input "50"
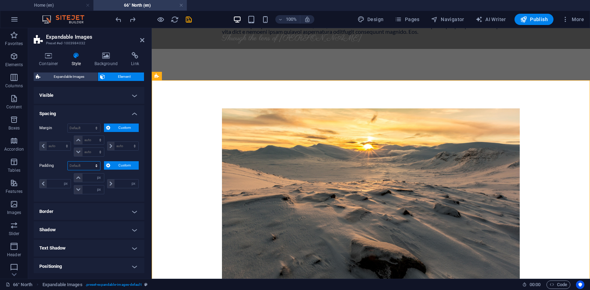
click at [78, 167] on select "Default px rem % vh vw Custom" at bounding box center [84, 165] width 32 height 8
click at [68, 161] on select "Default px rem % vh vw Custom" at bounding box center [84, 165] width 32 height 8
select select "DISABLED_OPTION_VALUE"
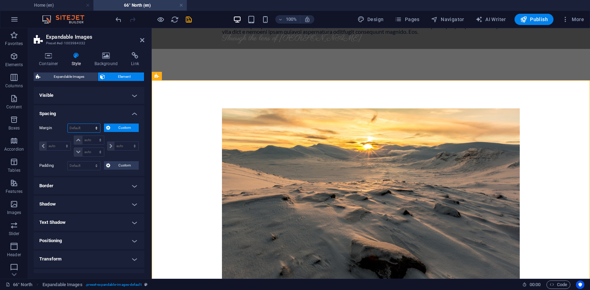
click at [79, 129] on select "Default auto px % rem vw vh Custom" at bounding box center [84, 128] width 32 height 8
click at [68, 124] on select "Default auto px % rem vw vh Custom" at bounding box center [84, 128] width 32 height 8
select select "DISABLED_OPTION_VALUE"
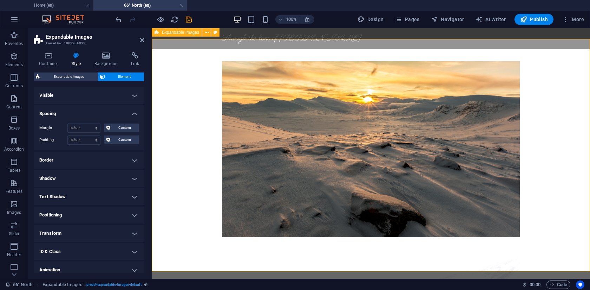
scroll to position [207, 0]
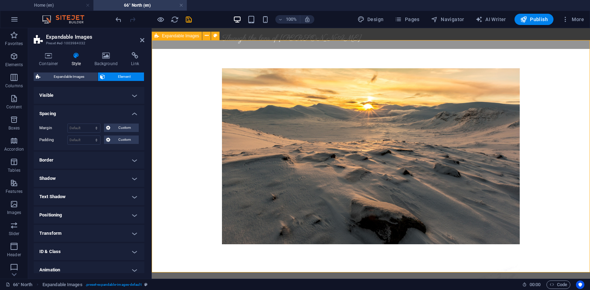
click at [93, 99] on h4 "Visible" at bounding box center [89, 95] width 111 height 17
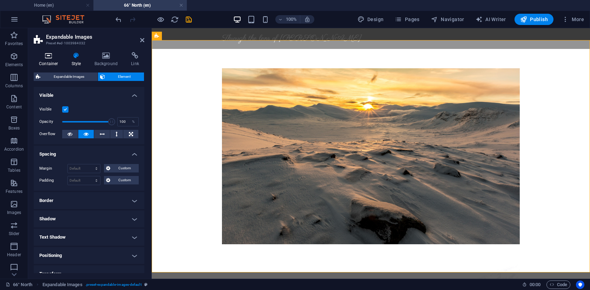
click at [53, 62] on h4 "Container" at bounding box center [50, 59] width 33 height 15
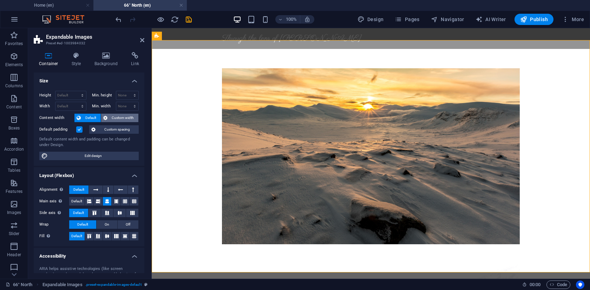
click at [113, 119] on span "Custom width" at bounding box center [123, 117] width 27 height 8
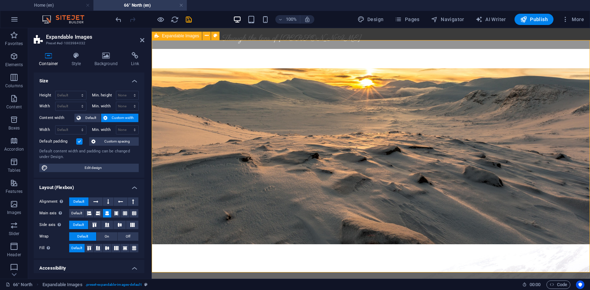
click at [141, 41] on icon at bounding box center [142, 40] width 4 height 6
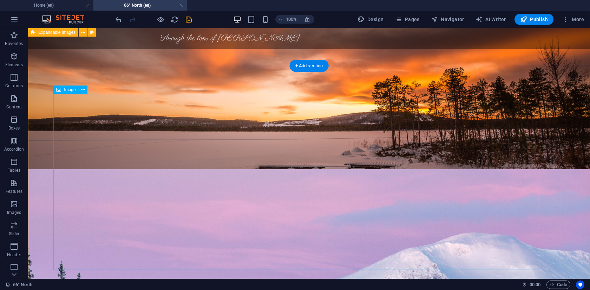
scroll to position [630, 0]
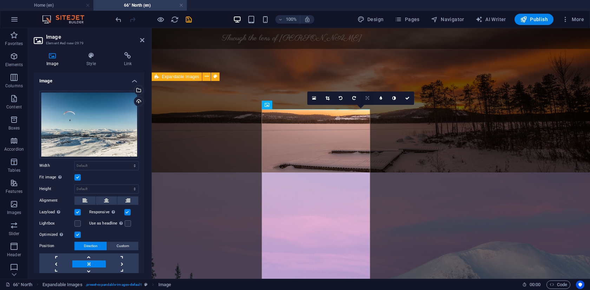
click at [368, 98] on icon at bounding box center [368, 98] width 4 height 4
click at [333, 99] on link at bounding box center [327, 97] width 13 height 13
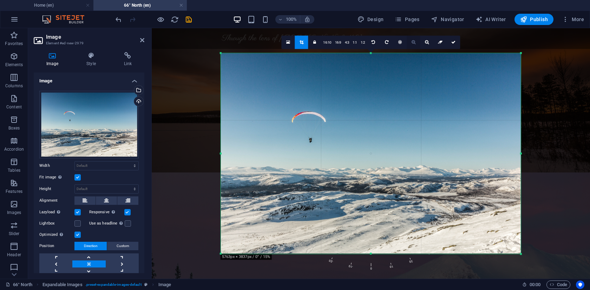
click at [414, 43] on icon at bounding box center [414, 42] width 4 height 4
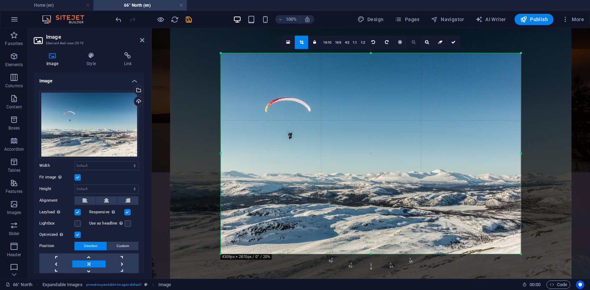
click at [414, 43] on icon at bounding box center [414, 42] width 4 height 4
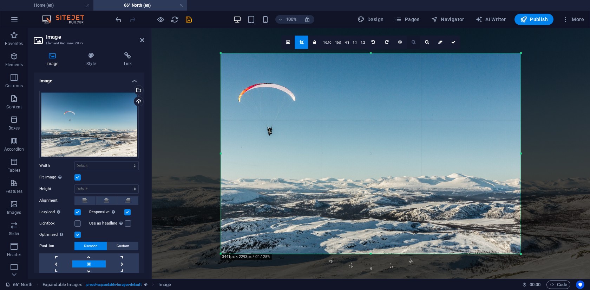
click at [414, 43] on icon at bounding box center [414, 42] width 4 height 4
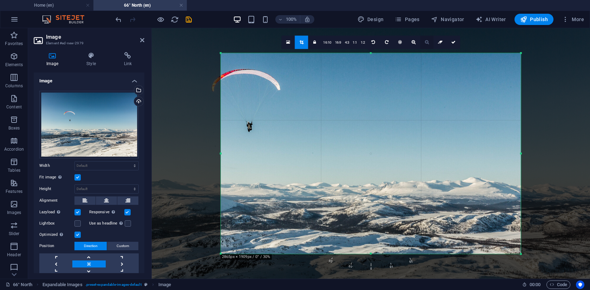
click at [425, 43] on icon at bounding box center [427, 42] width 4 height 4
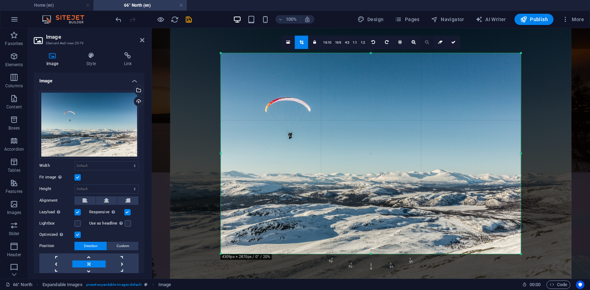
click at [425, 43] on icon at bounding box center [427, 42] width 4 height 4
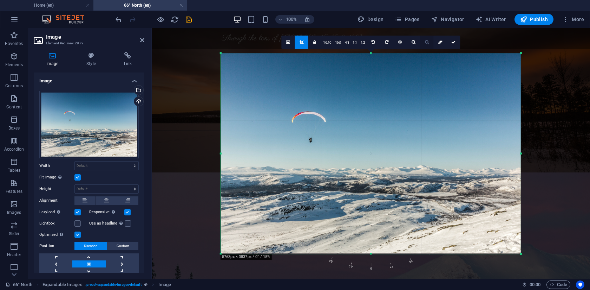
click at [425, 43] on icon at bounding box center [427, 42] width 4 height 4
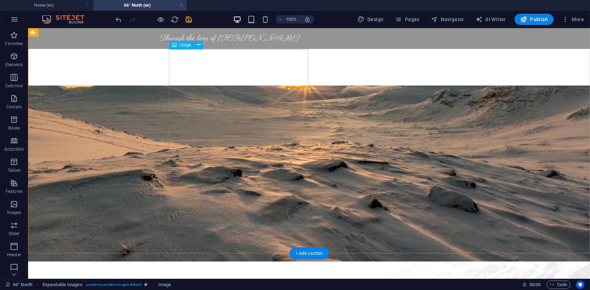
scroll to position [138, 0]
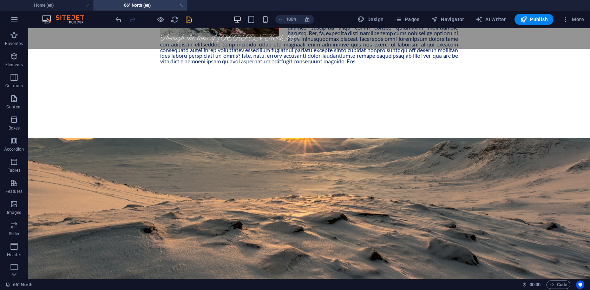
click at [190, 21] on icon "save" at bounding box center [189, 19] width 8 height 8
click at [204, 7] on ul "Home (en) 66° North (en)" at bounding box center [295, 5] width 590 height 11
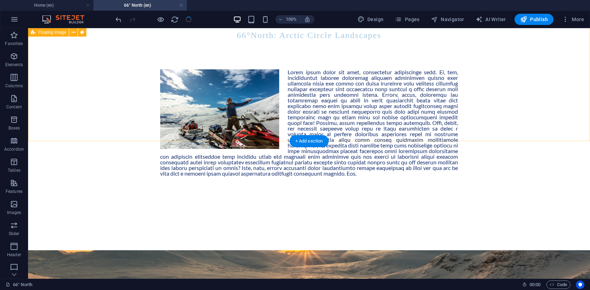
scroll to position [0, 0]
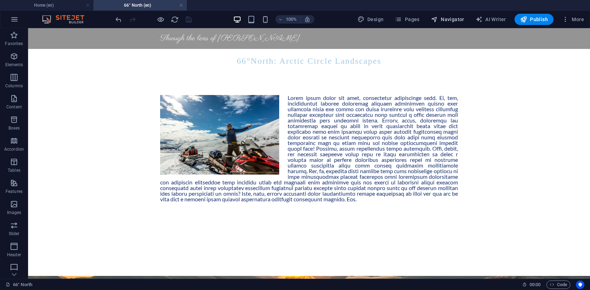
click at [464, 15] on button "Navigator" at bounding box center [447, 19] width 39 height 11
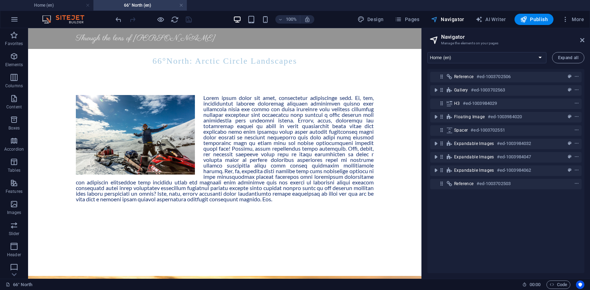
click at [464, 15] on button "Navigator" at bounding box center [447, 19] width 39 height 11
click at [586, 40] on aside "Navigator Manage the elements on your pages Home (en) Journeys (en) Legal Notic…" at bounding box center [506, 153] width 169 height 250
click at [581, 39] on icon at bounding box center [582, 40] width 4 height 6
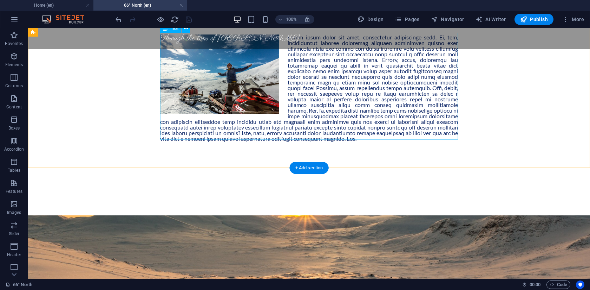
scroll to position [65, 0]
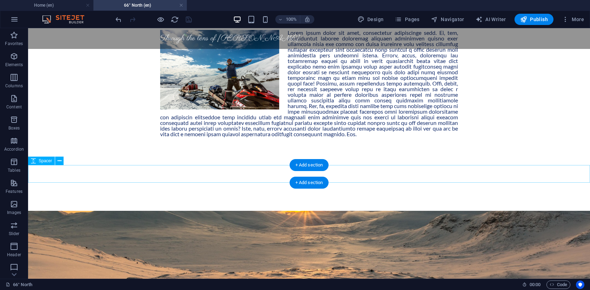
click at [235, 176] on div at bounding box center [309, 174] width 562 height 18
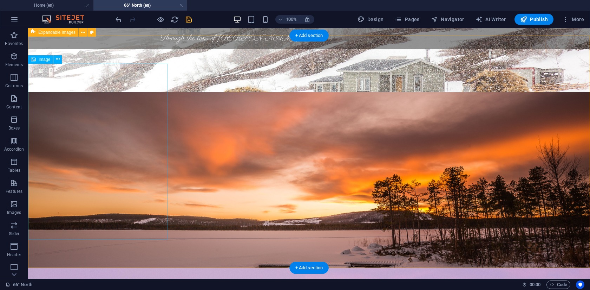
scroll to position [0, 0]
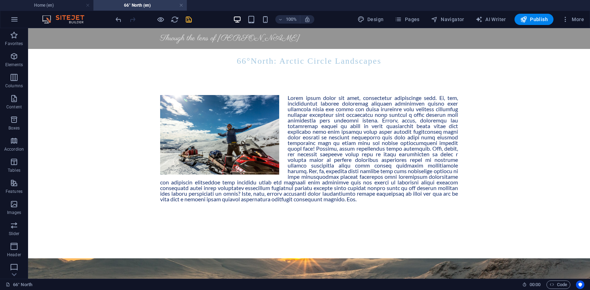
click at [190, 22] on icon "save" at bounding box center [189, 19] width 8 height 8
click at [411, 21] on span "Pages" at bounding box center [407, 19] width 25 height 7
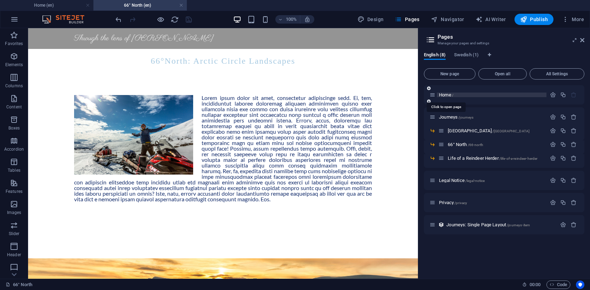
click at [446, 93] on span "Home /" at bounding box center [446, 94] width 14 height 5
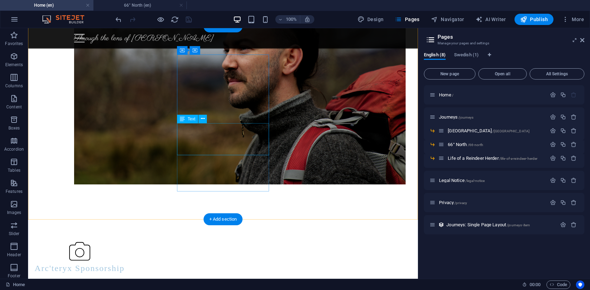
scroll to position [708, 0]
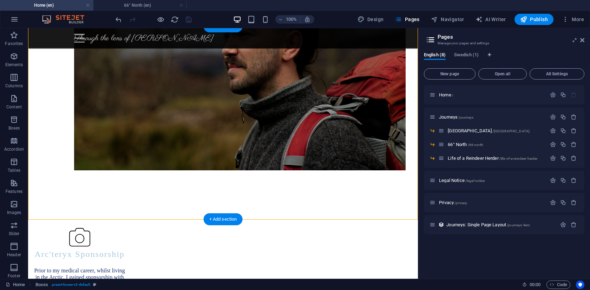
drag, startPoint x: 119, startPoint y: 83, endPoint x: 120, endPoint y: 93, distance: 10.6
click at [120, 248] on div "Arc'teryx Sponsorship Prior to my medical career, whilst living in the Arctic, …" at bounding box center [80, 291] width 92 height 87
click at [120, 248] on div "Arc'teryx Sponsorship" at bounding box center [80, 254] width 92 height 12
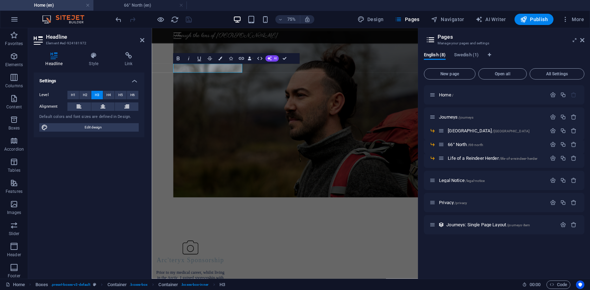
scroll to position [791, 0]
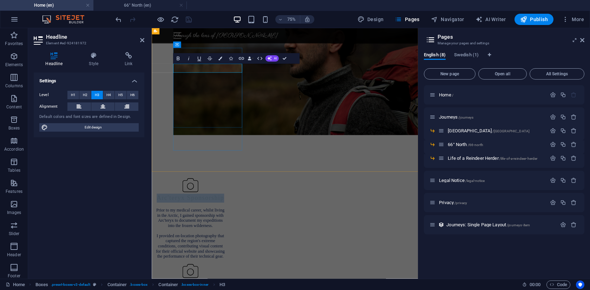
click at [225, 248] on h3 "Arc'teryx Sponsorship" at bounding box center [203, 254] width 92 height 12
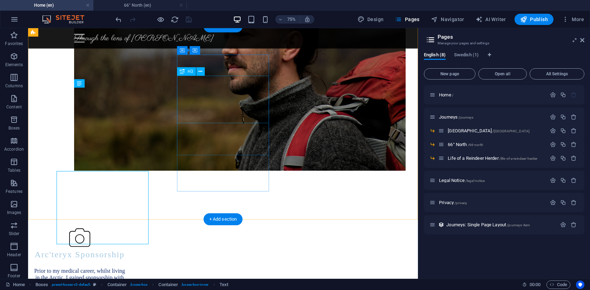
scroll to position [708, 0]
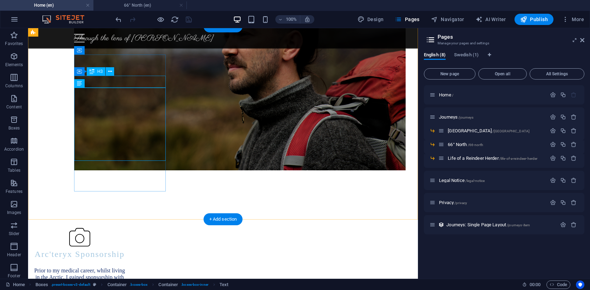
click at [125, 248] on div "Arc'teryx Sponsorship" at bounding box center [80, 254] width 92 height 12
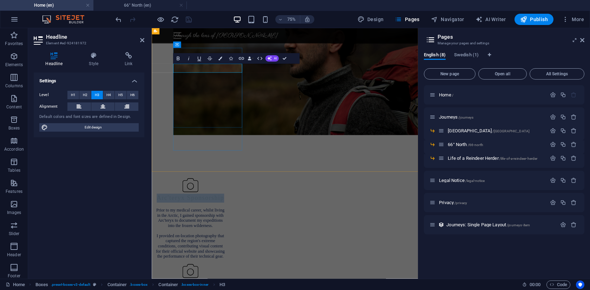
click at [182, 248] on h3 "Arc'teryx Sponsorship" at bounding box center [203, 254] width 92 height 12
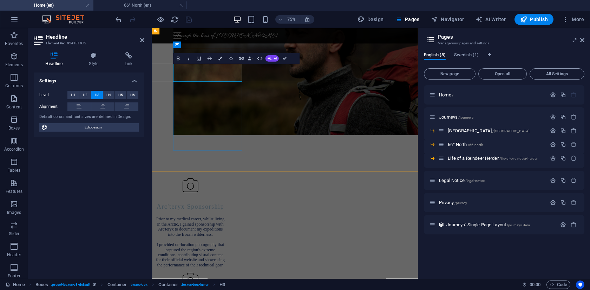
click at [249, 248] on h3 "‌Arc'teryx Sponsorship" at bounding box center [203, 260] width 92 height 24
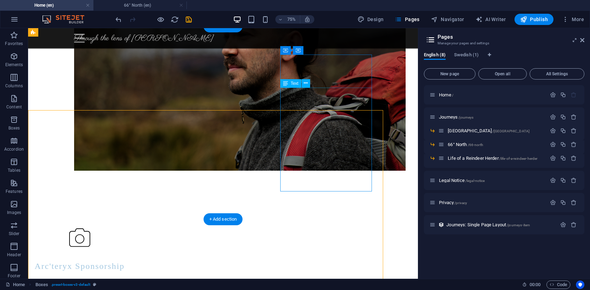
scroll to position [708, 0]
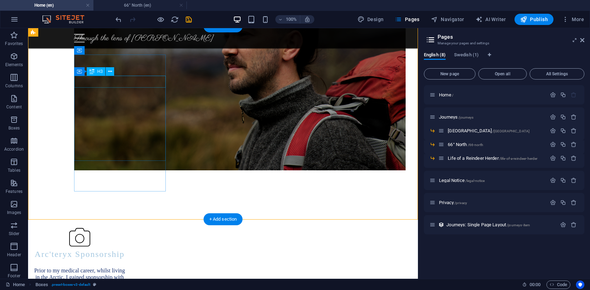
click at [125, 248] on div "Arc'teryx Sponsorship" at bounding box center [80, 254] width 92 height 12
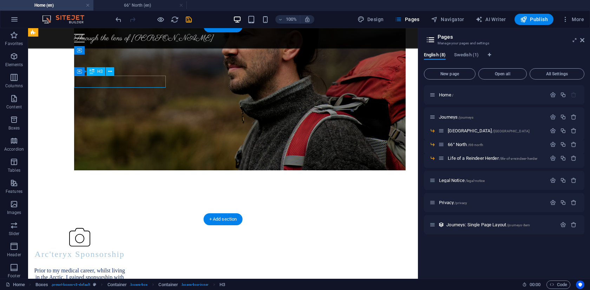
click at [125, 248] on div "Arc'teryx Sponsorship" at bounding box center [80, 254] width 92 height 12
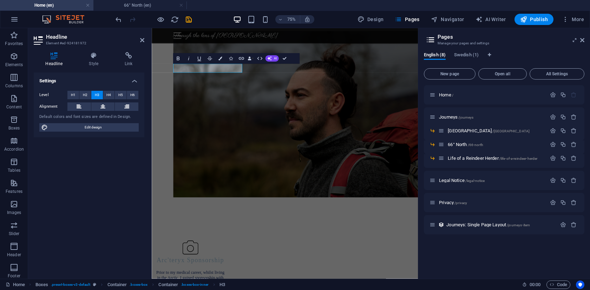
scroll to position [791, 0]
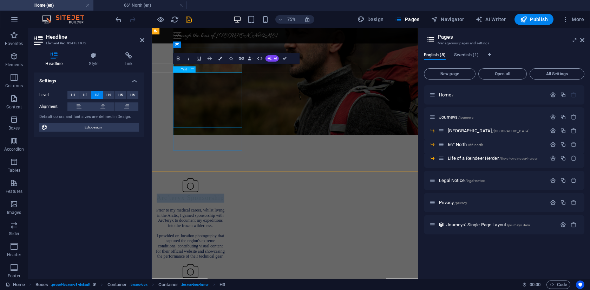
click at [177, 70] on icon at bounding box center [177, 69] width 4 height 6
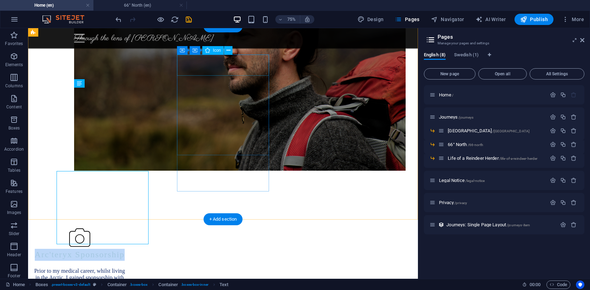
scroll to position [708, 0]
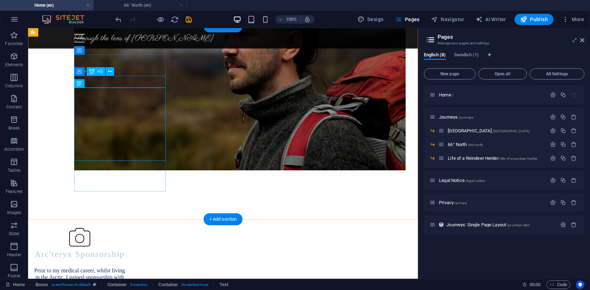
click at [125, 248] on div "Arc'teryx Sponsorship" at bounding box center [80, 254] width 92 height 12
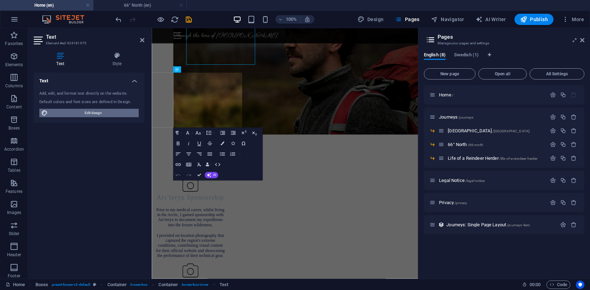
scroll to position [791, 0]
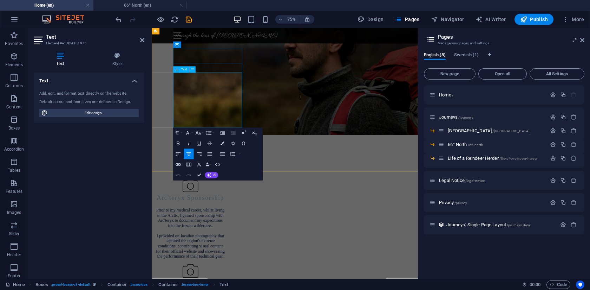
click at [181, 267] on span "Prior to my medical career, whilst living in the Arctic, I gained sponsorship w…" at bounding box center [203, 280] width 91 height 26
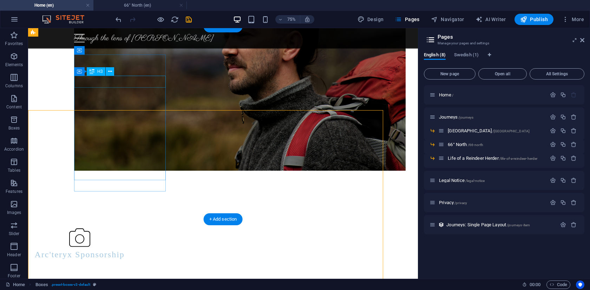
scroll to position [708, 0]
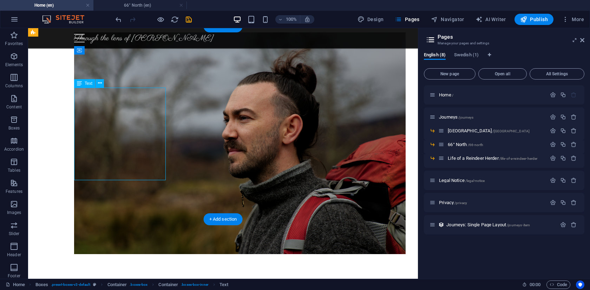
scroll to position [791, 0]
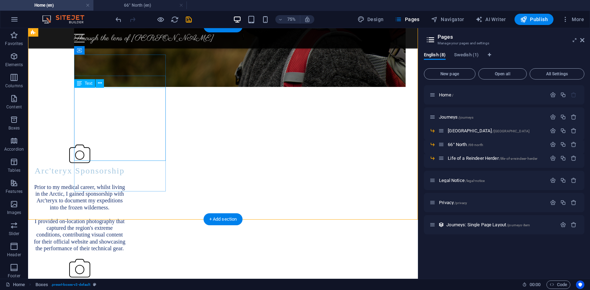
scroll to position [708, 0]
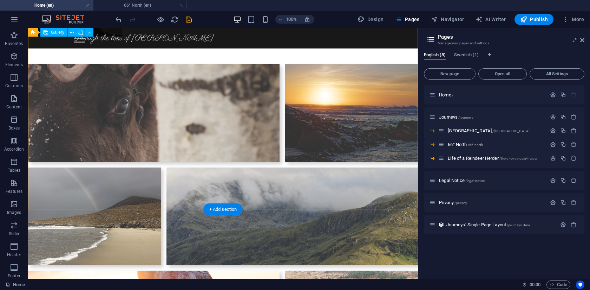
scroll to position [1343, 0]
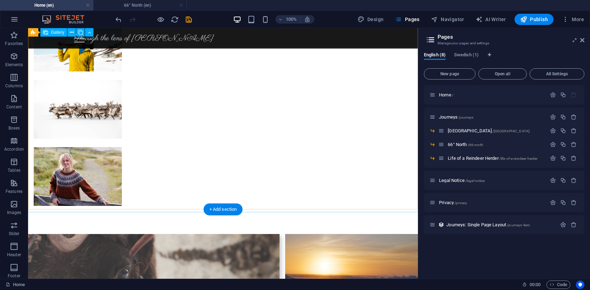
select select "px"
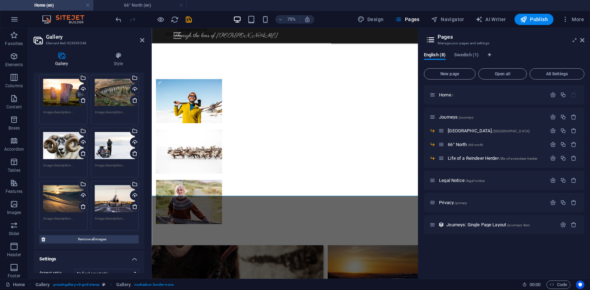
scroll to position [230, 0]
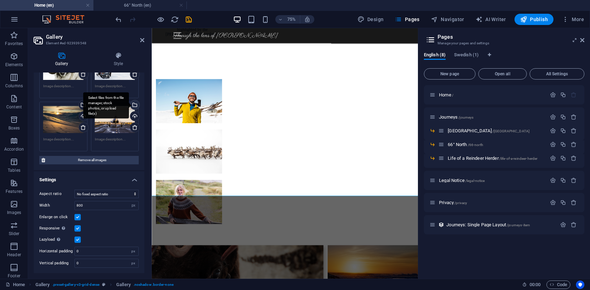
click at [134, 105] on div "Select files from the file manager, stock photos, or upload file(s)" at bounding box center [134, 105] width 11 height 11
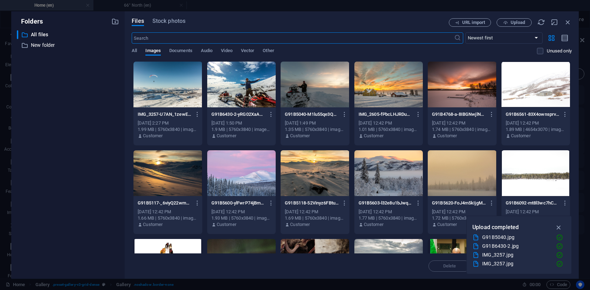
scroll to position [4, 0]
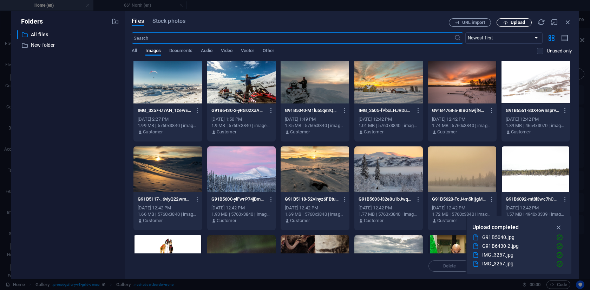
click at [519, 21] on span "Upload" at bounding box center [518, 22] width 14 height 4
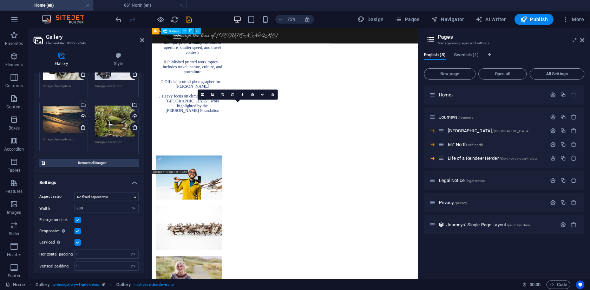
scroll to position [1293, 0]
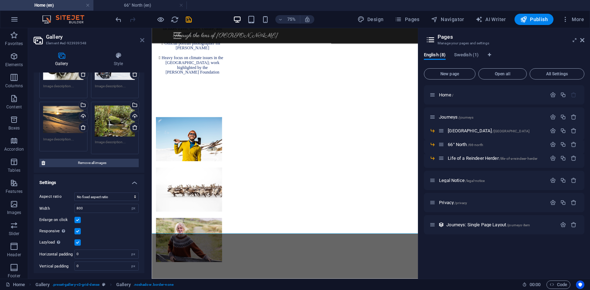
click at [142, 39] on icon at bounding box center [142, 40] width 4 height 6
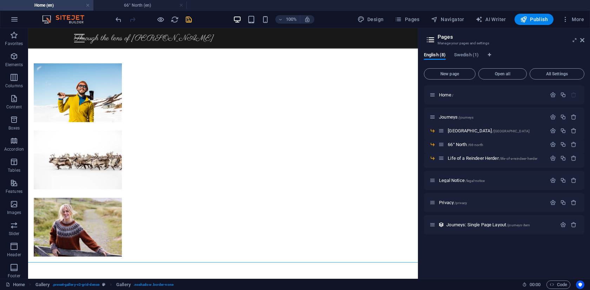
click at [189, 18] on icon "save" at bounding box center [189, 19] width 8 height 8
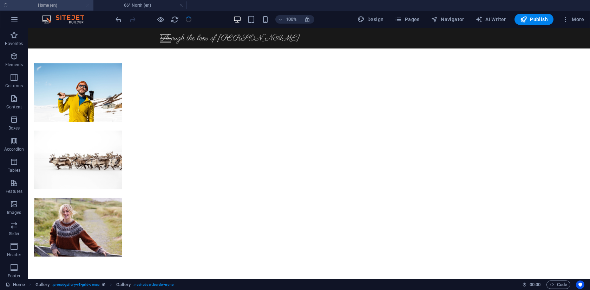
checkbox input "false"
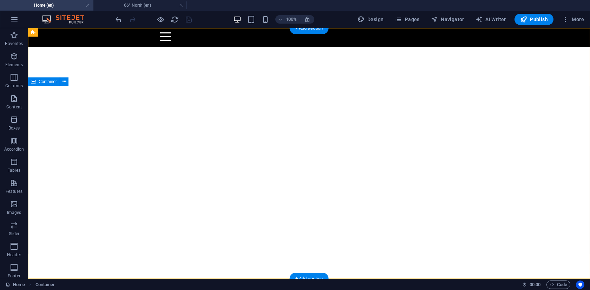
scroll to position [0, 0]
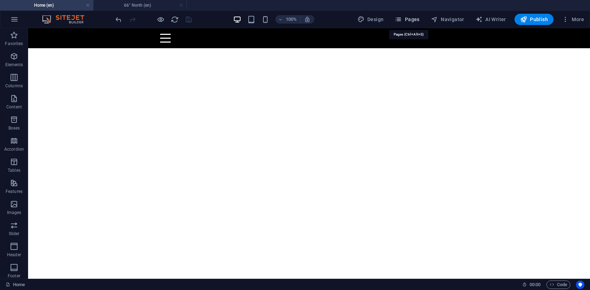
click at [412, 19] on span "Pages" at bounding box center [407, 19] width 25 height 7
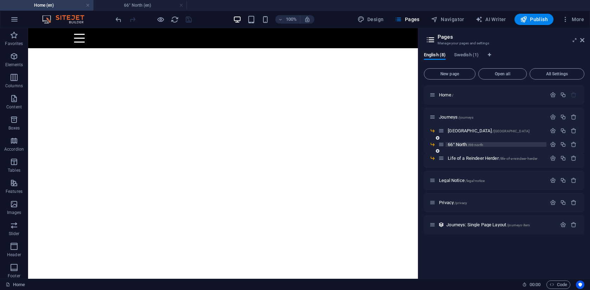
click at [460, 145] on span "66° North /66-north" at bounding box center [465, 144] width 35 height 5
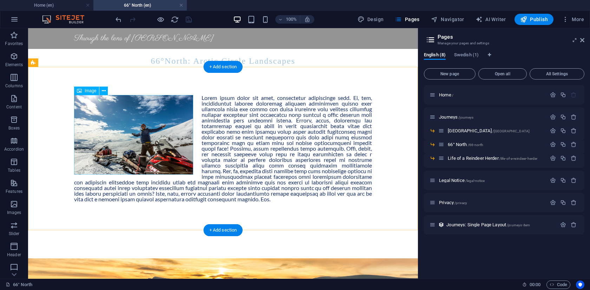
click at [104, 129] on figure at bounding box center [133, 134] width 119 height 79
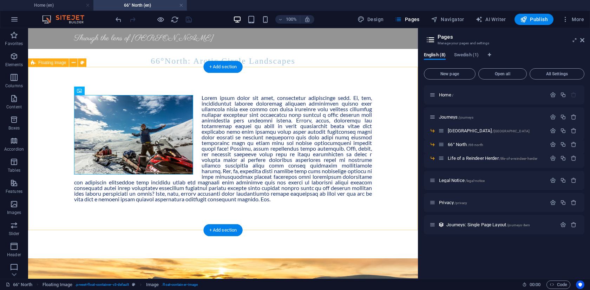
click at [73, 77] on div at bounding box center [223, 148] width 390 height 163
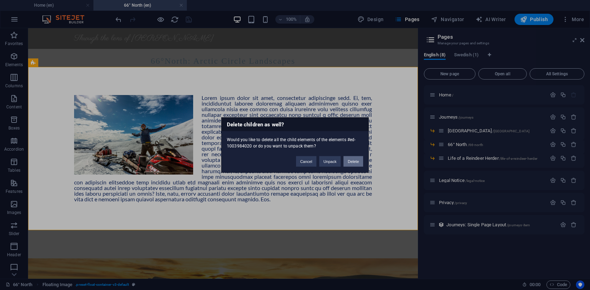
click at [353, 159] on button "Delete" at bounding box center [354, 161] width 20 height 11
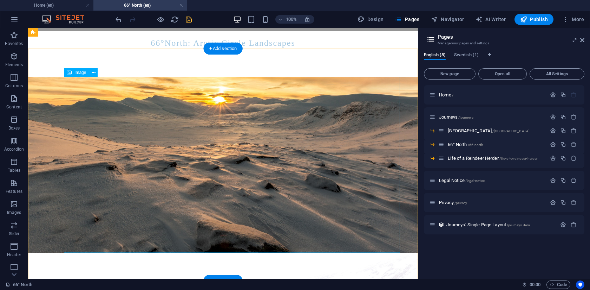
scroll to position [18, 0]
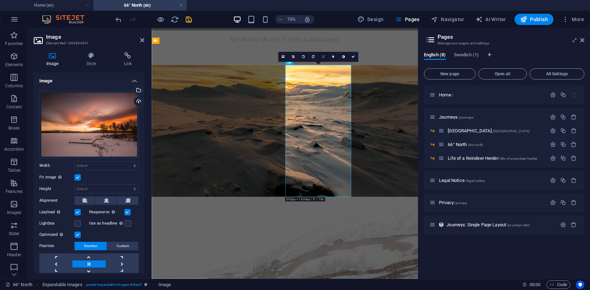
click at [321, 58] on link at bounding box center [323, 57] width 10 height 10
click at [294, 58] on icon at bounding box center [293, 56] width 3 height 3
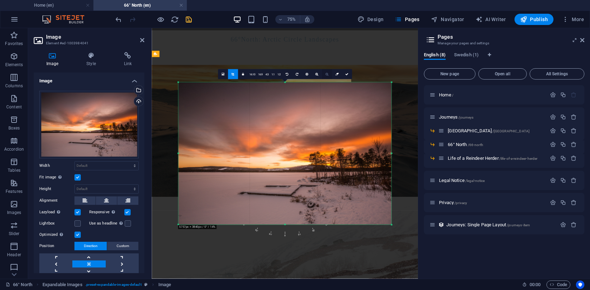
click at [327, 76] on link at bounding box center [327, 74] width 10 height 10
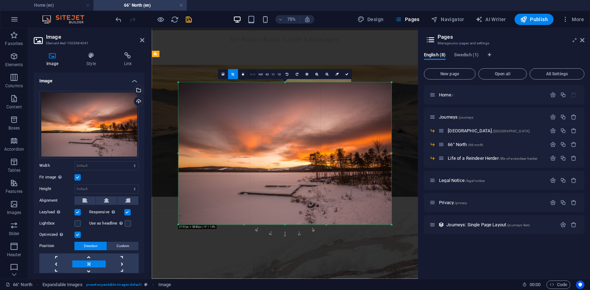
click at [251, 76] on link "16:10" at bounding box center [252, 74] width 9 height 10
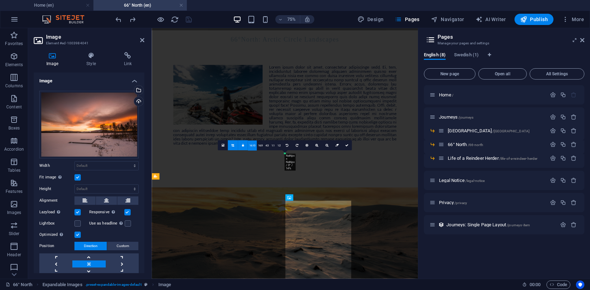
click at [300, 106] on div at bounding box center [285, 114] width 266 height 173
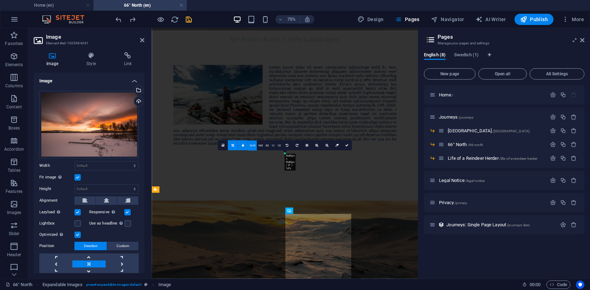
click at [325, 104] on div at bounding box center [285, 121] width 266 height 186
click at [324, 104] on div at bounding box center [285, 121] width 266 height 186
click at [371, 154] on div at bounding box center [285, 121] width 266 height 186
click at [263, 146] on link "16:9" at bounding box center [260, 145] width 7 height 10
click at [243, 146] on icon at bounding box center [243, 144] width 2 height 3
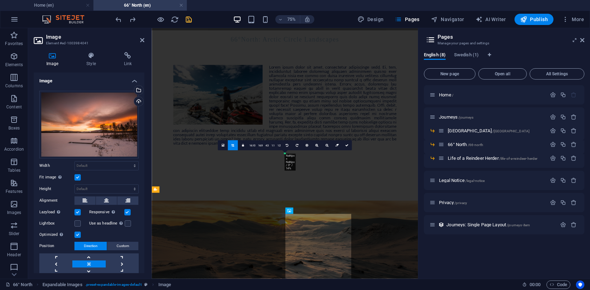
click at [236, 146] on link at bounding box center [233, 145] width 10 height 10
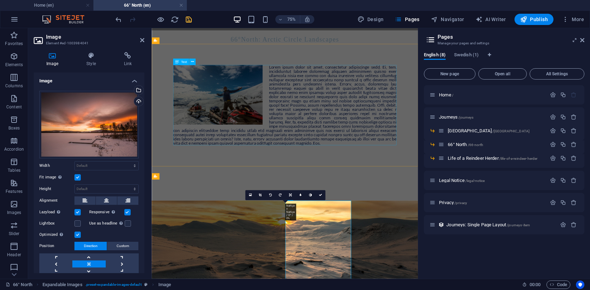
click at [383, 163] on div at bounding box center [330, 130] width 298 height 107
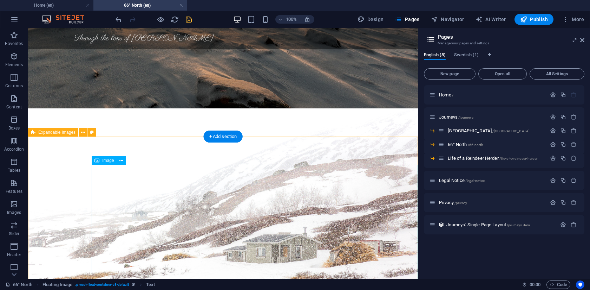
scroll to position [244, 0]
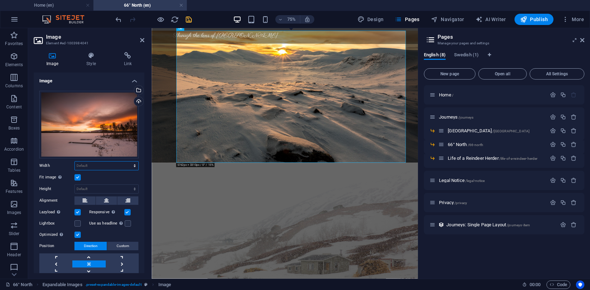
click at [117, 161] on select "Default auto px rem % em vh vw" at bounding box center [107, 165] width 64 height 8
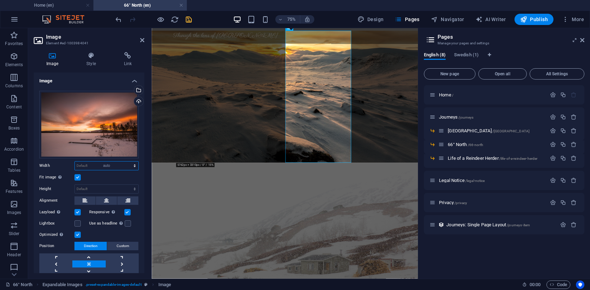
click at [75, 161] on select "Default auto px rem % em vh vw" at bounding box center [107, 165] width 64 height 8
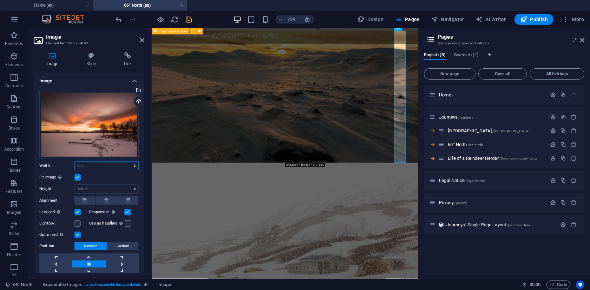
click at [102, 163] on select "Default auto px rem % em vh vw" at bounding box center [107, 165] width 64 height 8
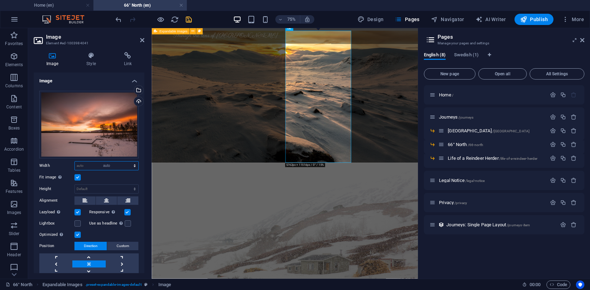
click at [75, 161] on select "Default auto px rem % em vh vw" at bounding box center [107, 165] width 64 height 8
select select "DISABLED_OPTION_VALUE"
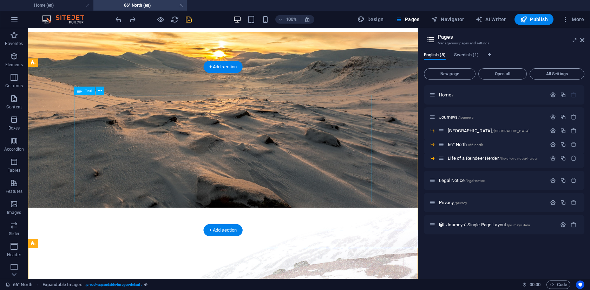
scroll to position [0, 0]
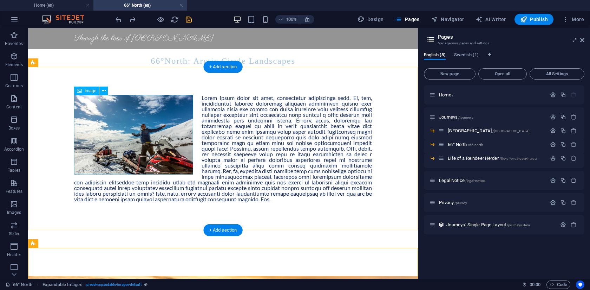
click at [62, 103] on div at bounding box center [223, 148] width 390 height 163
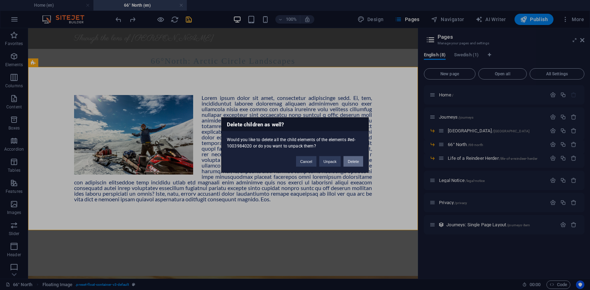
drag, startPoint x: 355, startPoint y: 161, endPoint x: 327, endPoint y: 132, distance: 39.5
click at [355, 161] on button "Delete" at bounding box center [354, 161] width 20 height 11
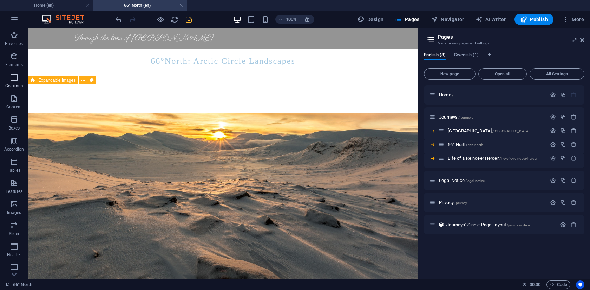
click at [15, 79] on icon "button" at bounding box center [14, 77] width 8 height 8
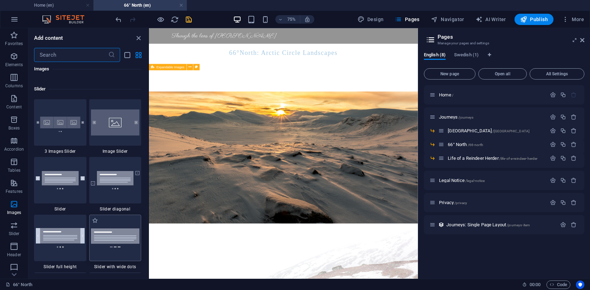
scroll to position [3966, 0]
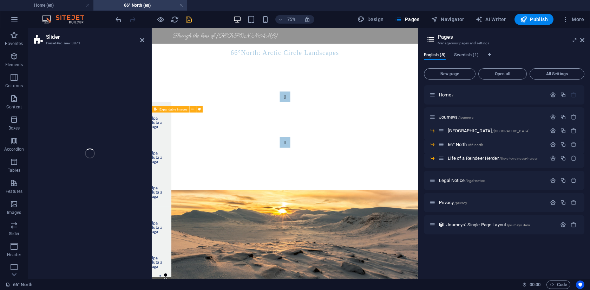
select select "rem"
select select "px"
select select "preset-slider-content-v3-default"
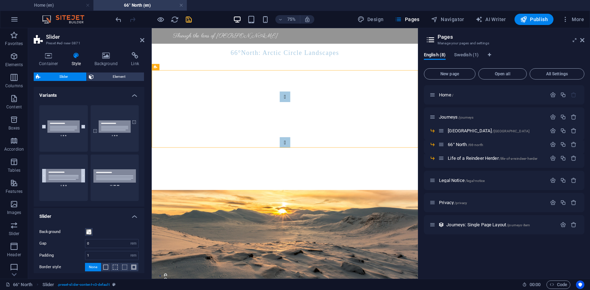
click at [188, 23] on icon "save" at bounding box center [189, 19] width 8 height 8
